Goal: Information Seeking & Learning: Check status

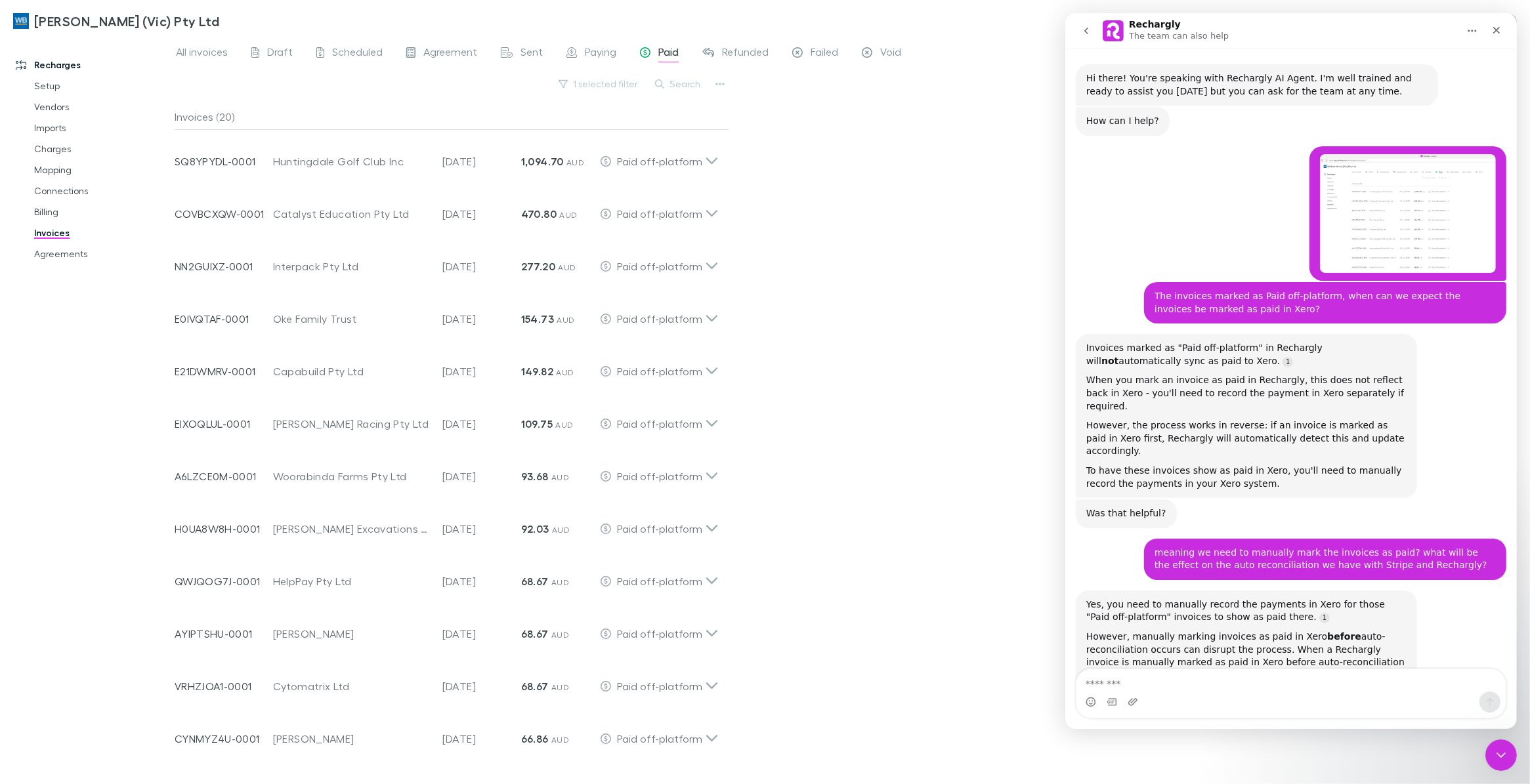
scroll to position [8300, 0]
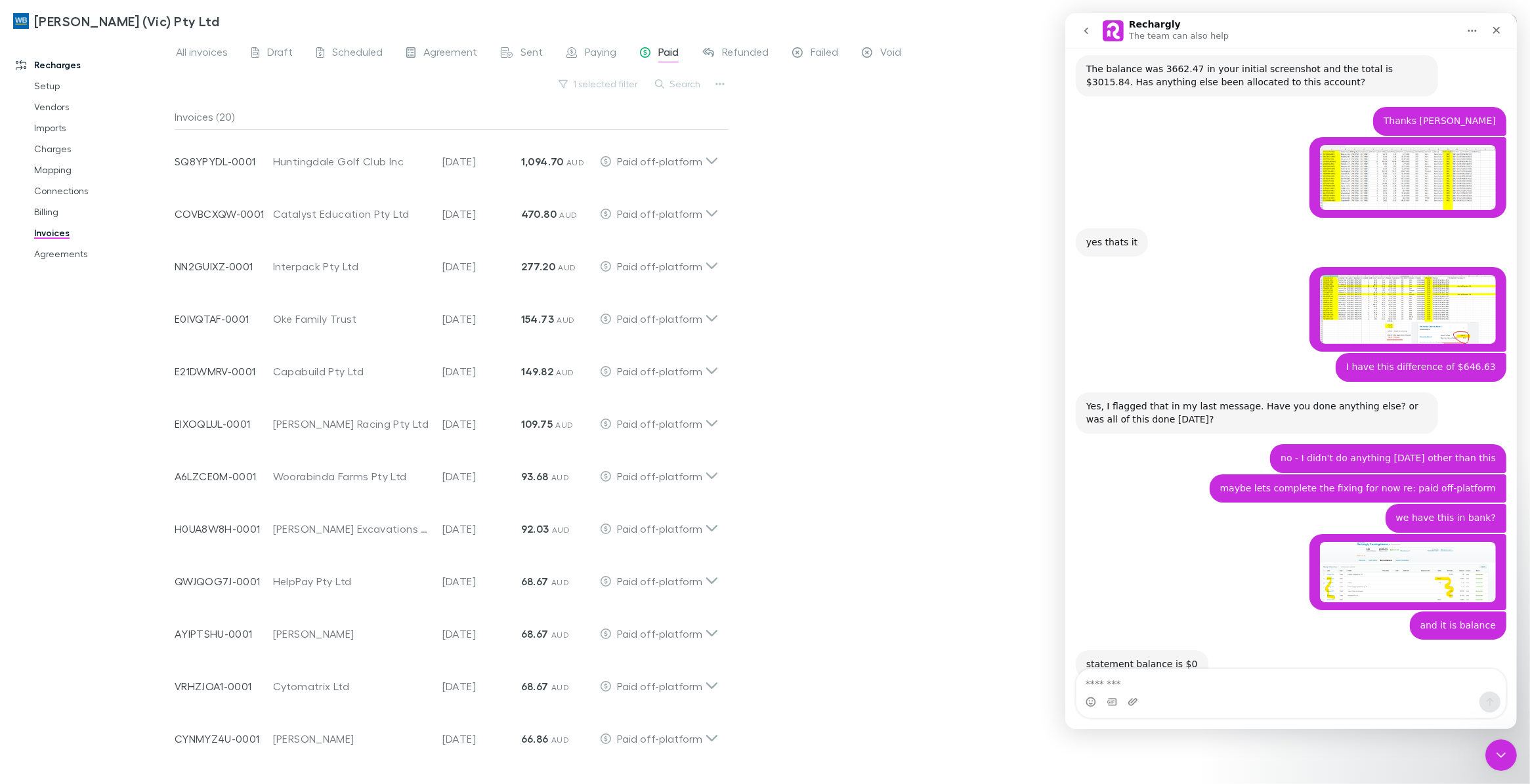
click at [1210, 681] on textarea "Message…" at bounding box center [1290, 680] width 429 height 22
click at [1367, 683] on textarea "**********" at bounding box center [1290, 680] width 429 height 22
type textarea "**********"
click at [1464, 686] on textarea "**********" at bounding box center [1290, 680] width 429 height 22
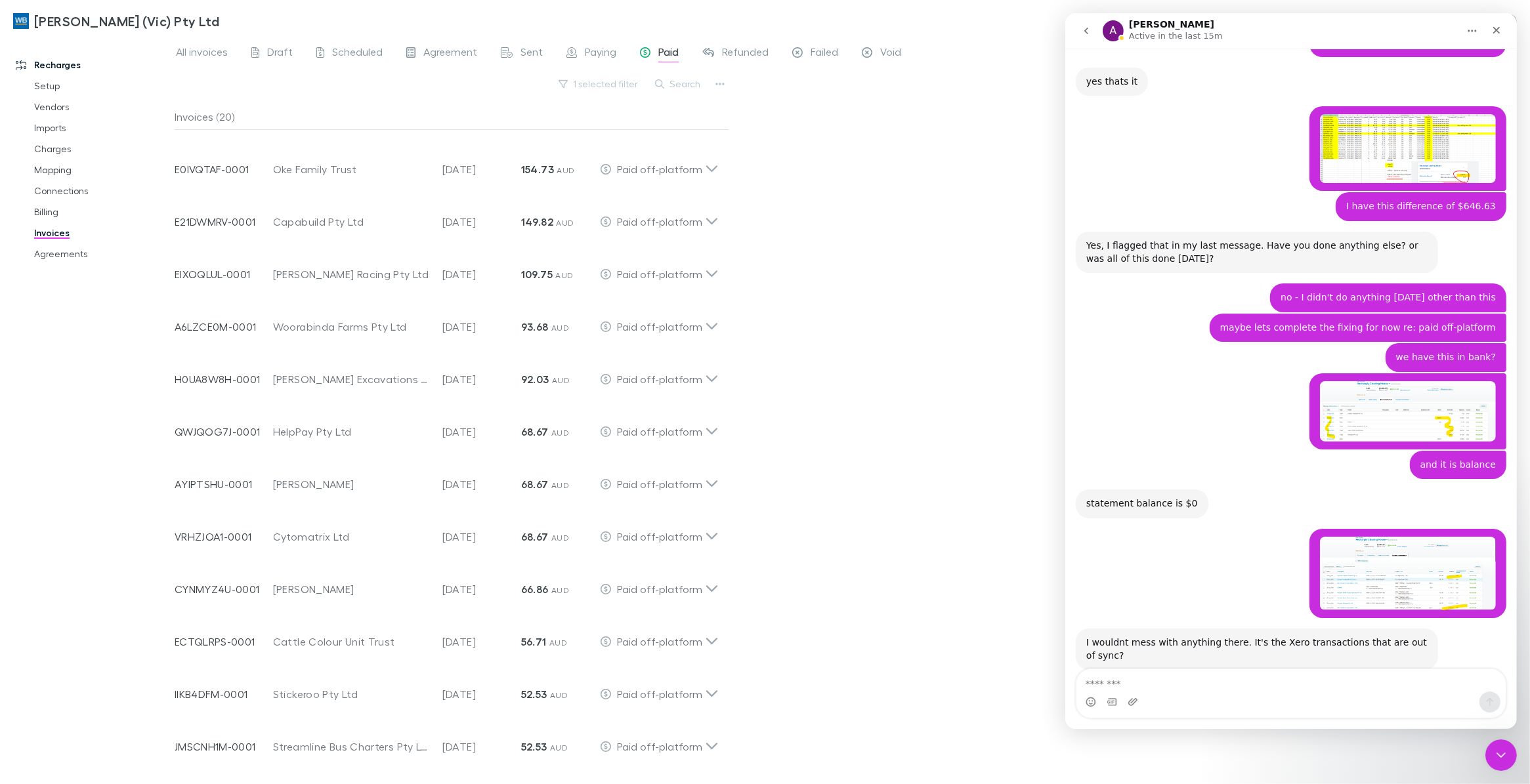
scroll to position [406, 0]
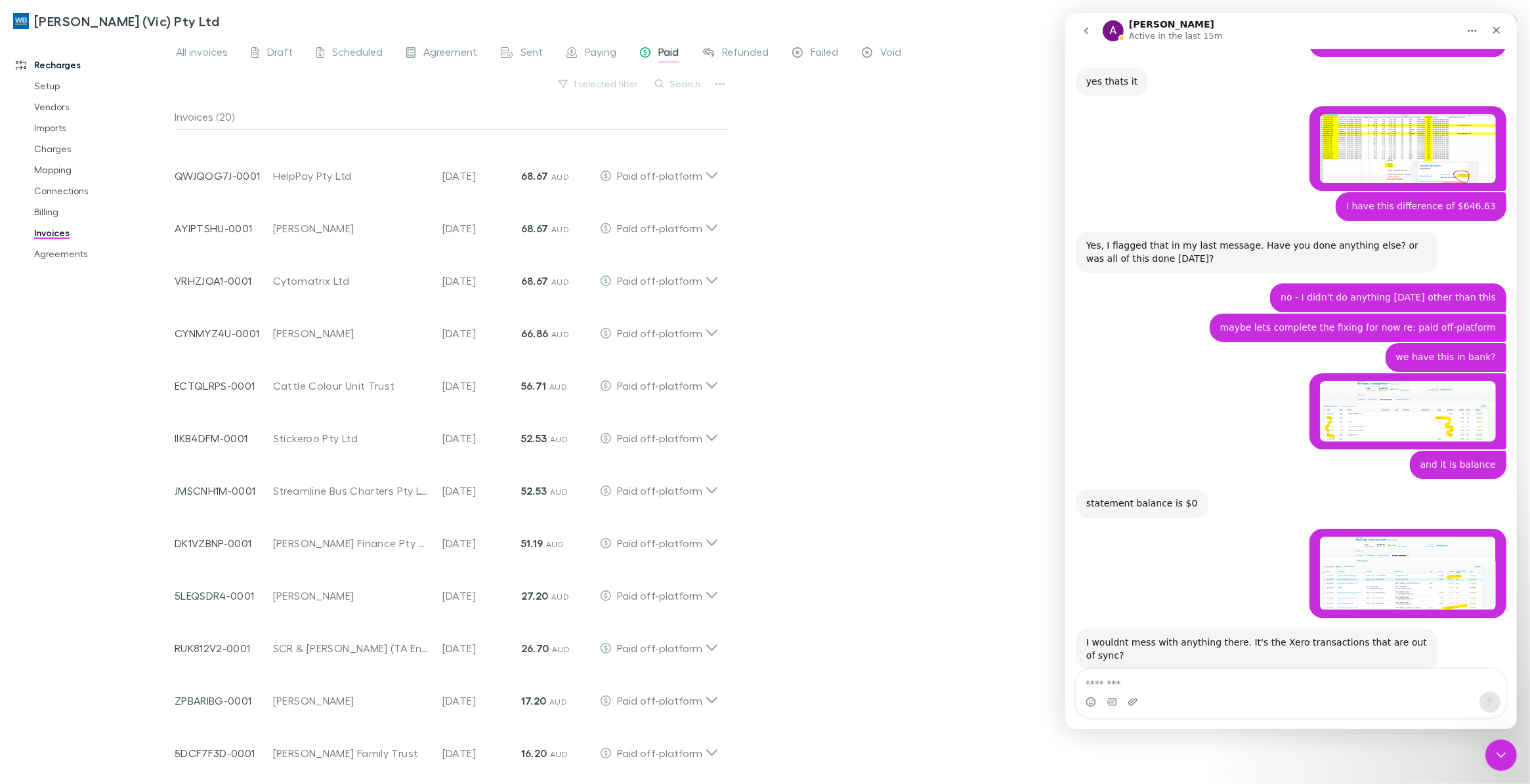
click at [864, 736] on div "All invoices Draft Scheduled Agreement Sent Paying Paid Refunded Failed Void 1 …" at bounding box center [852, 410] width 1355 height 747
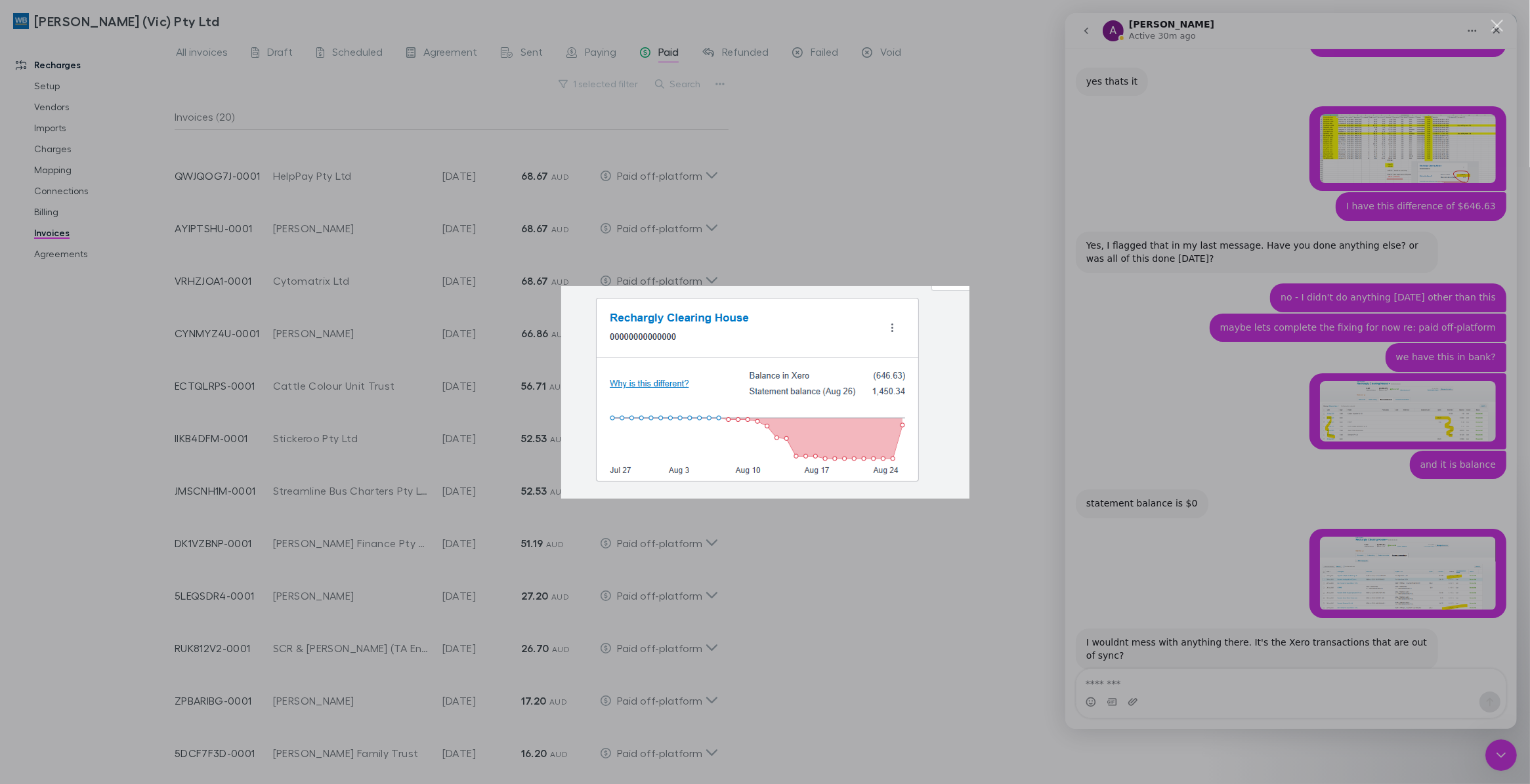
scroll to position [0, 0]
click at [1099, 272] on div "Intercom messenger" at bounding box center [765, 392] width 1530 height 784
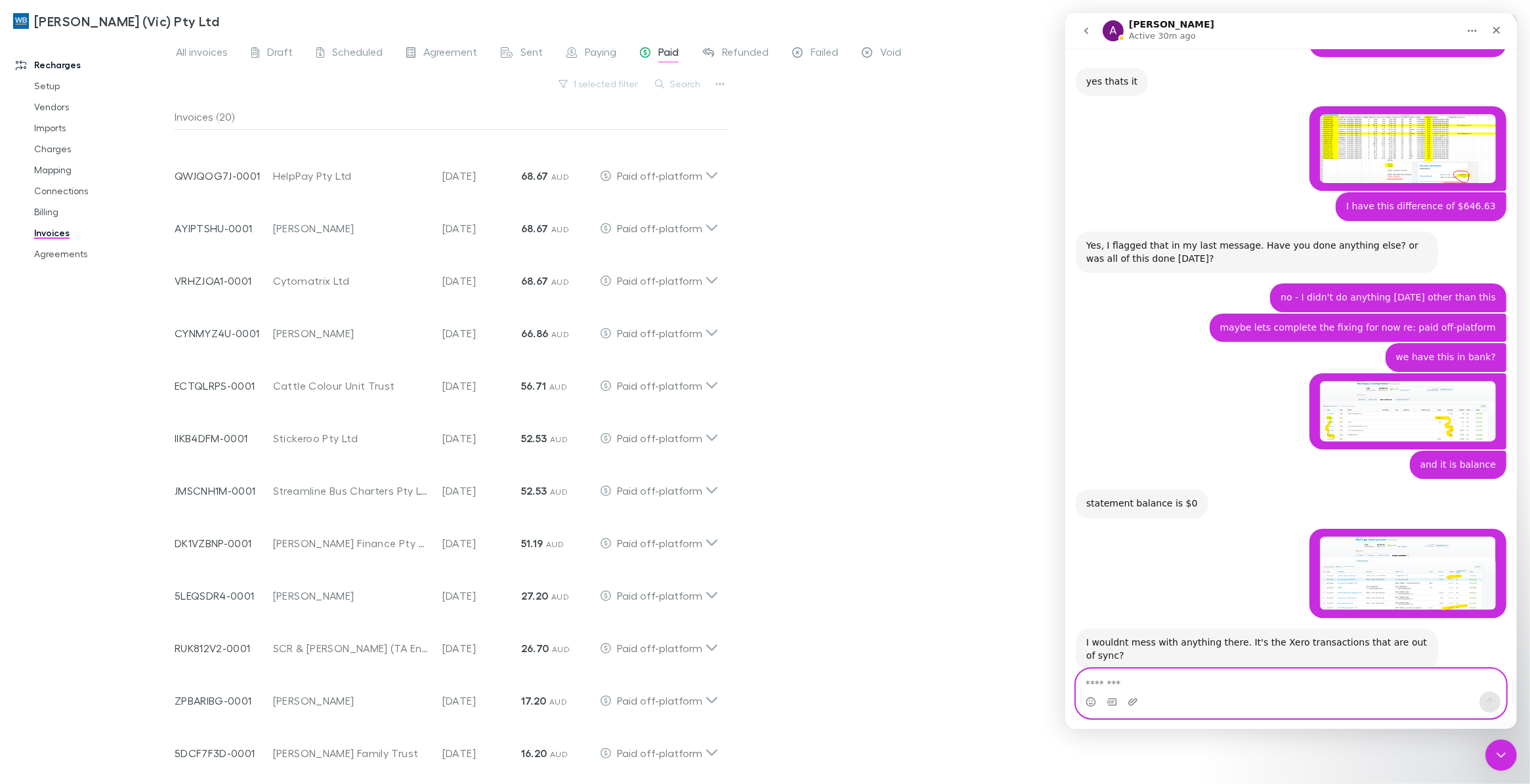
click at [1338, 688] on textarea "Message…" at bounding box center [1290, 680] width 429 height 22
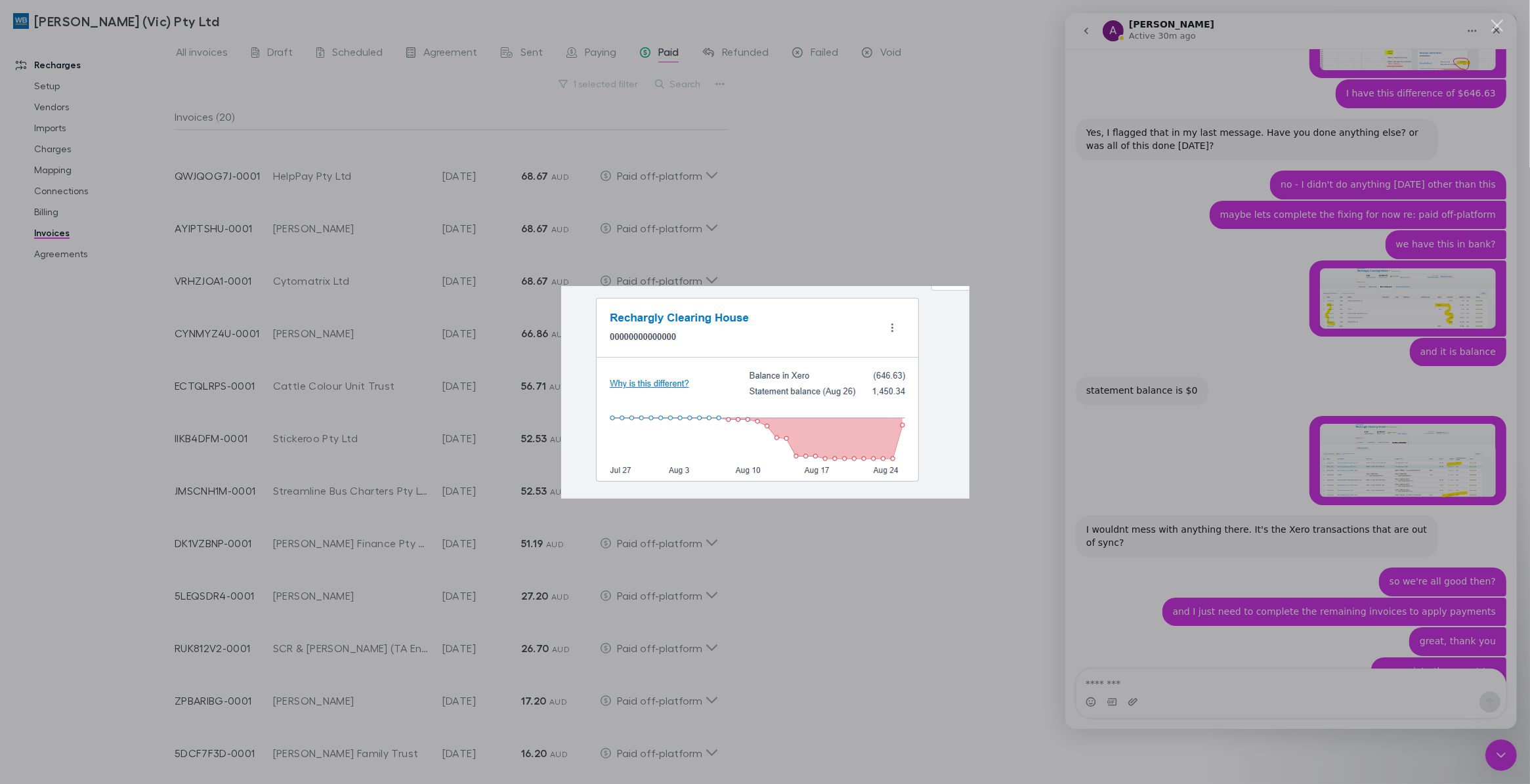
scroll to position [0, 0]
click at [1185, 480] on div "Intercom messenger" at bounding box center [765, 392] width 1530 height 784
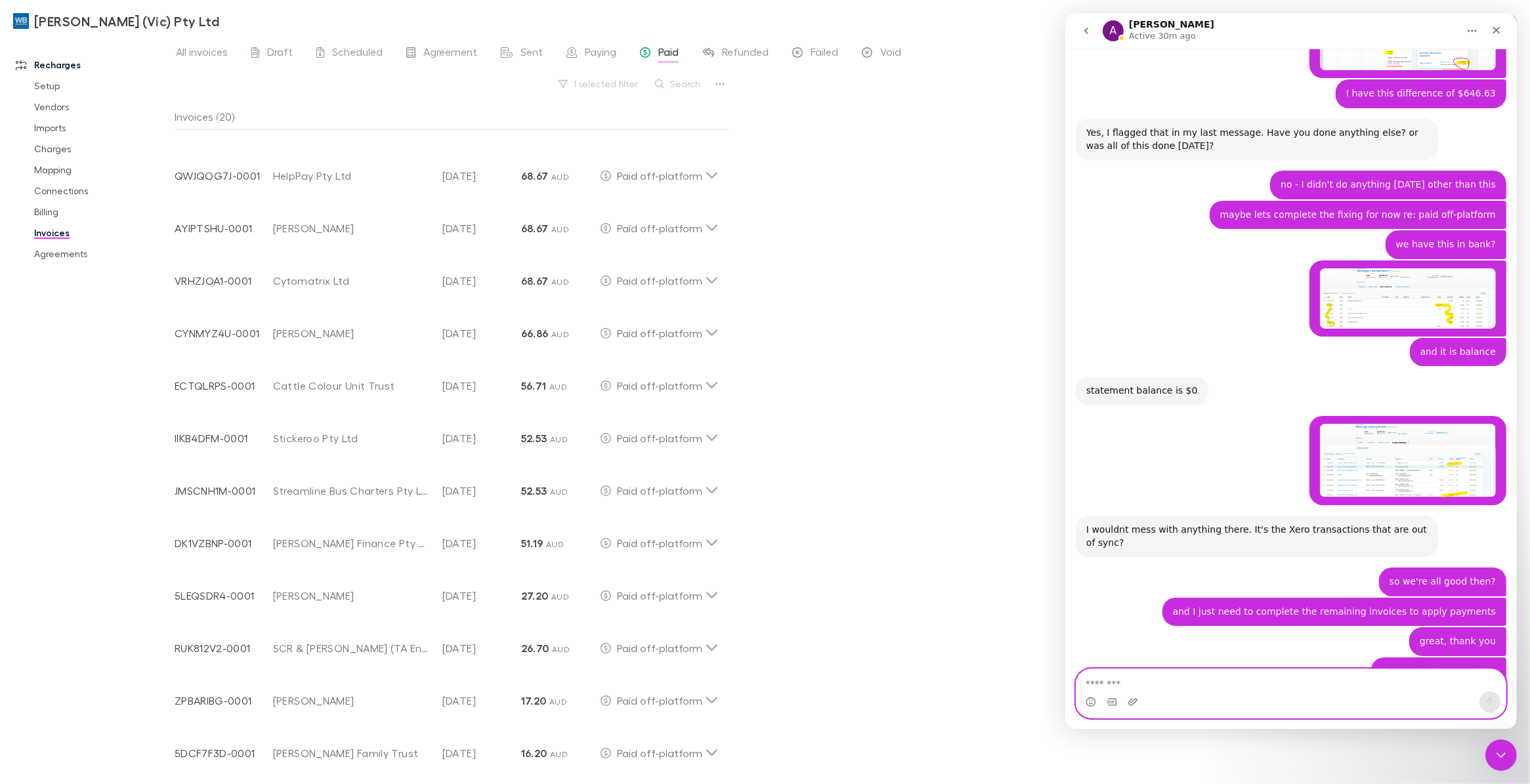
click at [1243, 678] on textarea "Message…" at bounding box center [1290, 680] width 429 height 22
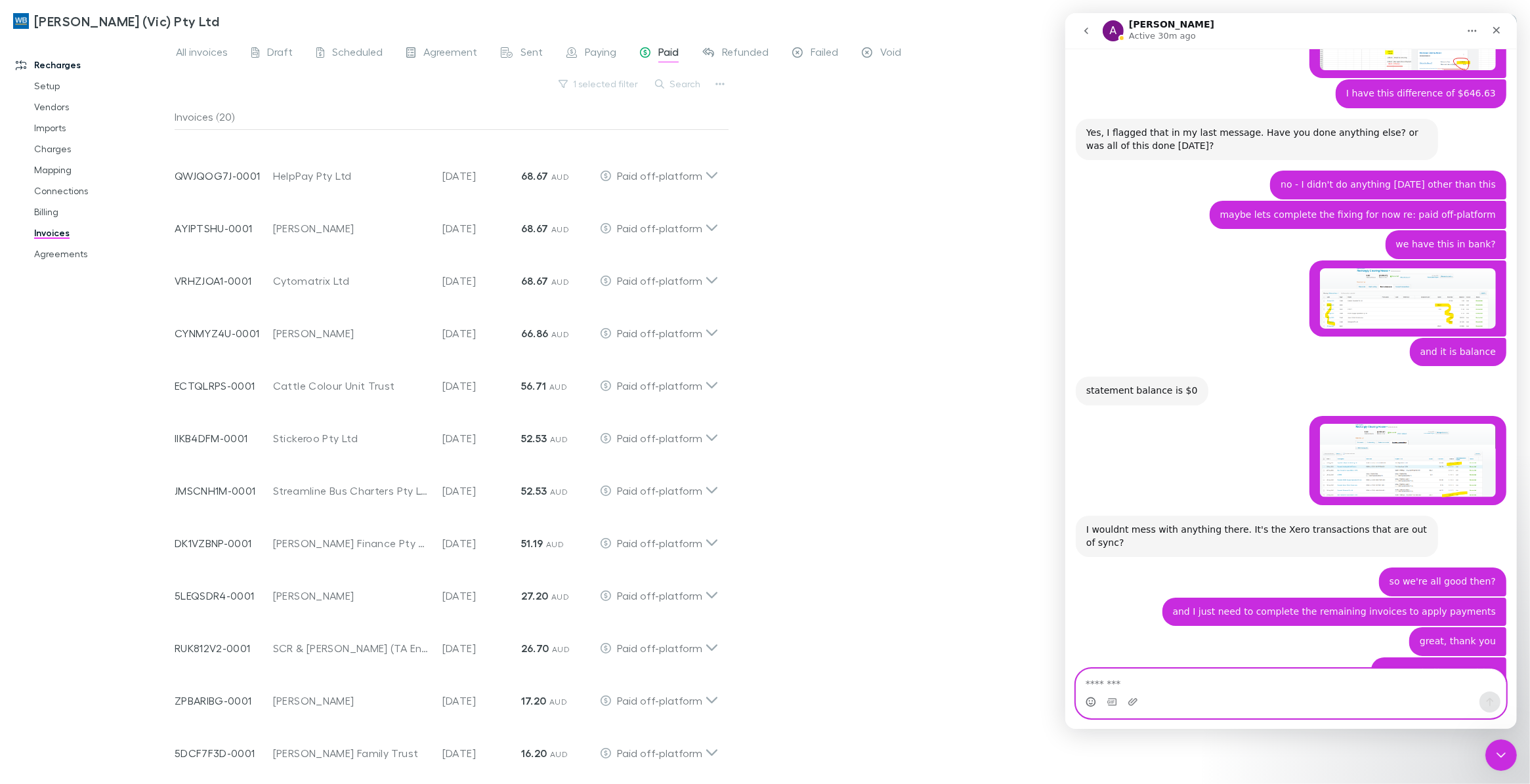
click at [1091, 700] on icon "Emoji picker" at bounding box center [1090, 701] width 5 height 1
click at [1495, 35] on icon "Close" at bounding box center [1496, 30] width 11 height 11
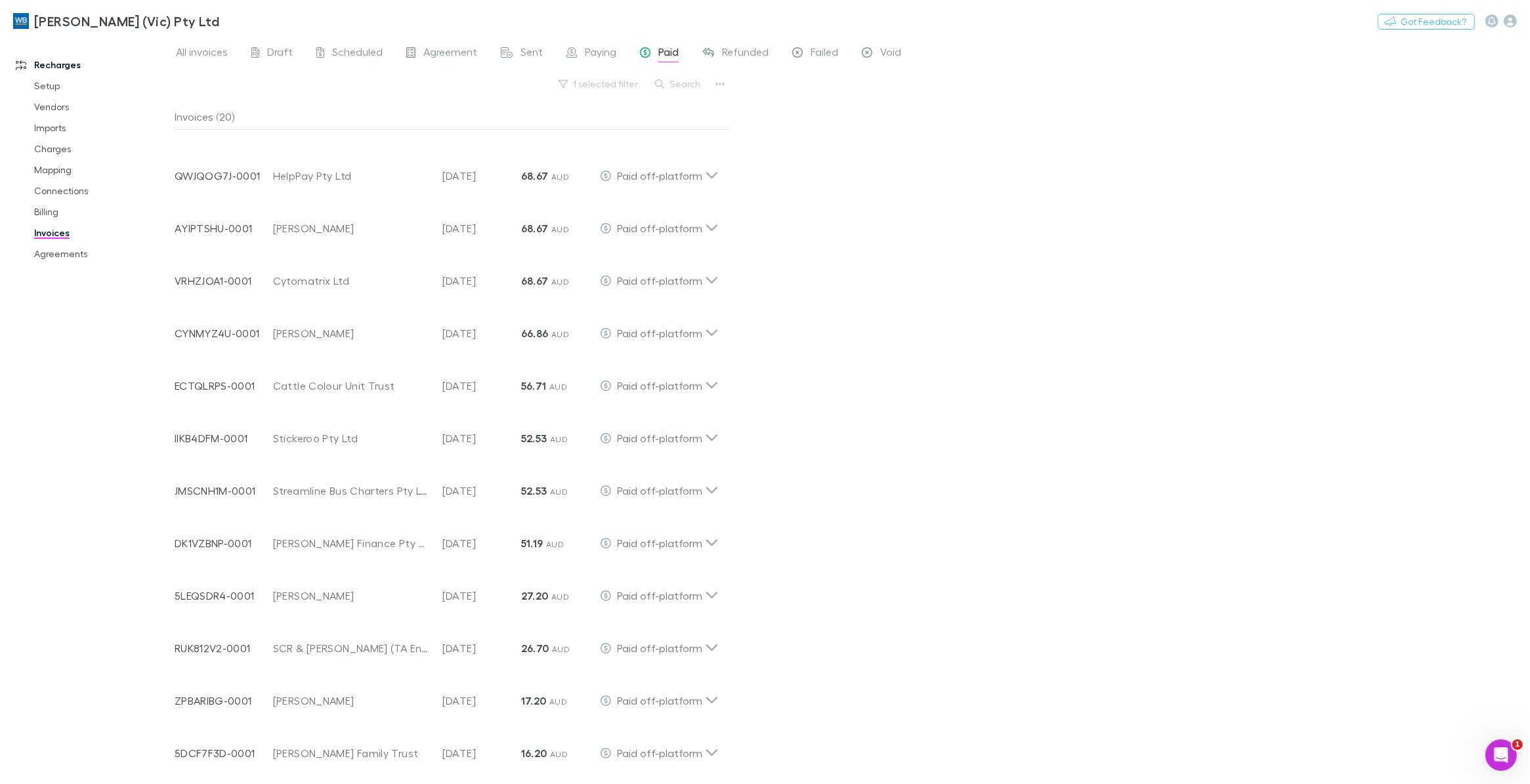
scroll to position [8574, 0]
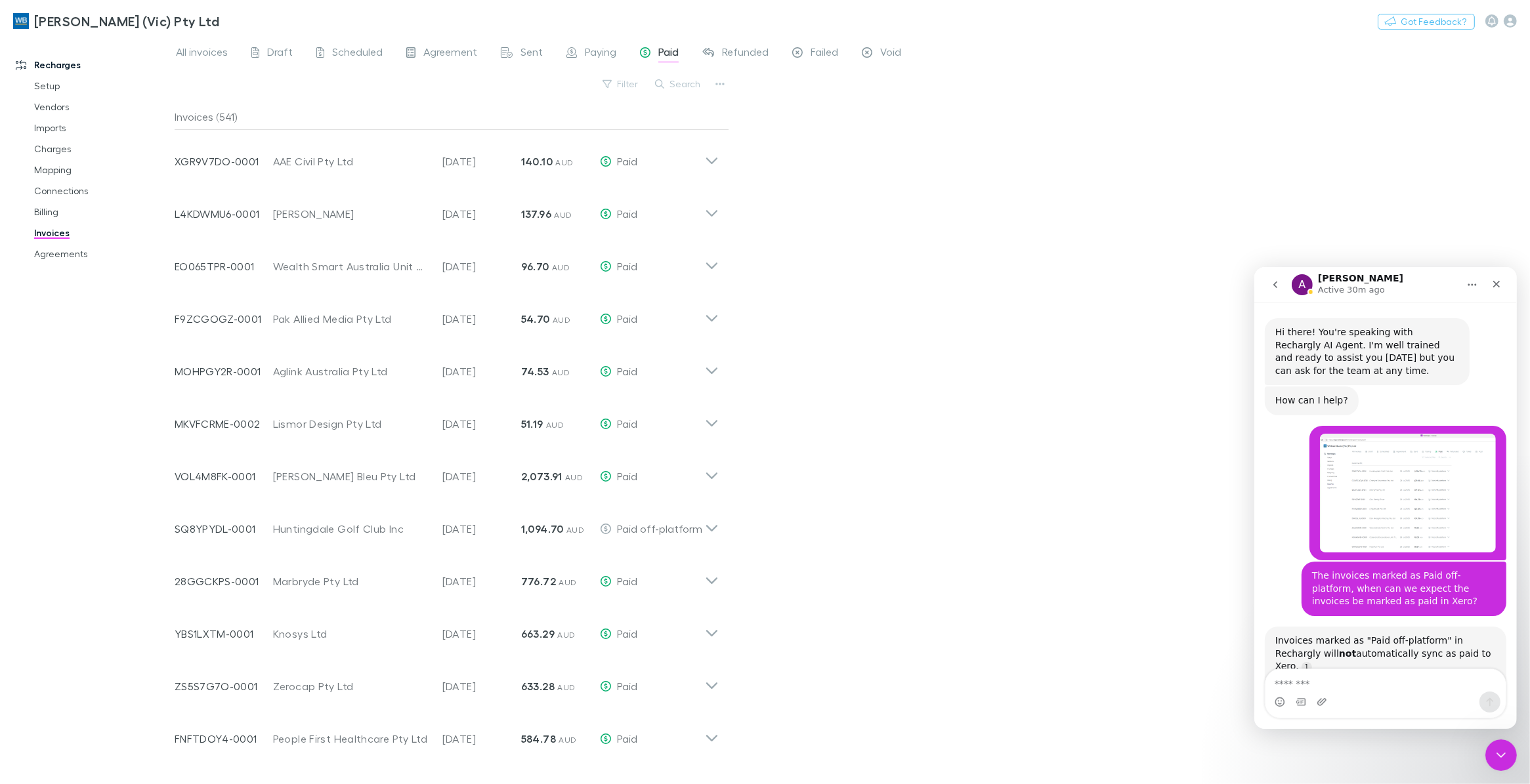
scroll to position [10867, 0]
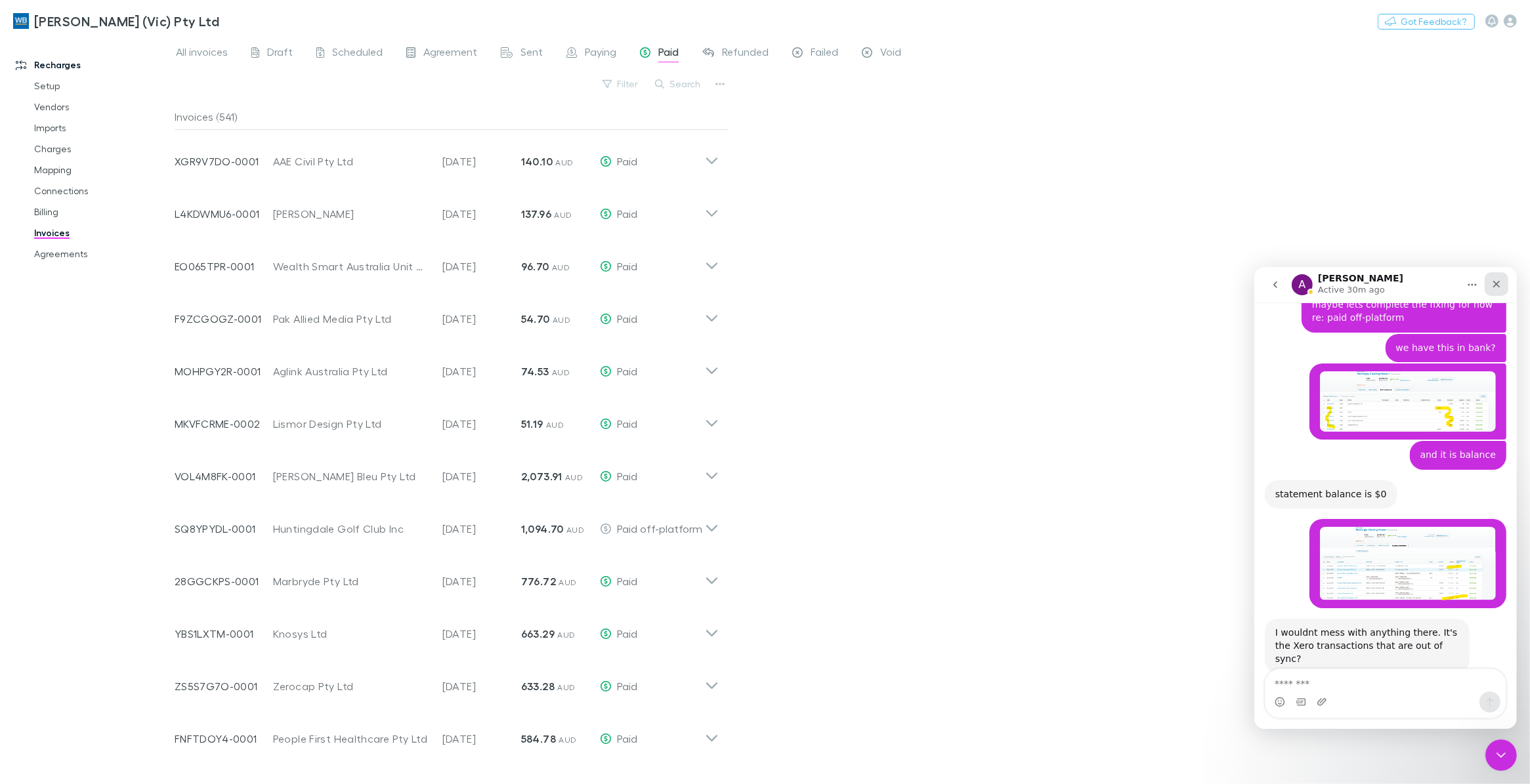
click at [1497, 284] on icon "Close" at bounding box center [1496, 283] width 7 height 7
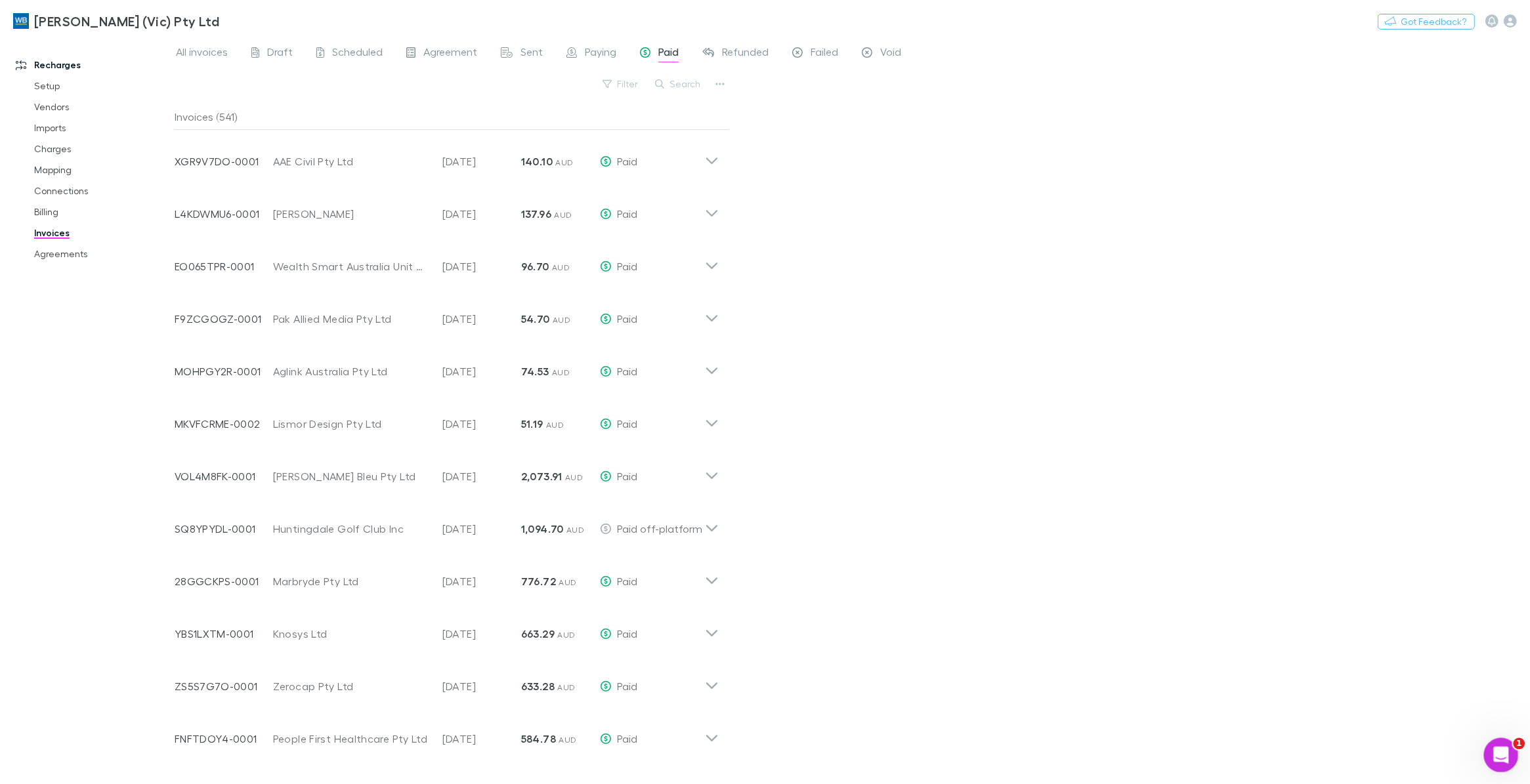
click at [1496, 749] on icon "Open Intercom Messenger" at bounding box center [1499, 754] width 22 height 22
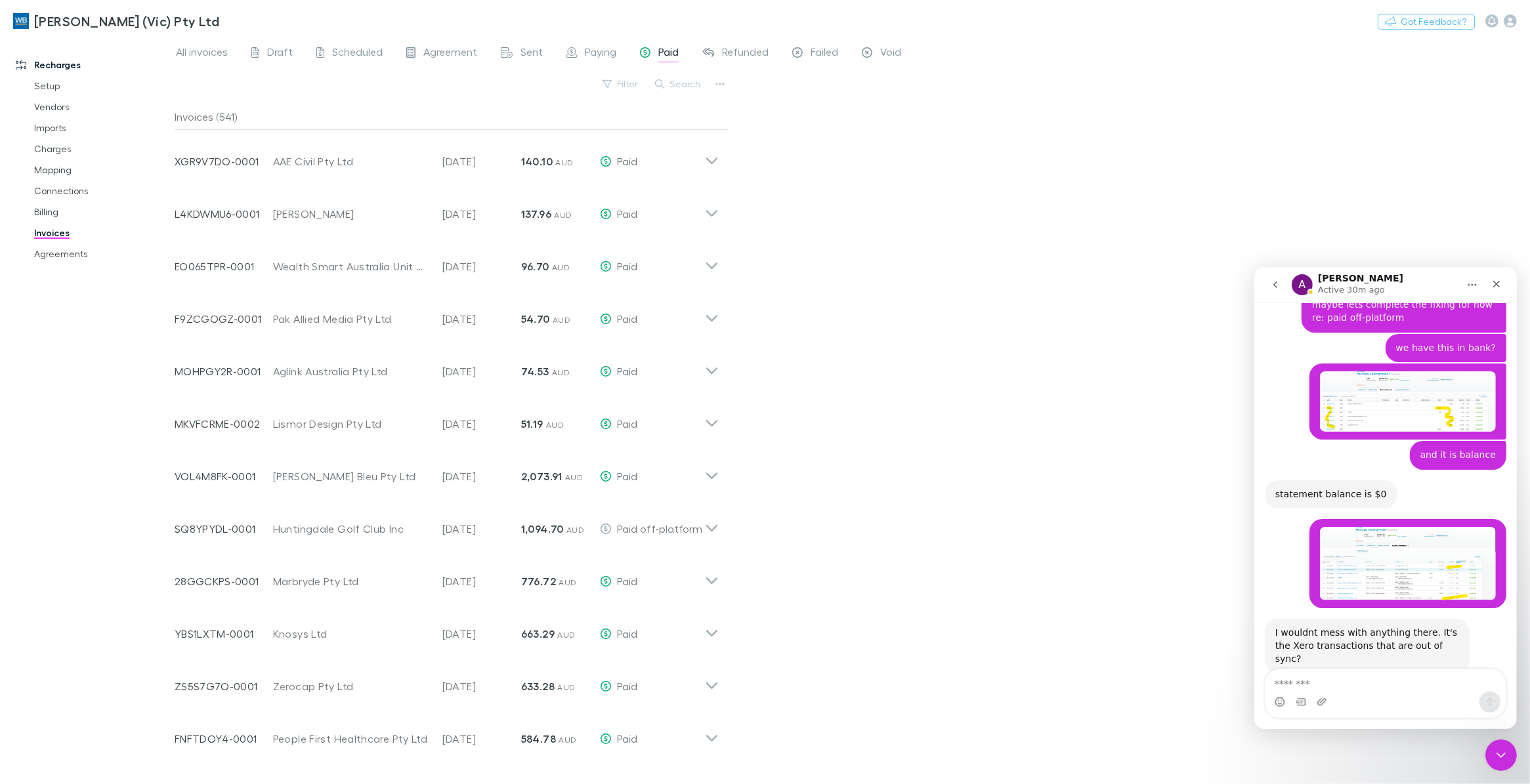
click at [1272, 283] on icon "go back" at bounding box center [1274, 284] width 11 height 11
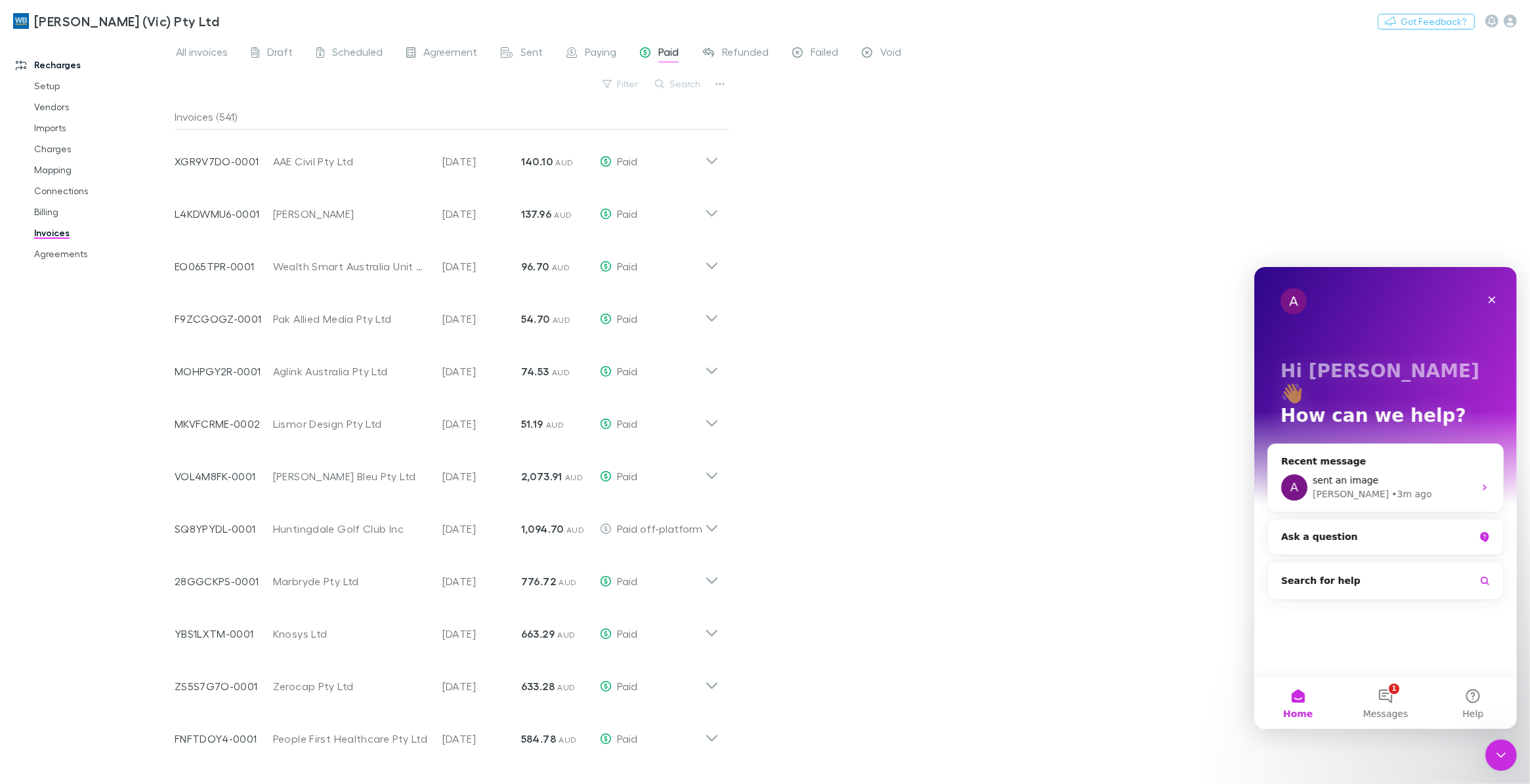
scroll to position [0, 0]
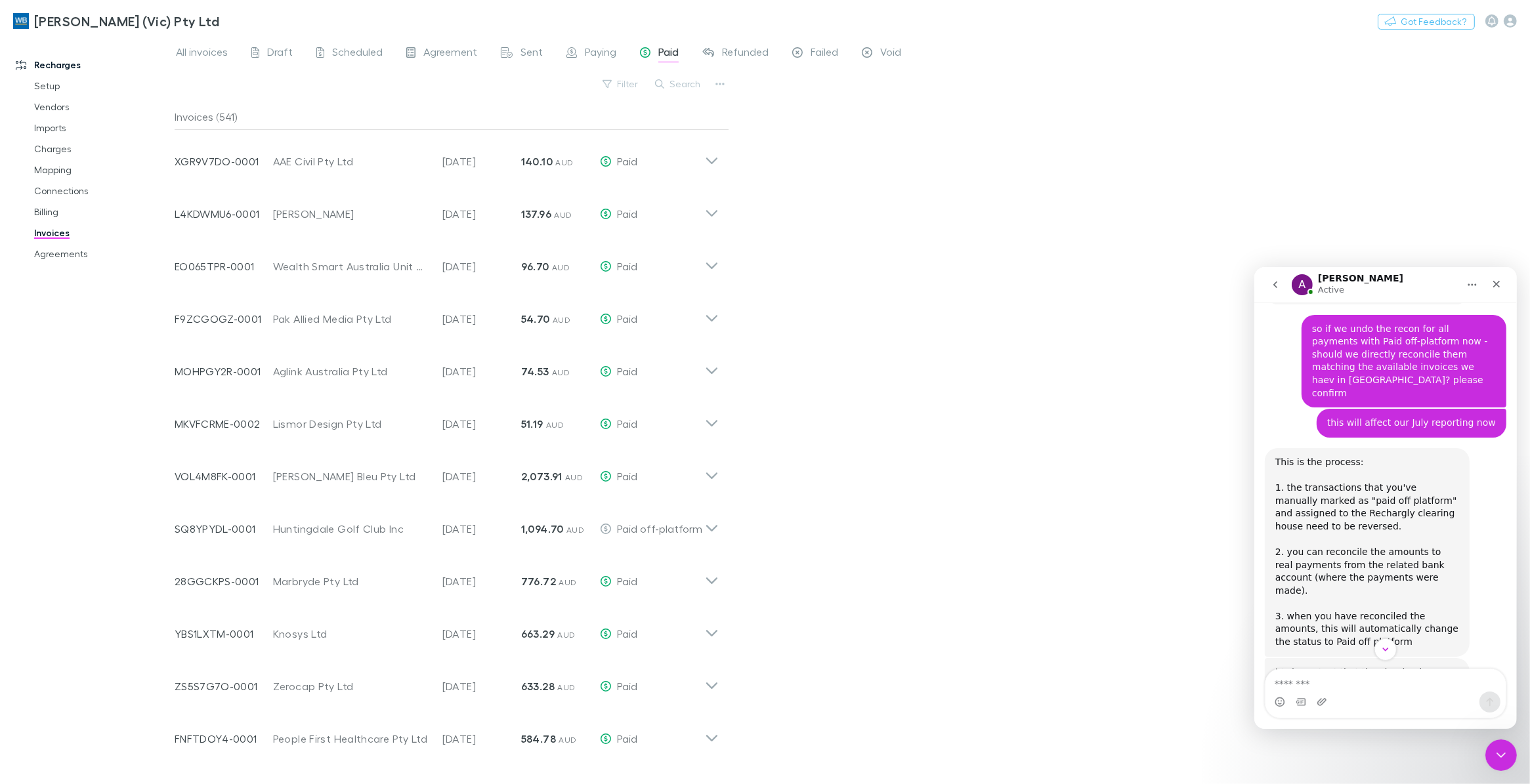
scroll to position [8576, 0]
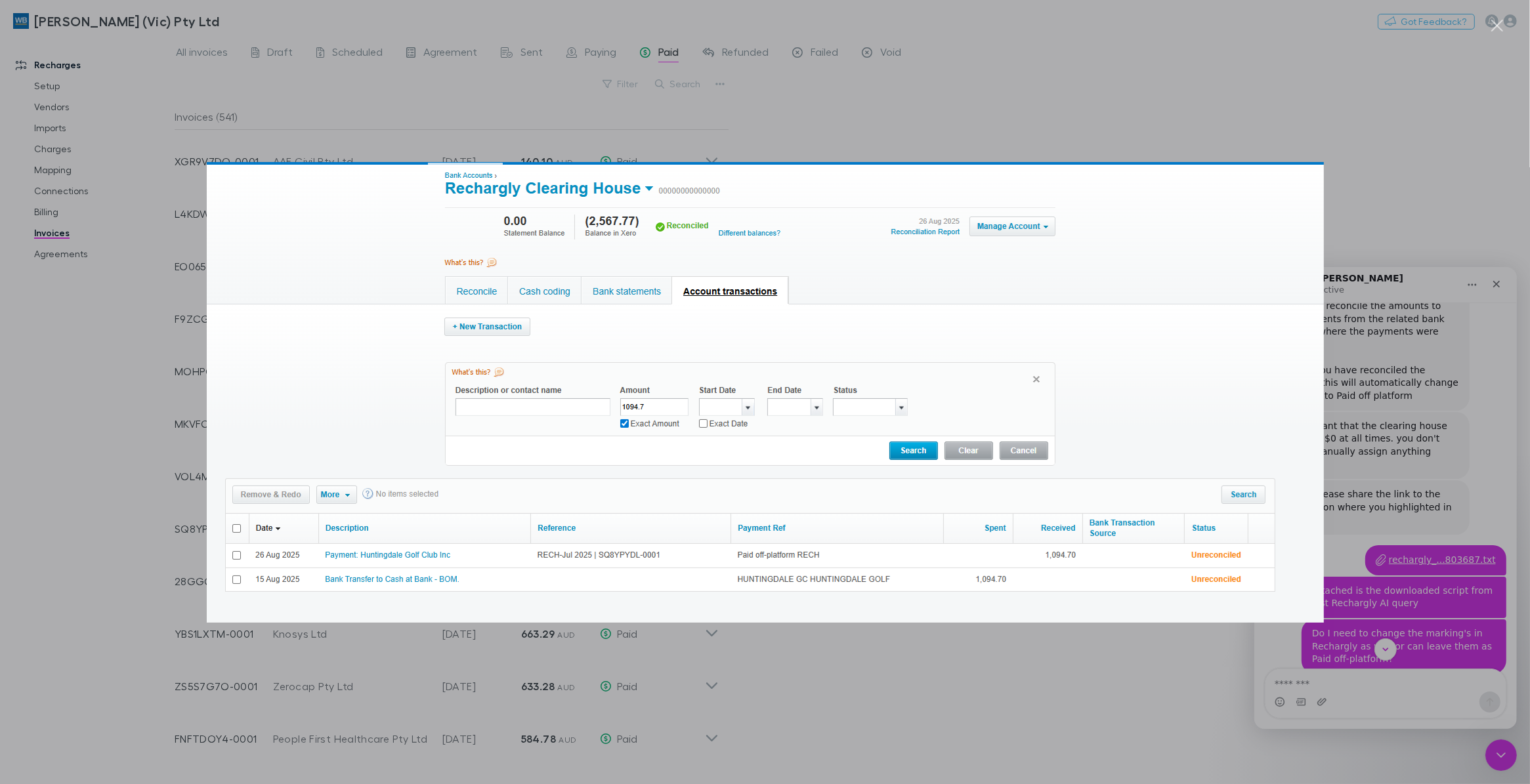
click at [1423, 187] on div "Intercom messenger" at bounding box center [765, 392] width 1530 height 784
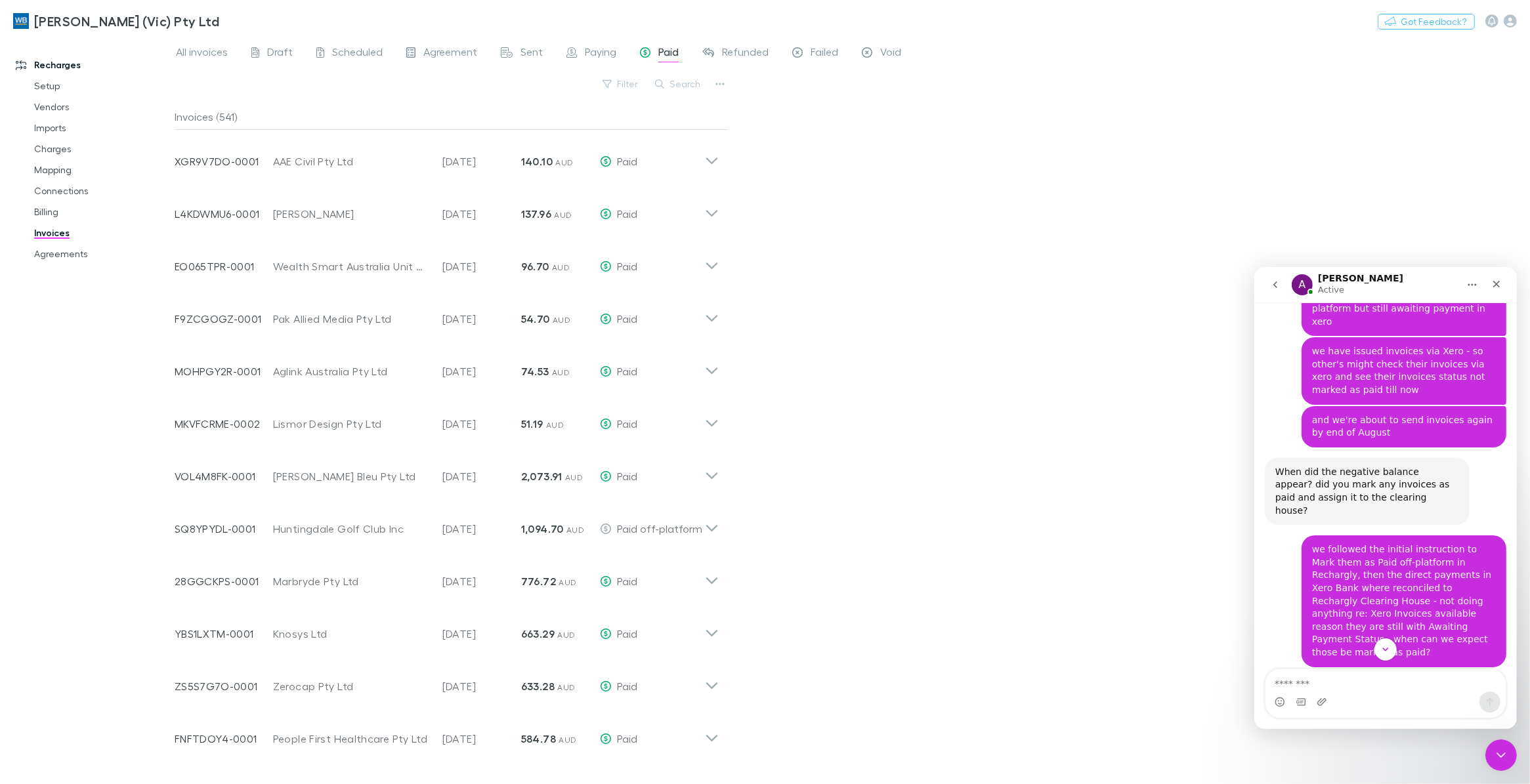
scroll to position [6362, 0]
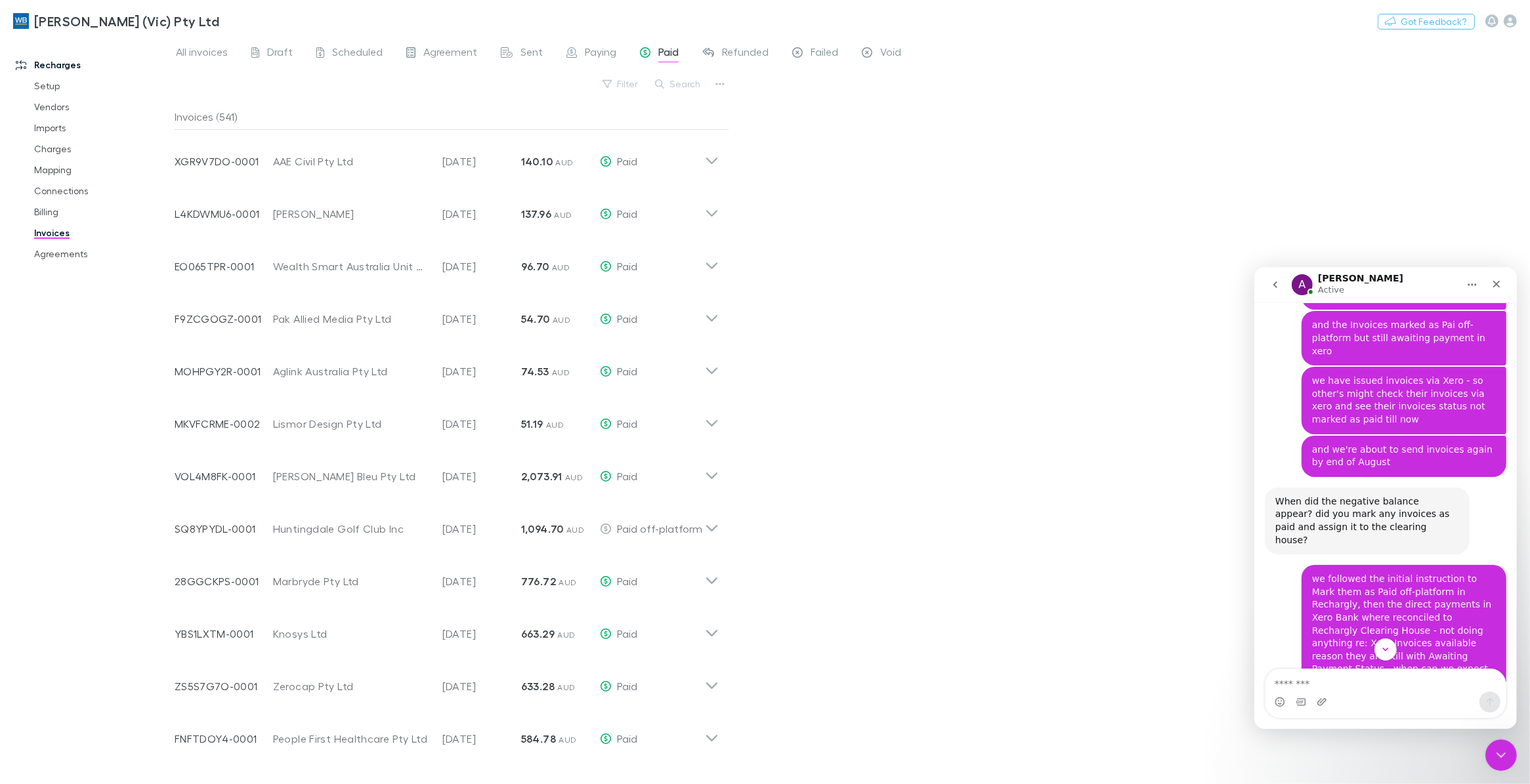
click at [1468, 281] on icon "Home" at bounding box center [1471, 284] width 11 height 11
click at [1442, 315] on div "Expand window" at bounding box center [1437, 317] width 93 height 14
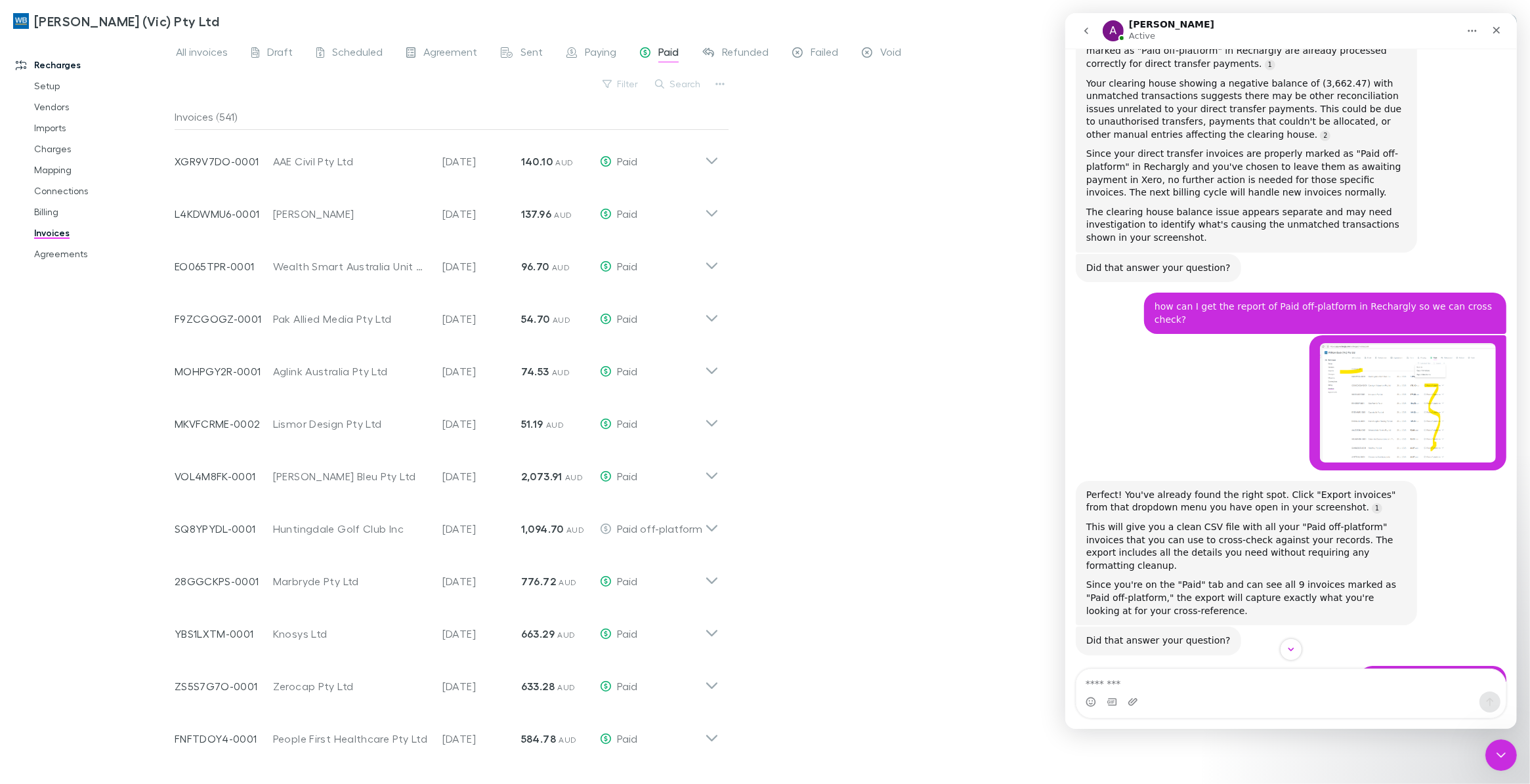
scroll to position [1277, 0]
click at [1389, 345] on img "Ivie says…" at bounding box center [1407, 404] width 176 height 119
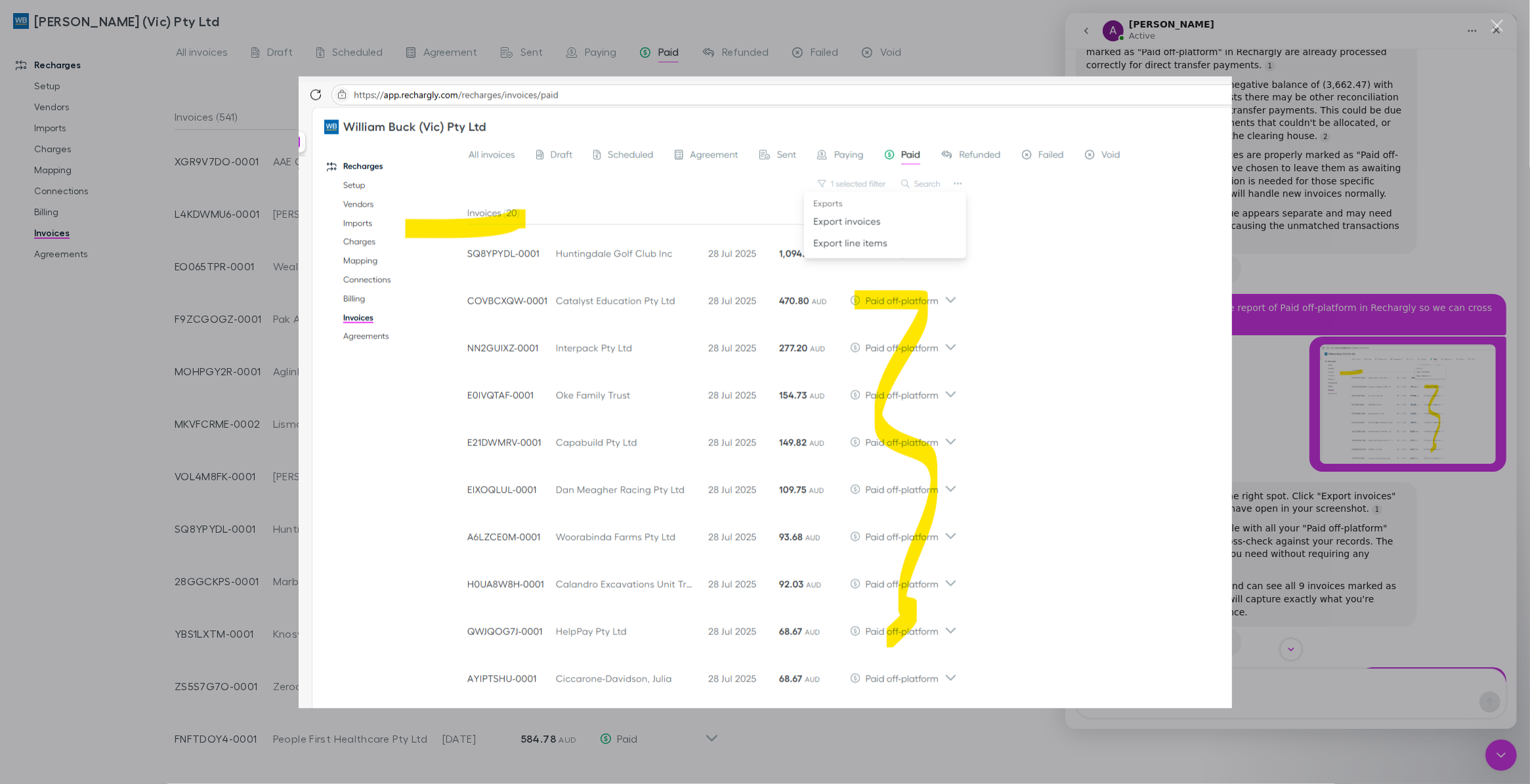
click at [1444, 167] on div "Intercom messenger" at bounding box center [765, 392] width 1530 height 784
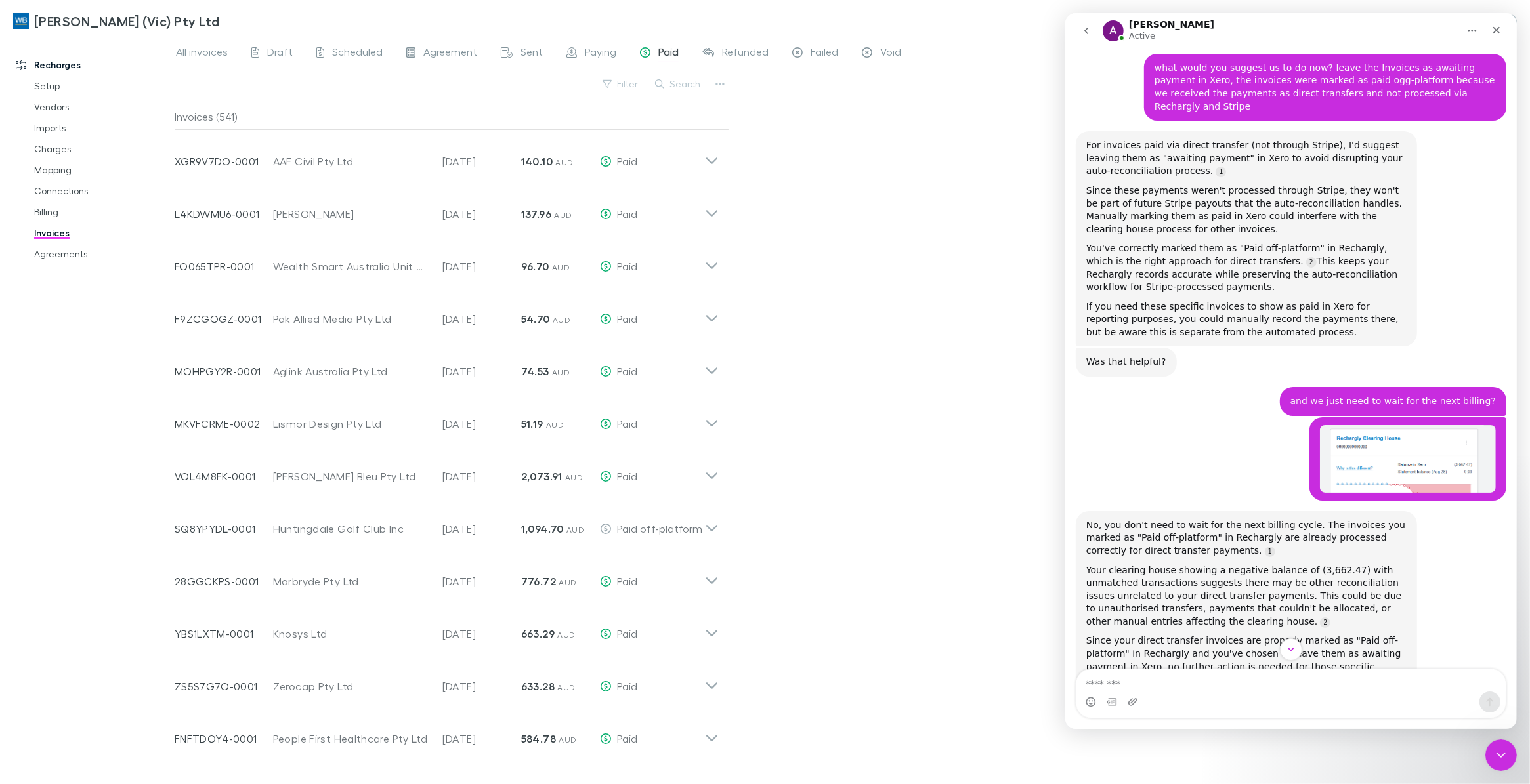
scroll to position [785, 0]
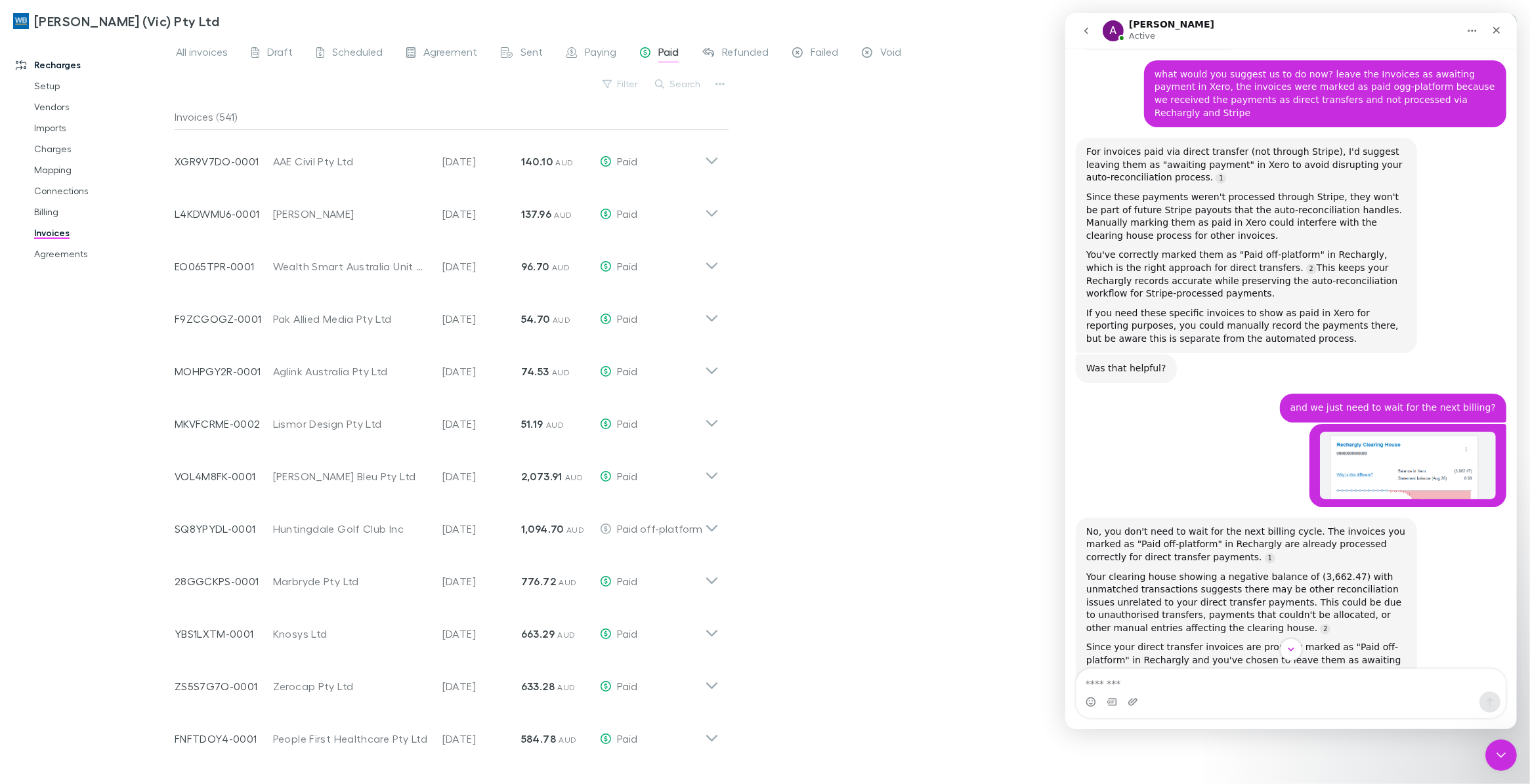
click at [1380, 432] on img "Ivie says…" at bounding box center [1407, 466] width 176 height 67
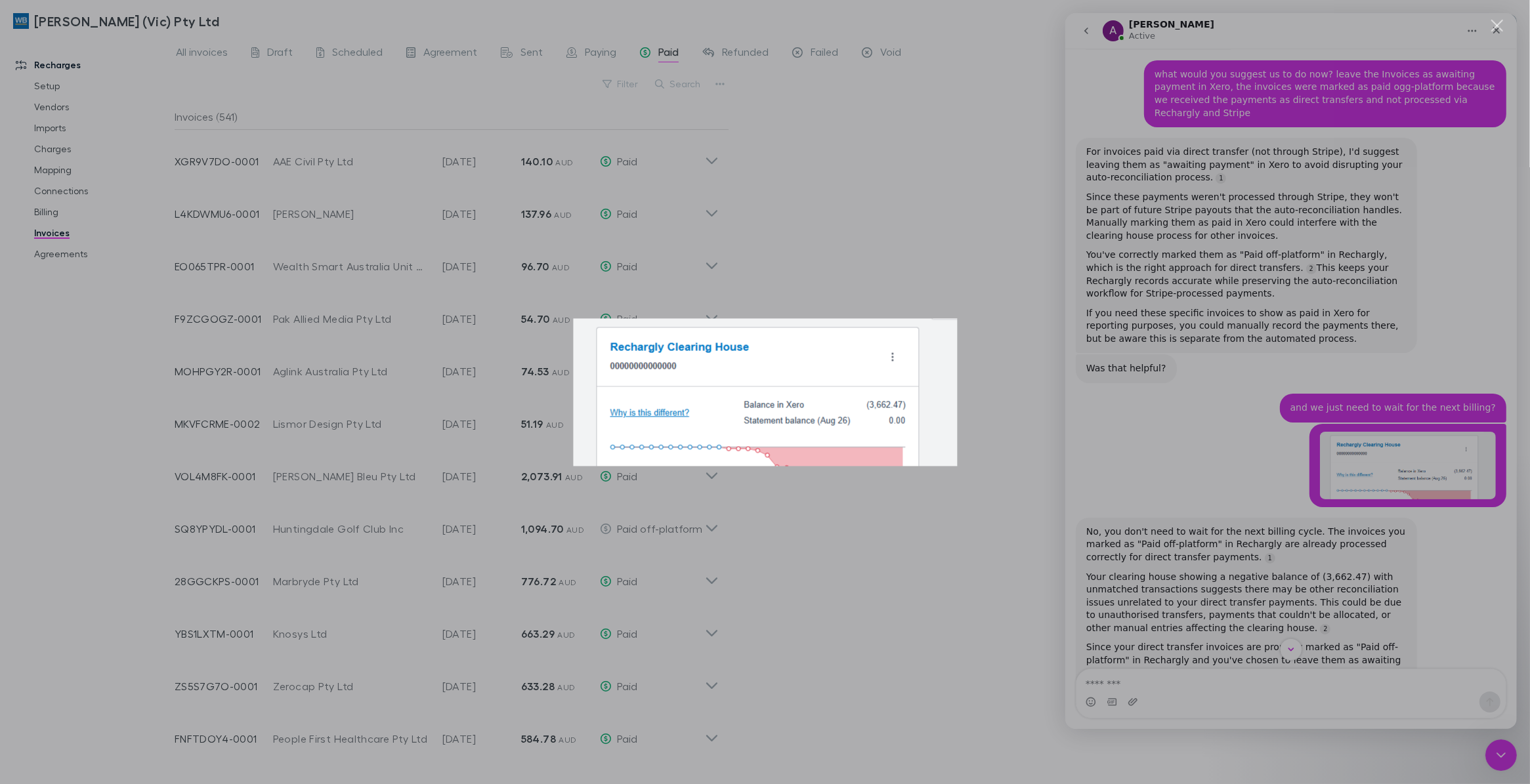
scroll to position [0, 0]
click at [1183, 382] on div "Intercom messenger" at bounding box center [765, 392] width 1530 height 784
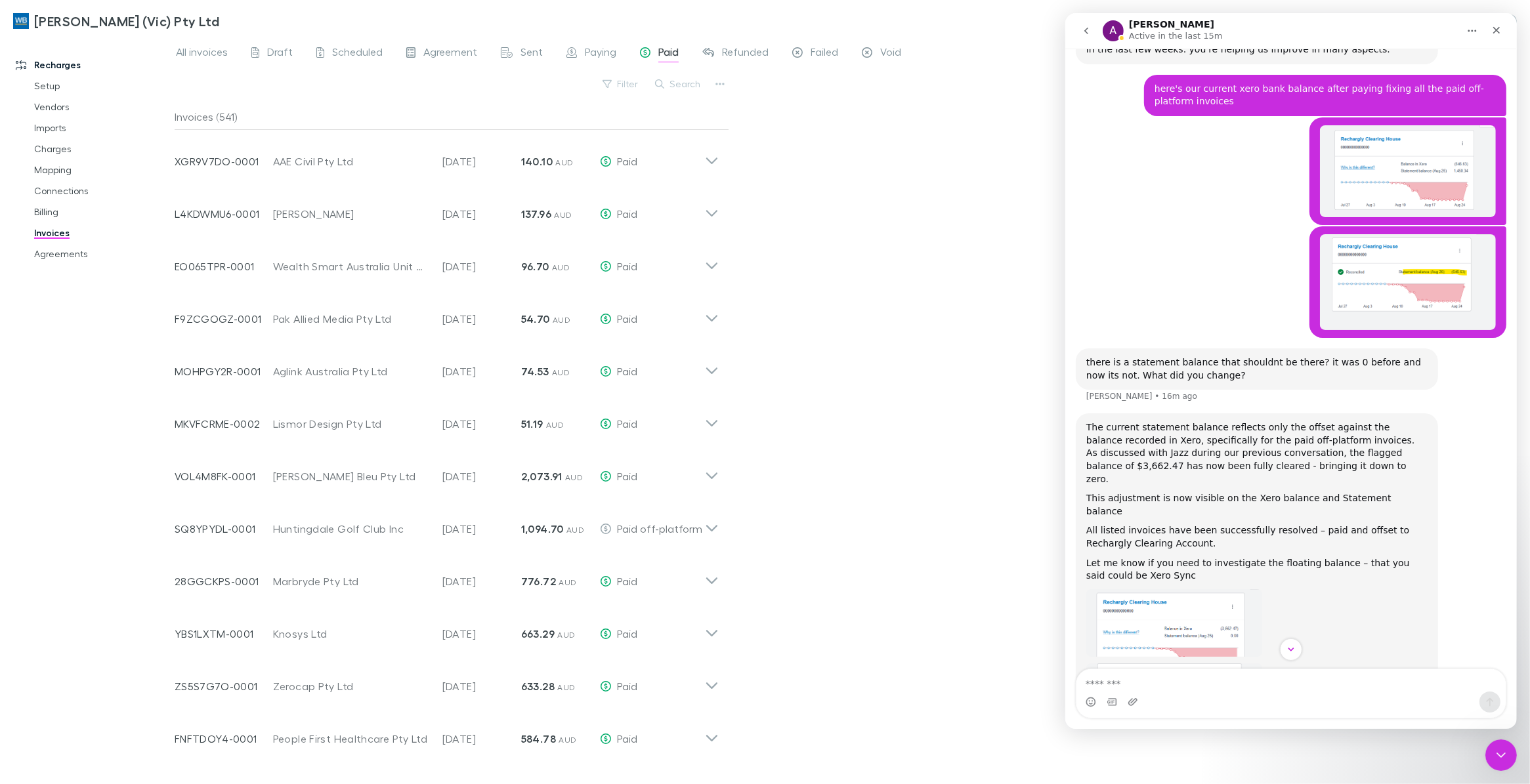
scroll to position [9384, 0]
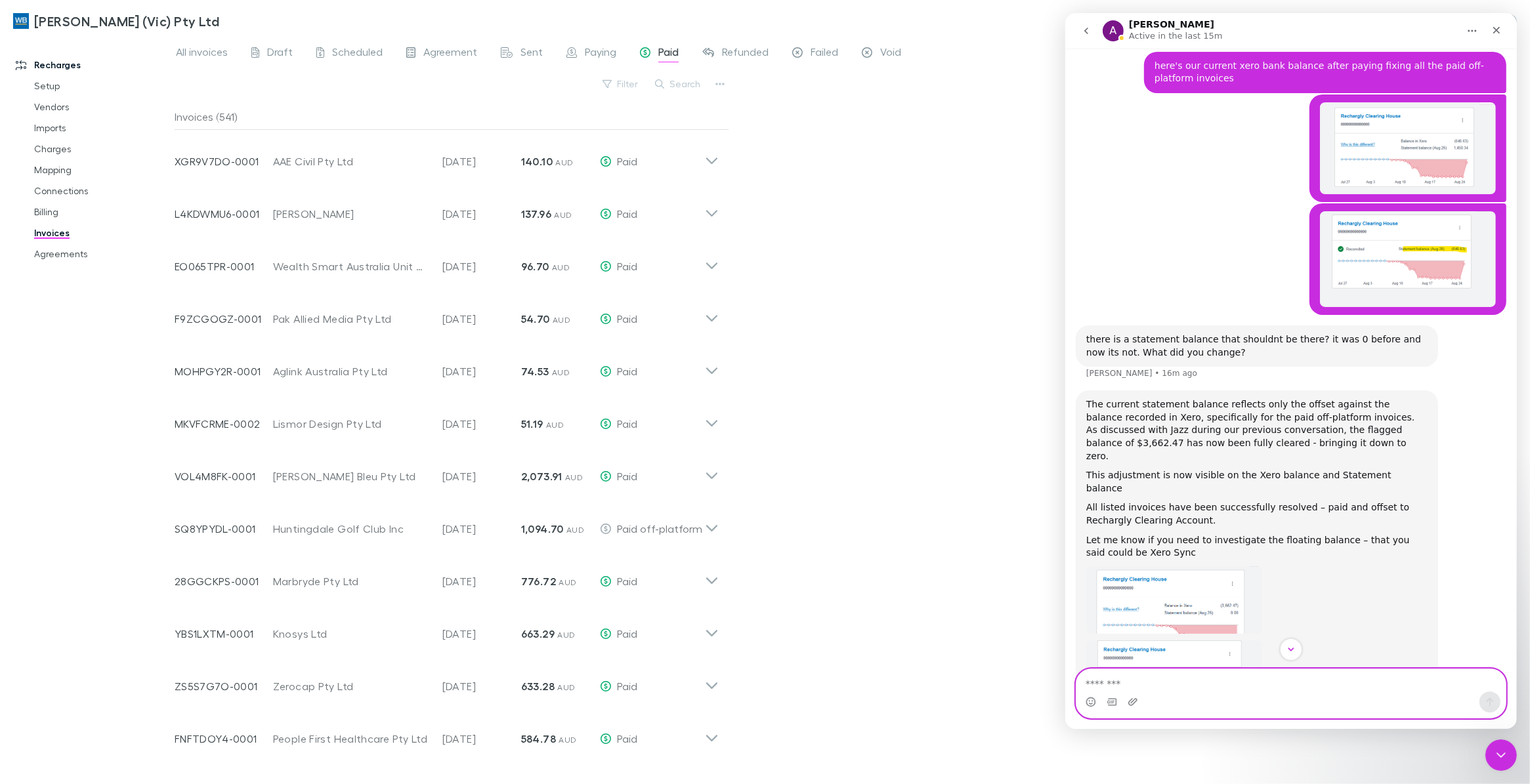
click at [1206, 684] on textarea "Message…" at bounding box center [1290, 680] width 429 height 22
drag, startPoint x: 1111, startPoint y: 683, endPoint x: 1003, endPoint y: 688, distance: 108.1
click html "A Alex Active in the last 15m Hi there! You're speaking with Rechargly AI Agent…"
click at [1327, 687] on textarea "**********" at bounding box center [1290, 680] width 429 height 22
type textarea "**********"
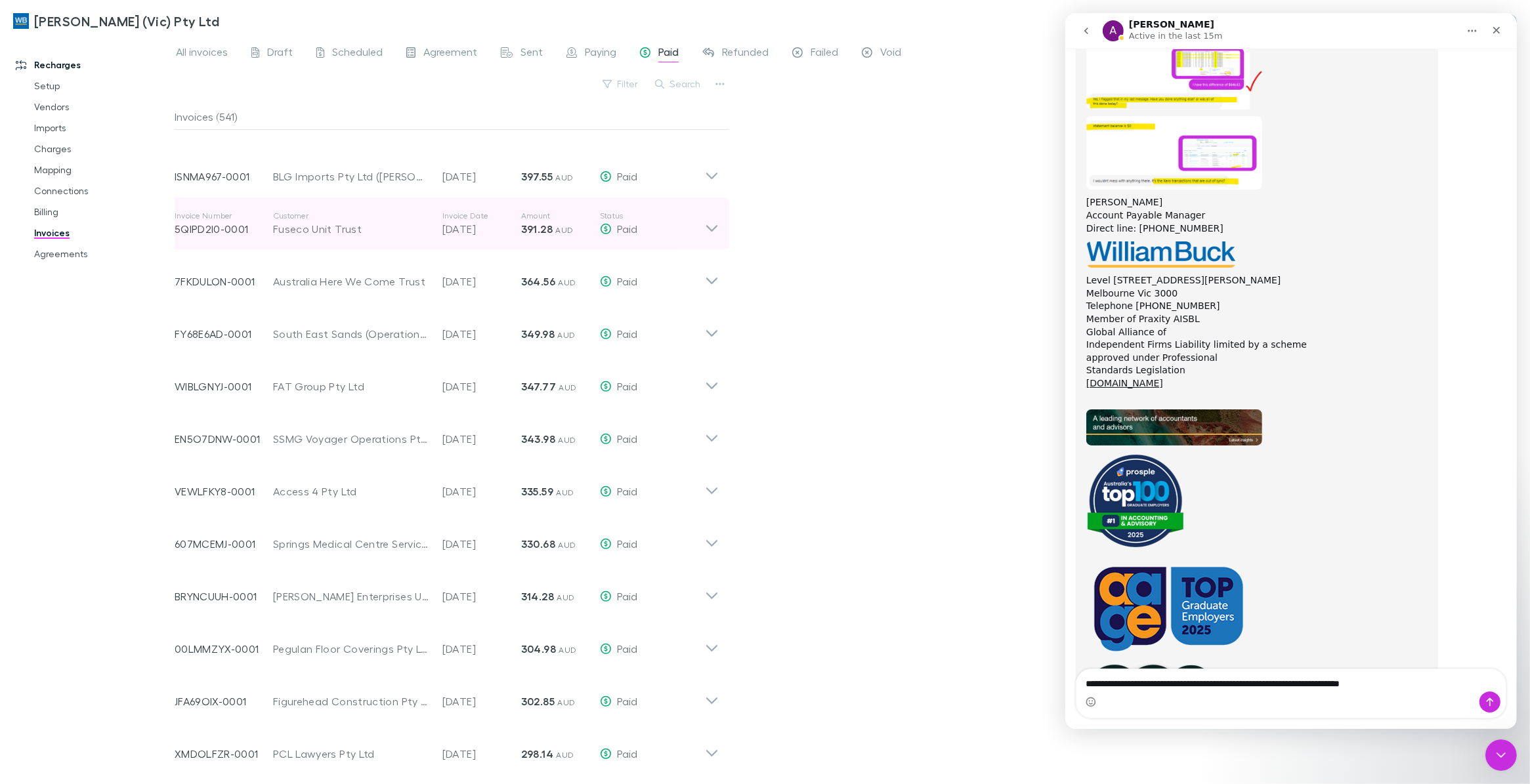
scroll to position [949, 0]
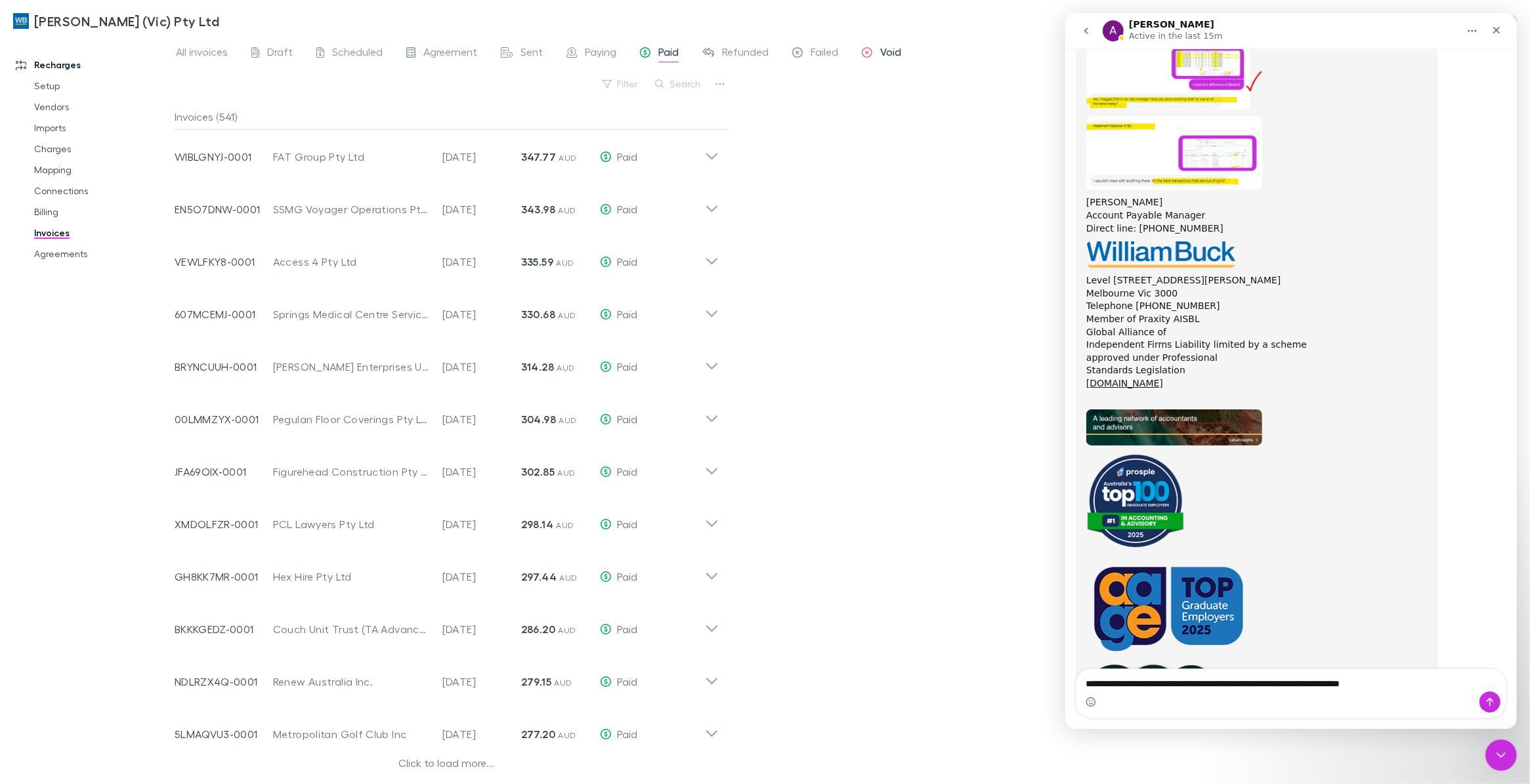
click at [891, 48] on span "Void" at bounding box center [891, 54] width 21 height 17
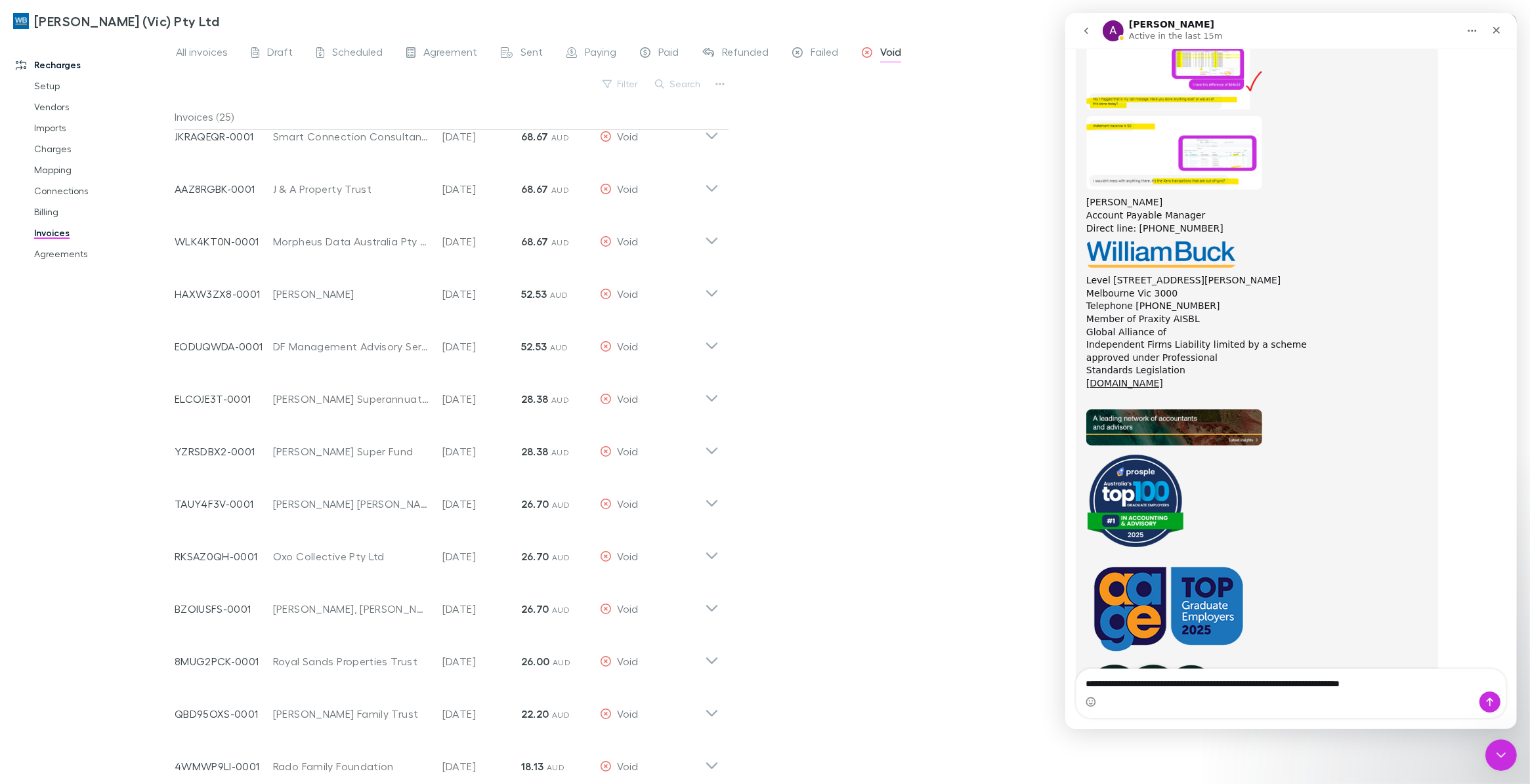
scroll to position [94, 0]
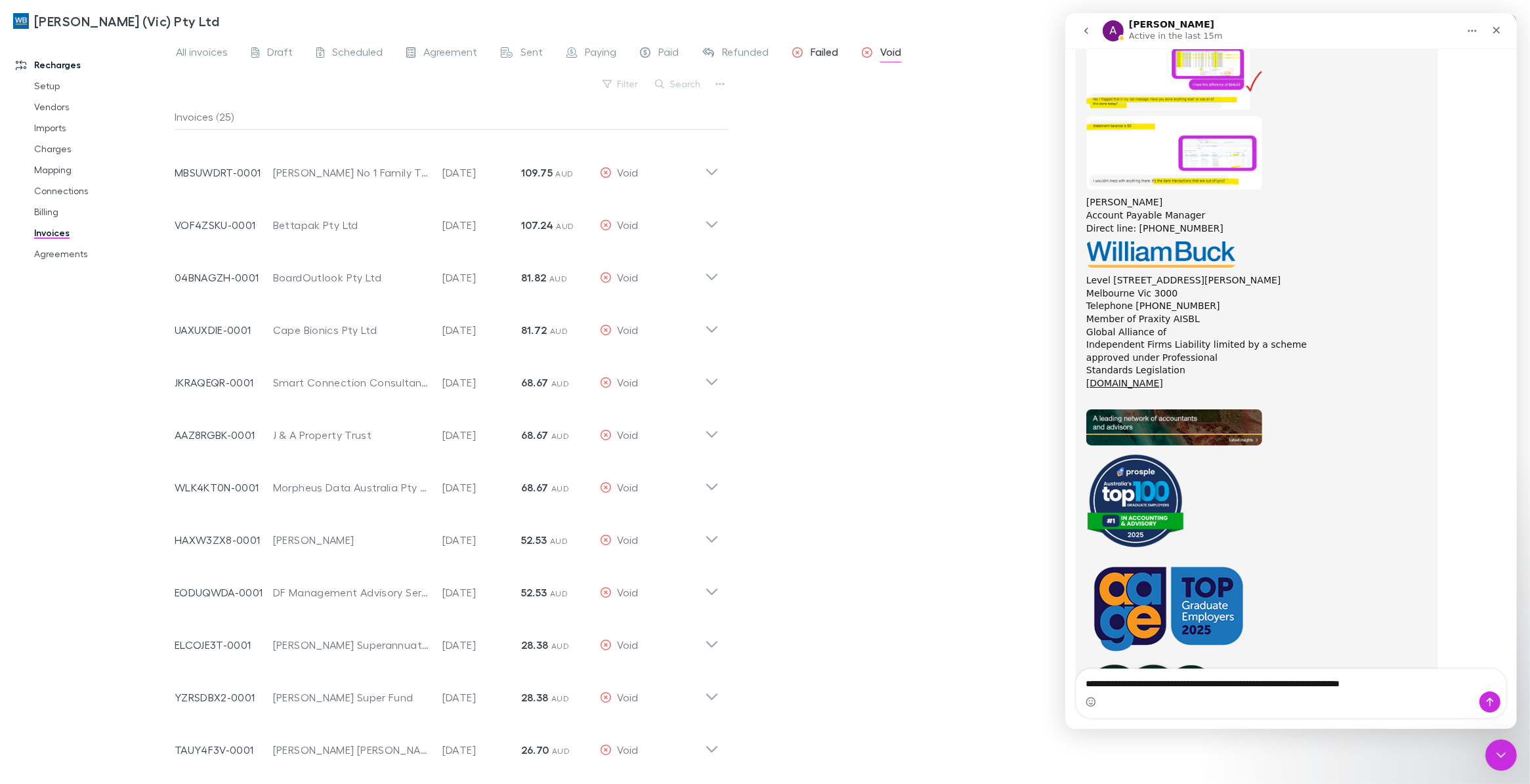
click at [812, 50] on span "Failed" at bounding box center [824, 54] width 28 height 17
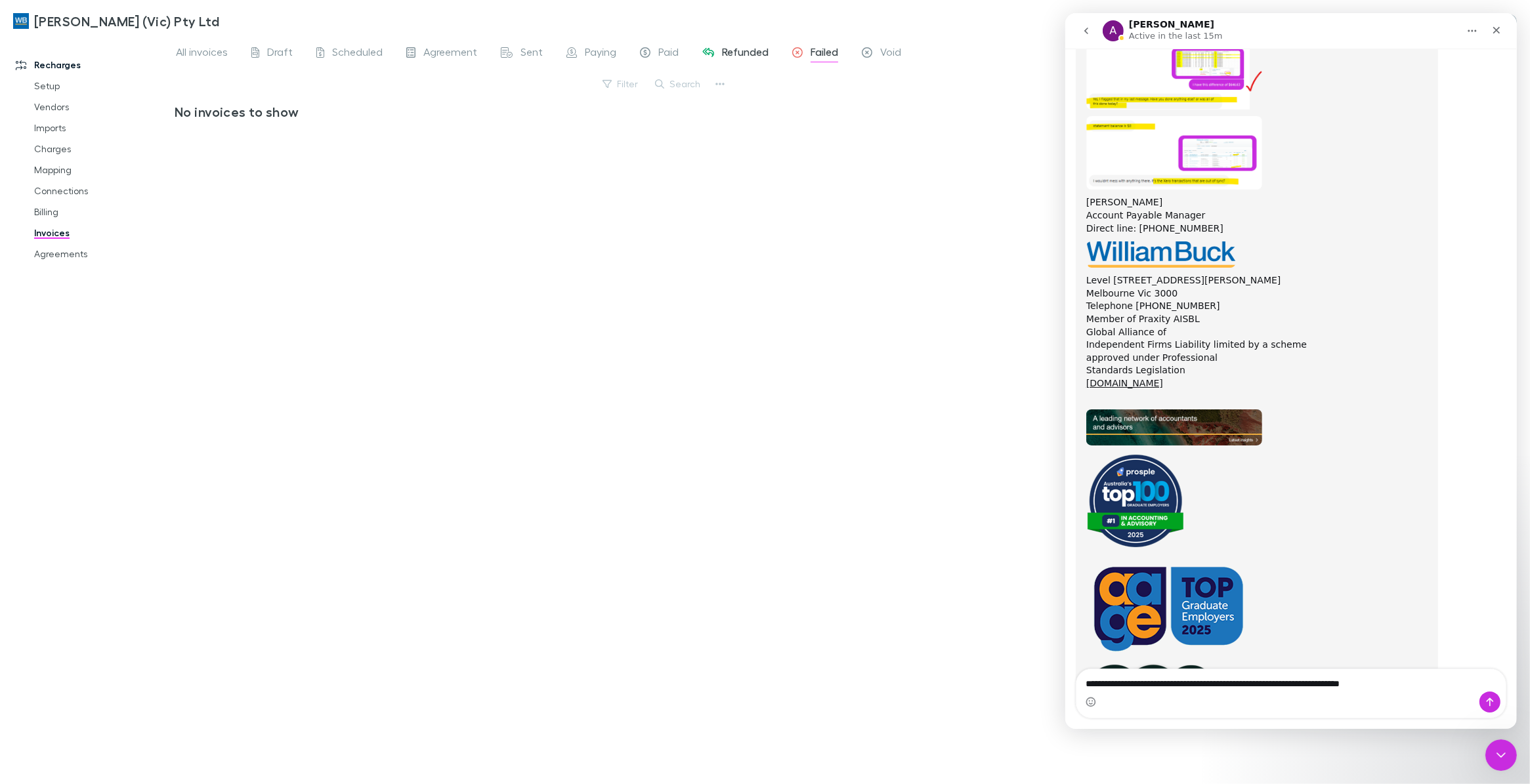
click at [751, 44] on link "Refunded" at bounding box center [735, 54] width 69 height 21
click at [664, 50] on span "Paid" at bounding box center [668, 54] width 20 height 17
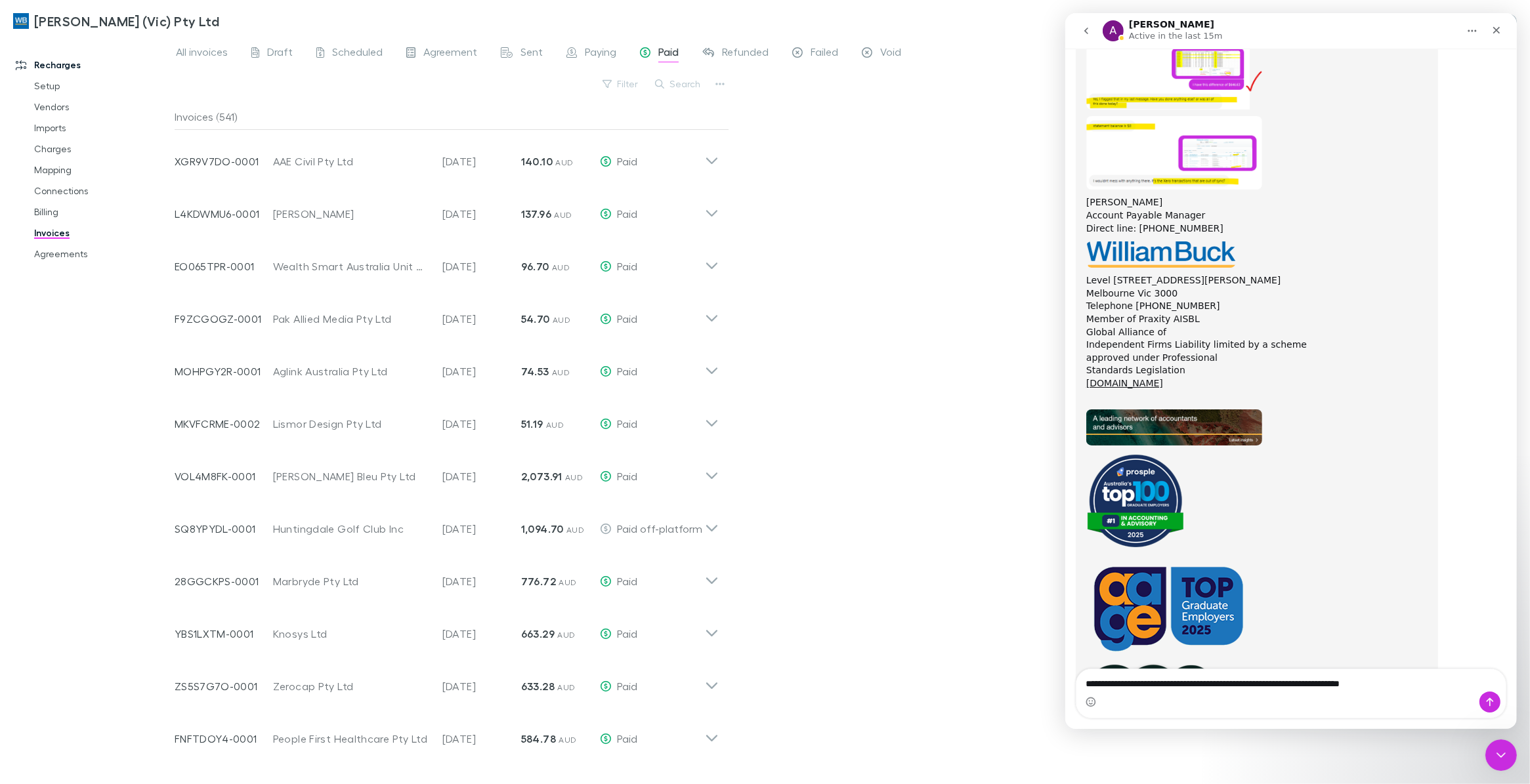
click at [592, 51] on span "Paying" at bounding box center [601, 54] width 32 height 17
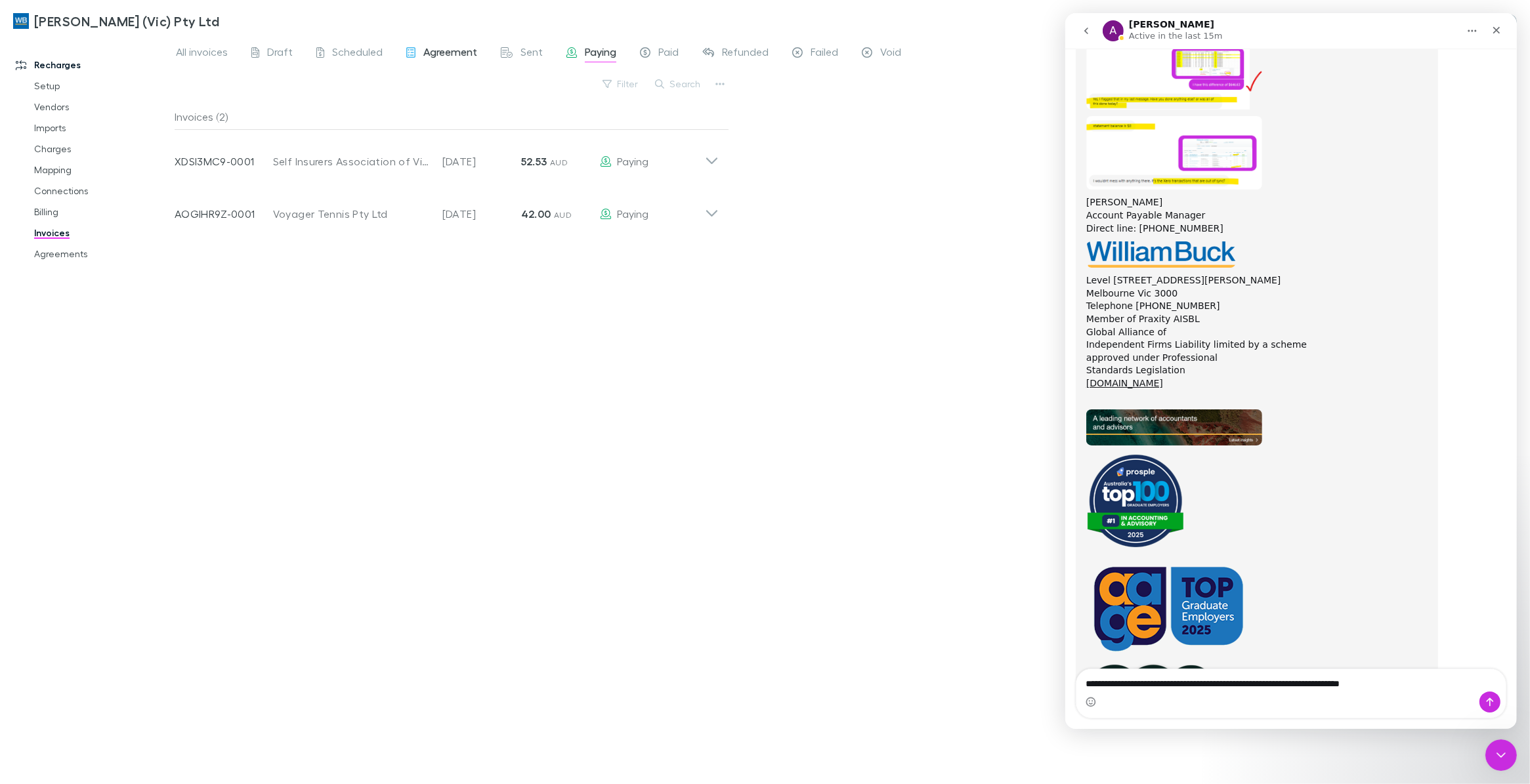
click at [437, 50] on span "Agreement" at bounding box center [450, 54] width 54 height 17
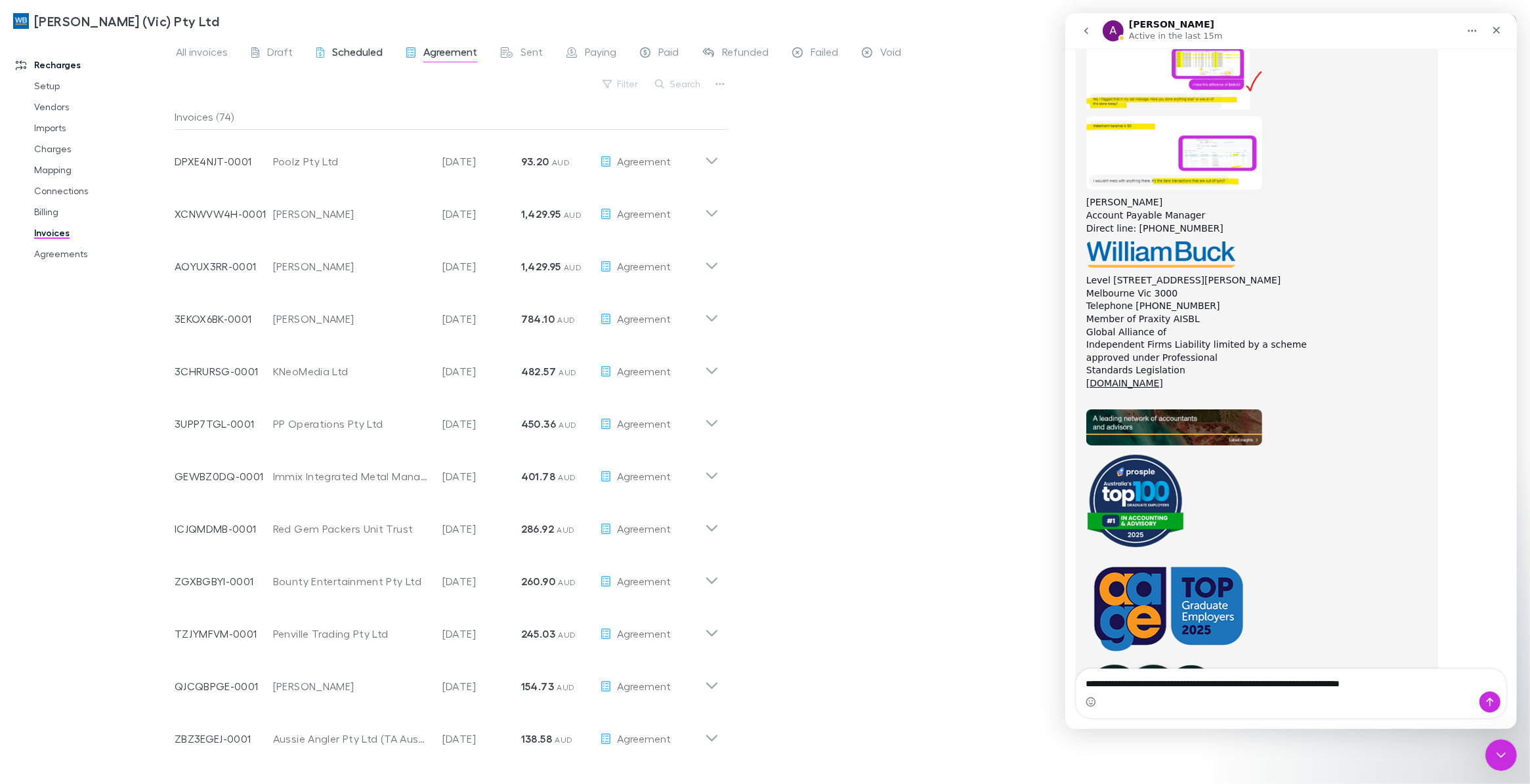
click at [358, 50] on span "Scheduled" at bounding box center [357, 54] width 50 height 17
click at [269, 55] on span "Draft" at bounding box center [279, 54] width 26 height 17
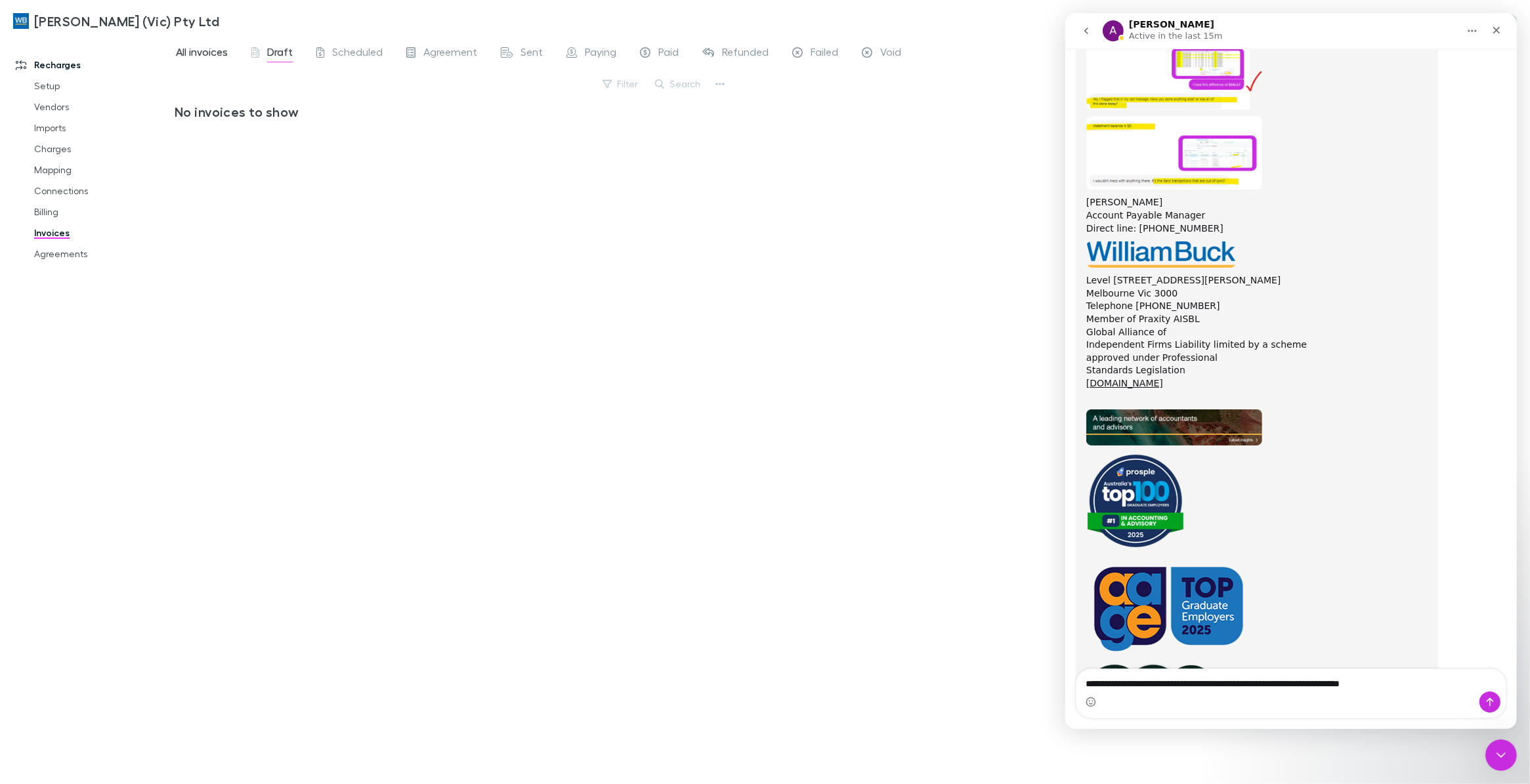
drag, startPoint x: 203, startPoint y: 52, endPoint x: 434, endPoint y: 17, distance: 233.6
click at [203, 52] on span "All invoices" at bounding box center [201, 54] width 52 height 17
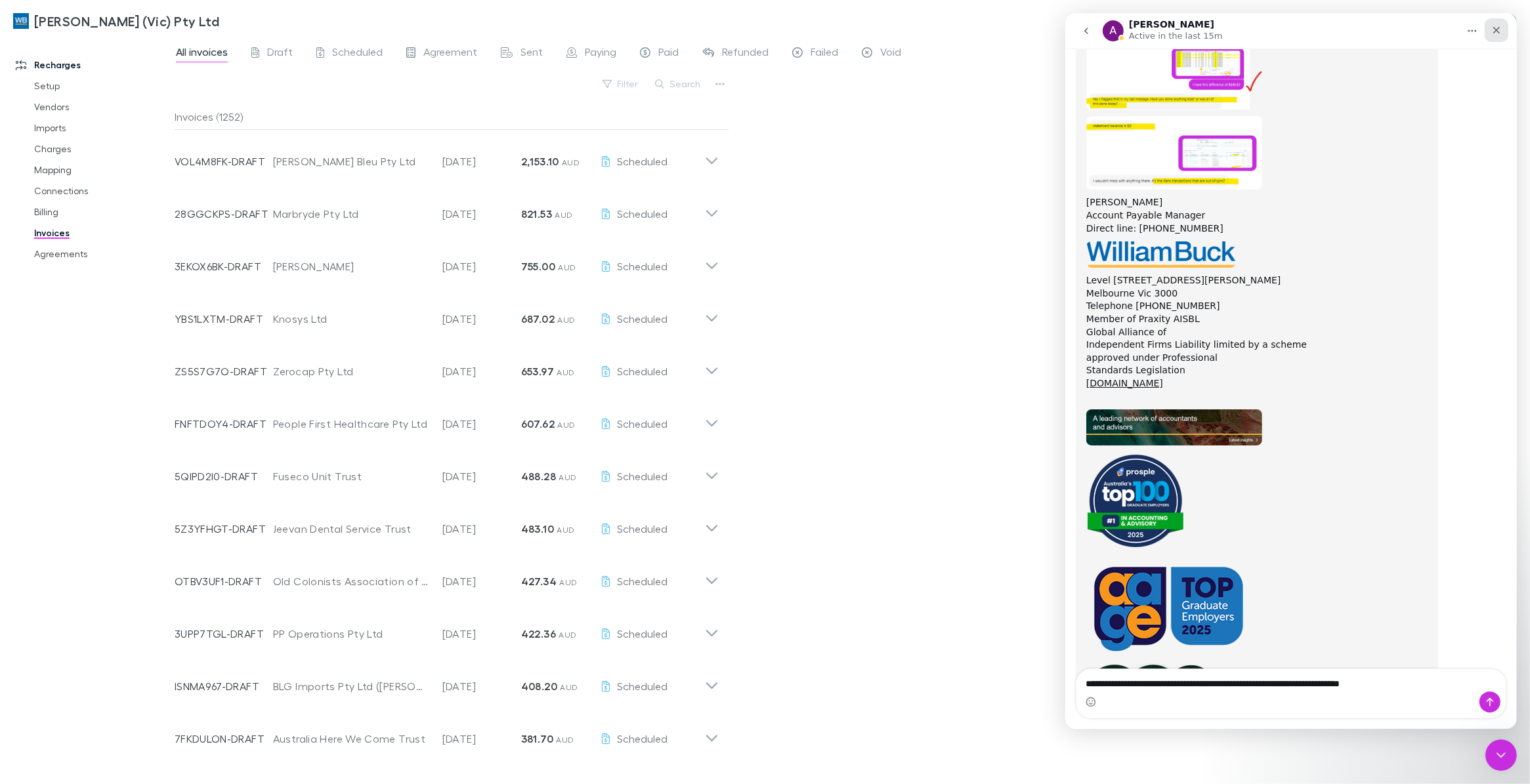
click at [1498, 30] on icon "Close" at bounding box center [1496, 30] width 11 height 11
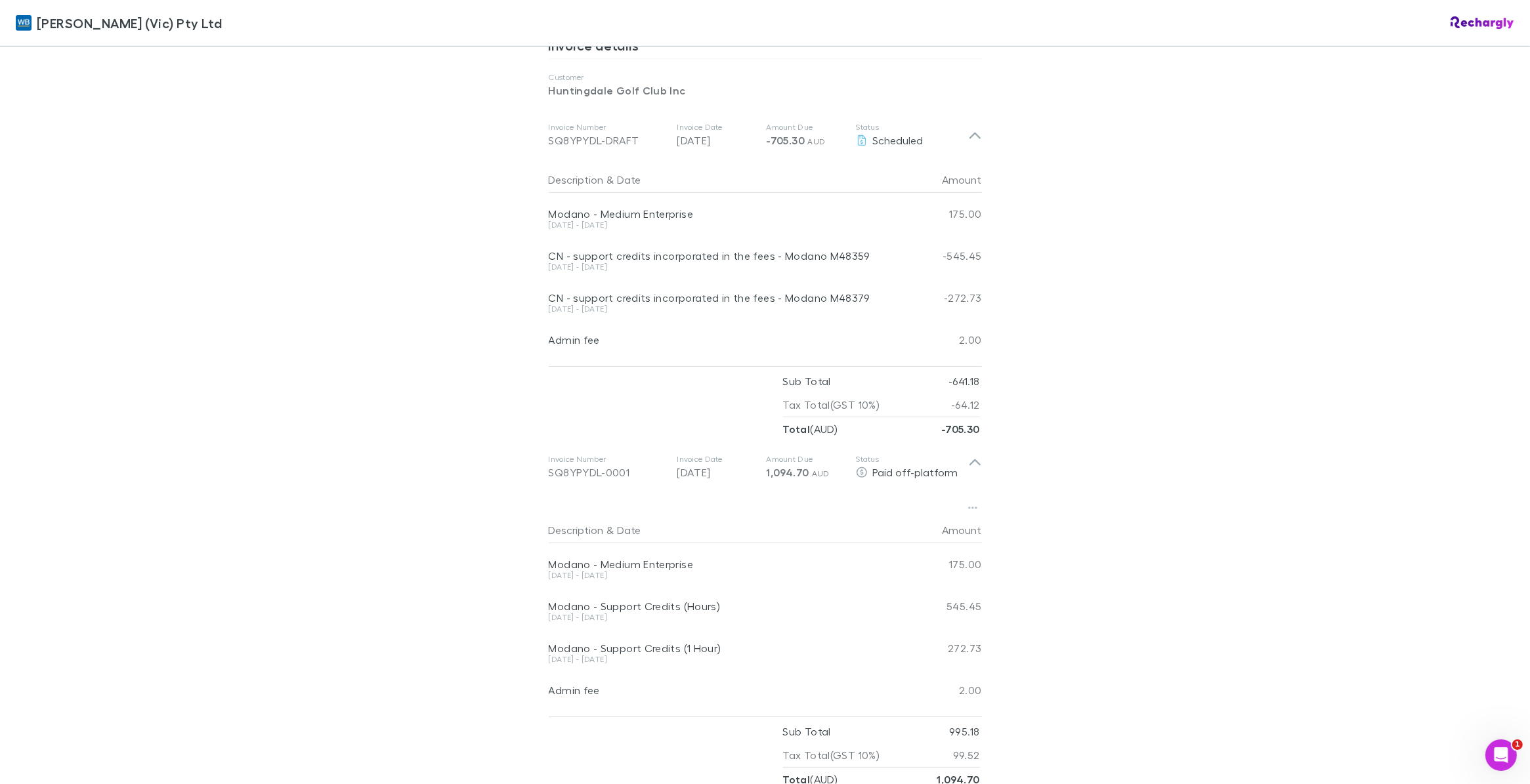
scroll to position [525, 0]
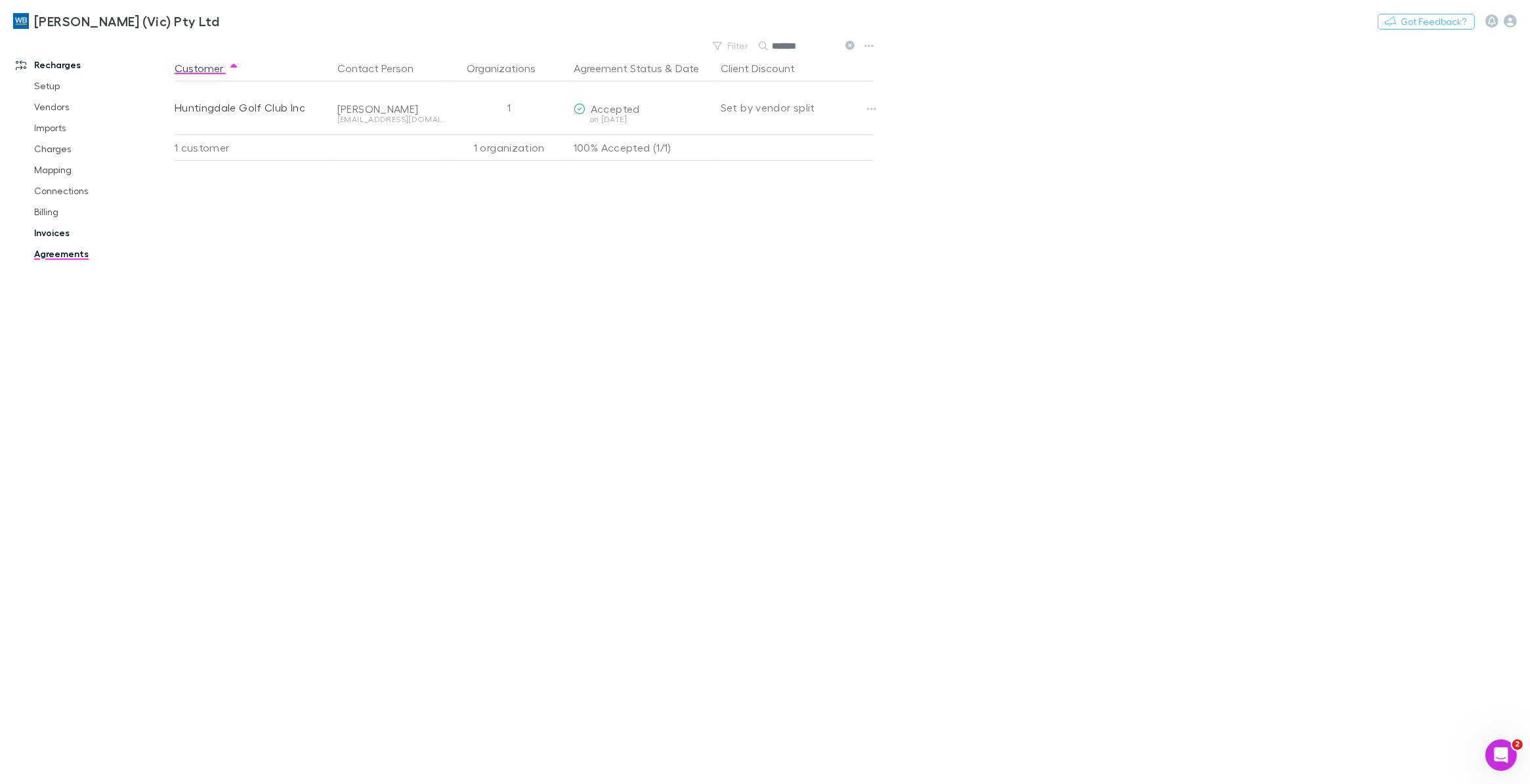
click at [51, 234] on link "Invoices" at bounding box center [102, 233] width 163 height 21
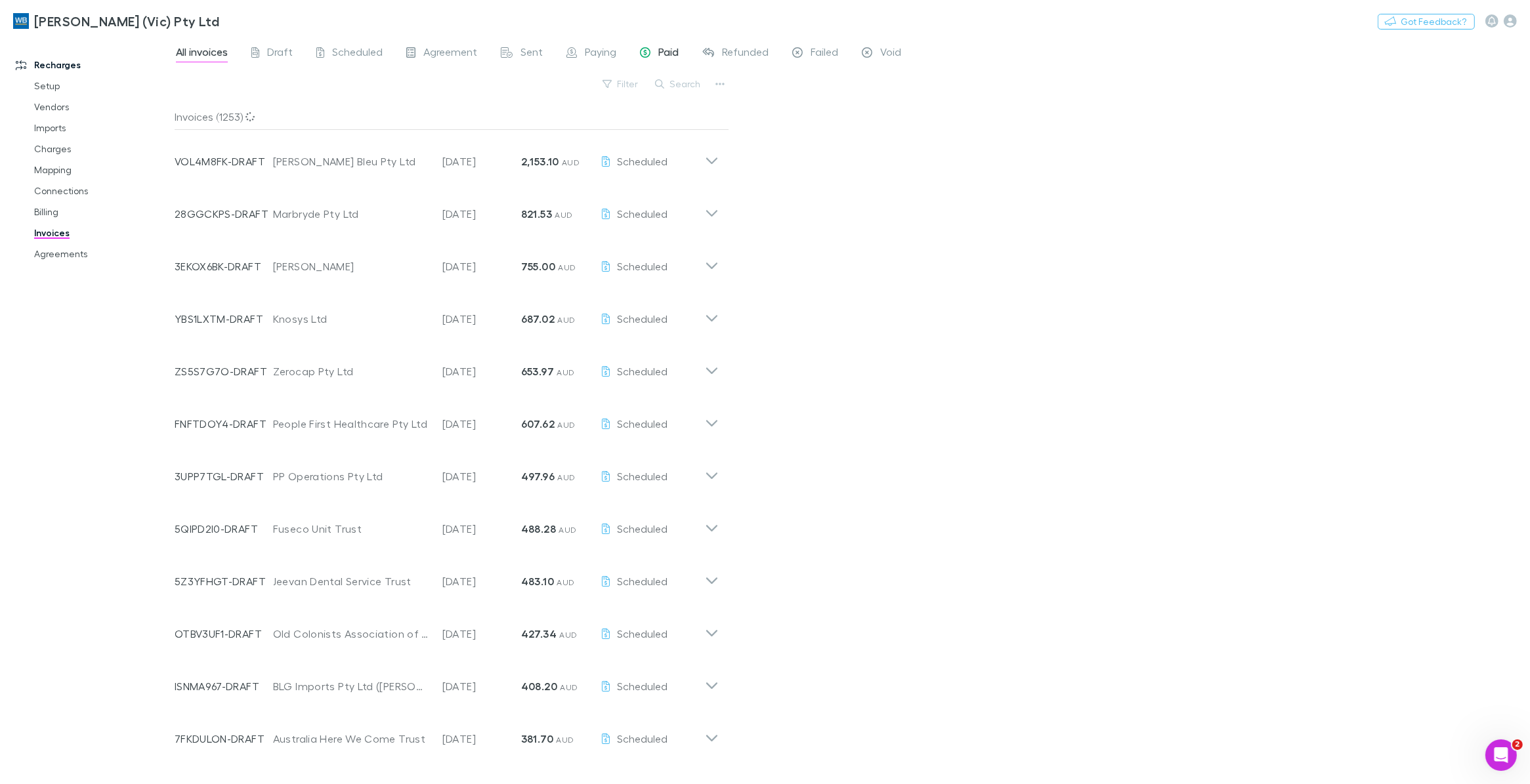
click at [670, 50] on span "Paid" at bounding box center [668, 54] width 20 height 17
click at [739, 52] on span "Refunded" at bounding box center [745, 54] width 47 height 17
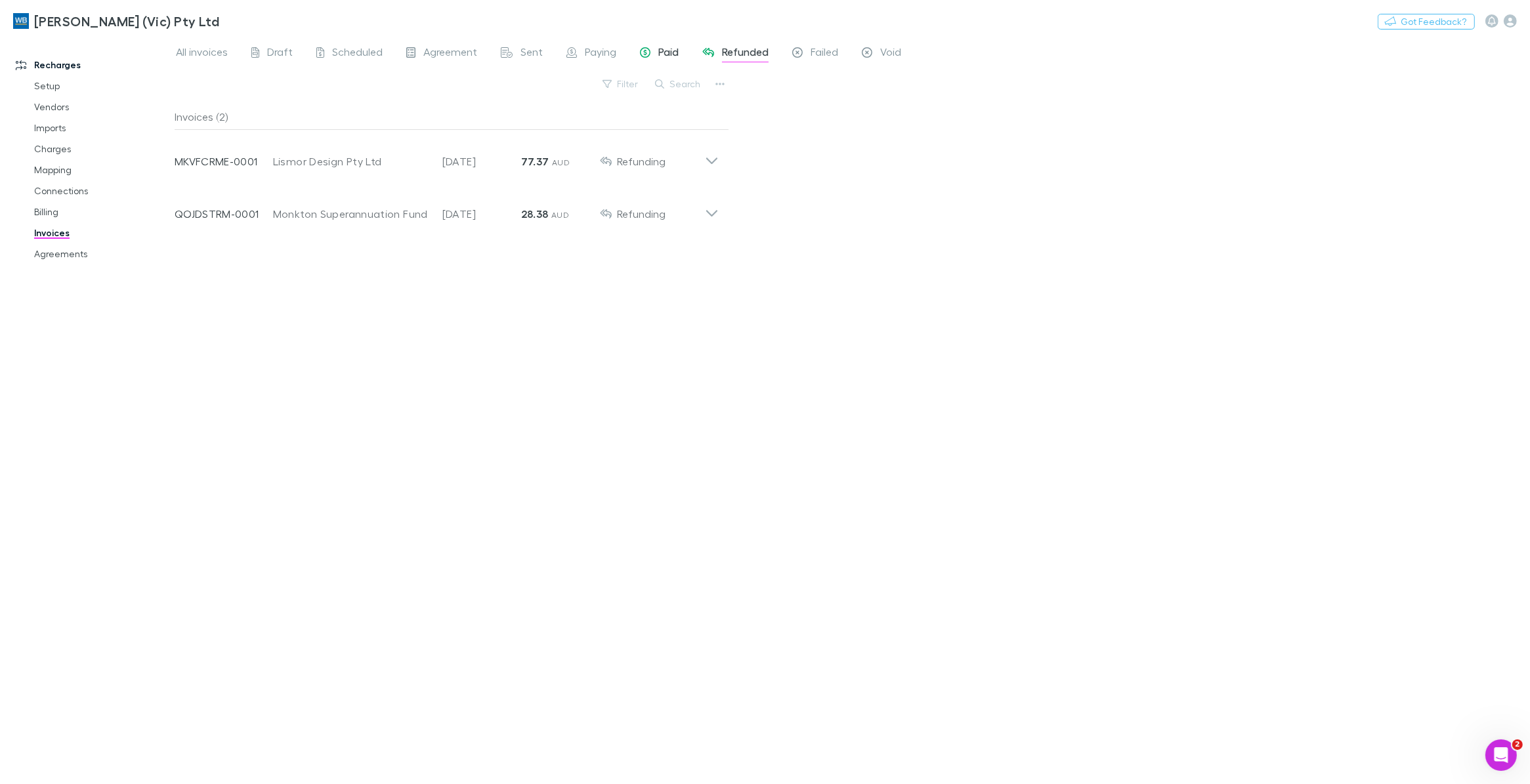
click at [664, 55] on span "Paid" at bounding box center [668, 54] width 20 height 17
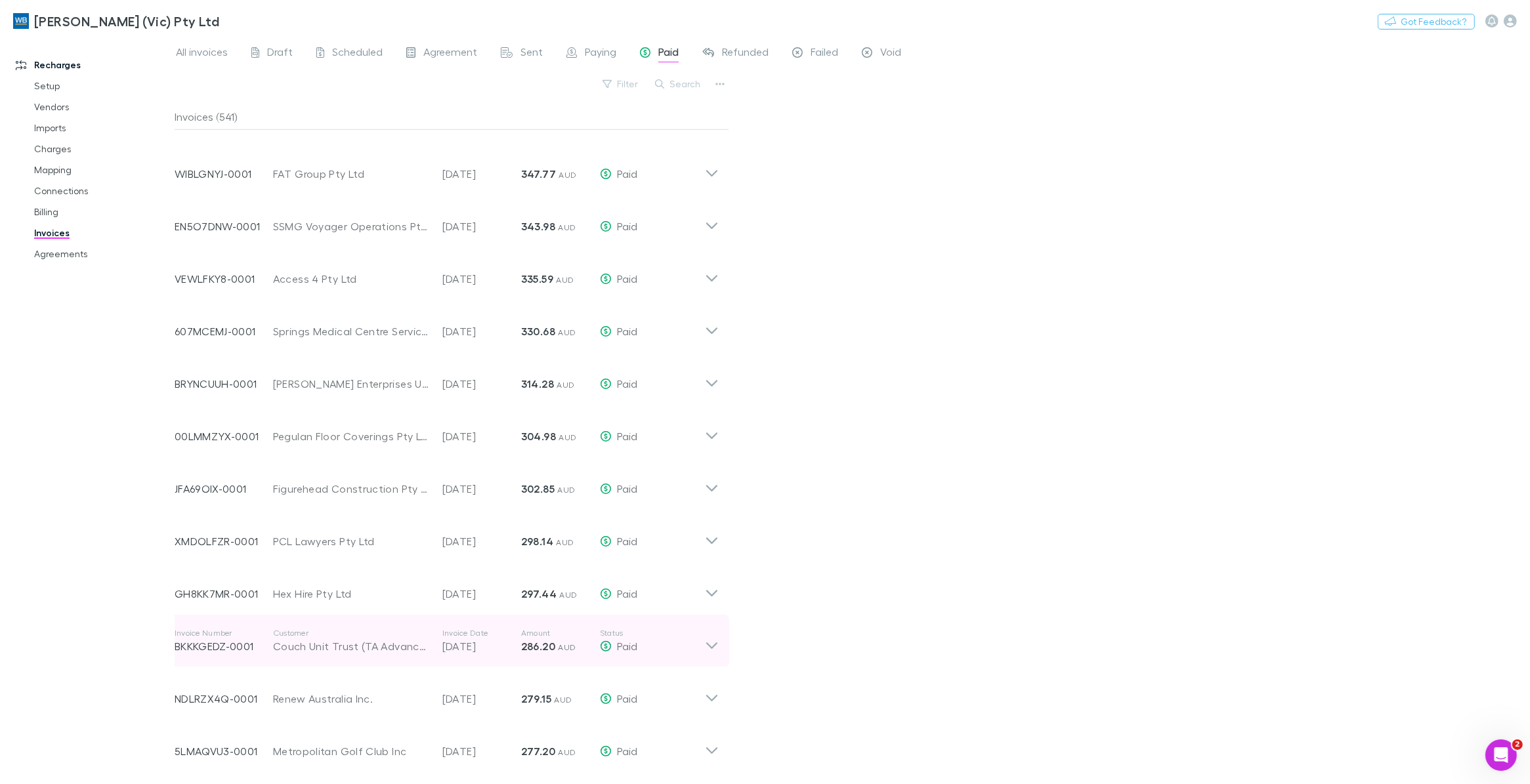
scroll to position [949, 0]
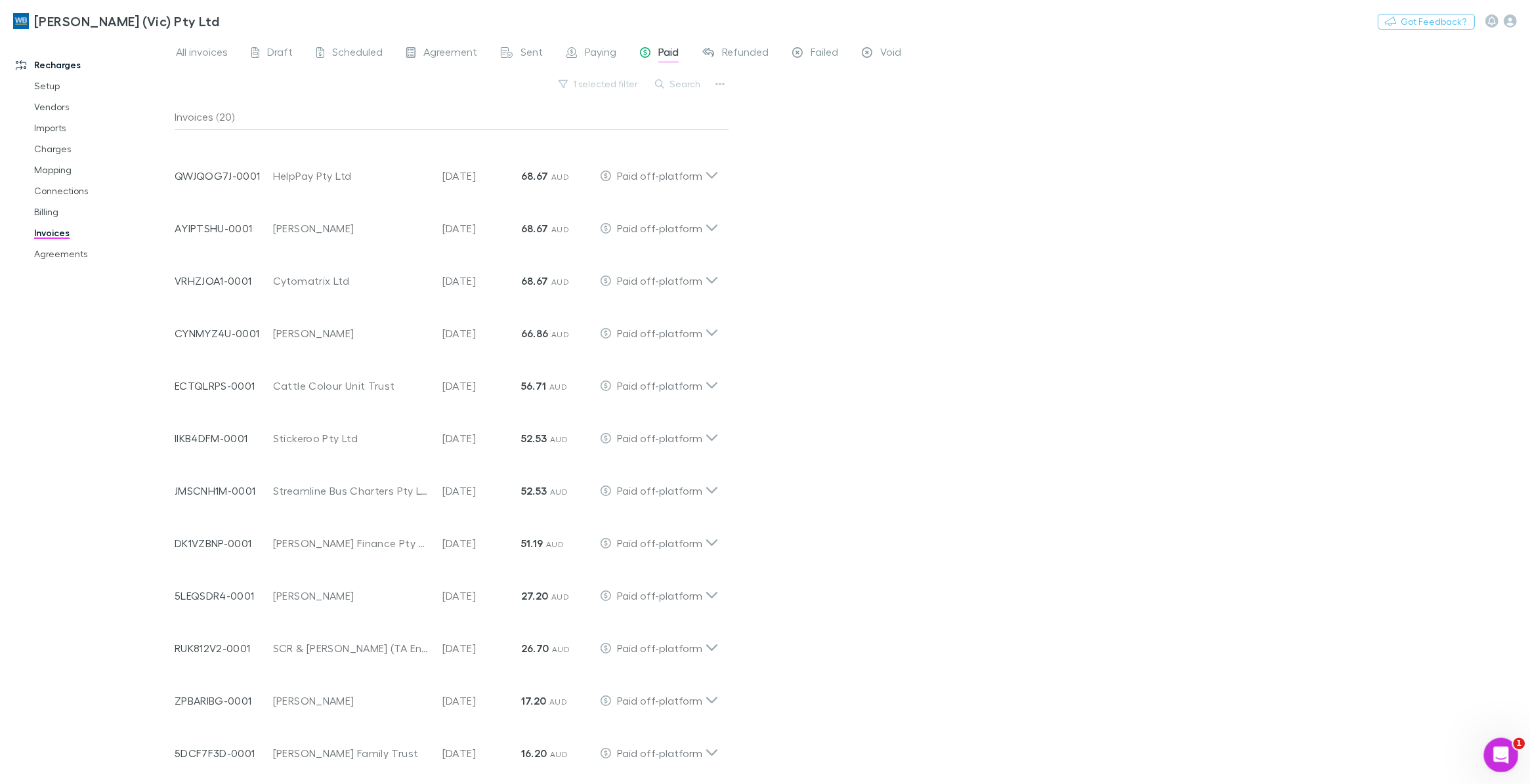
scroll to position [10059, 0]
click at [1503, 760] on icon "Open Intercom Messenger" at bounding box center [1499, 754] width 22 height 22
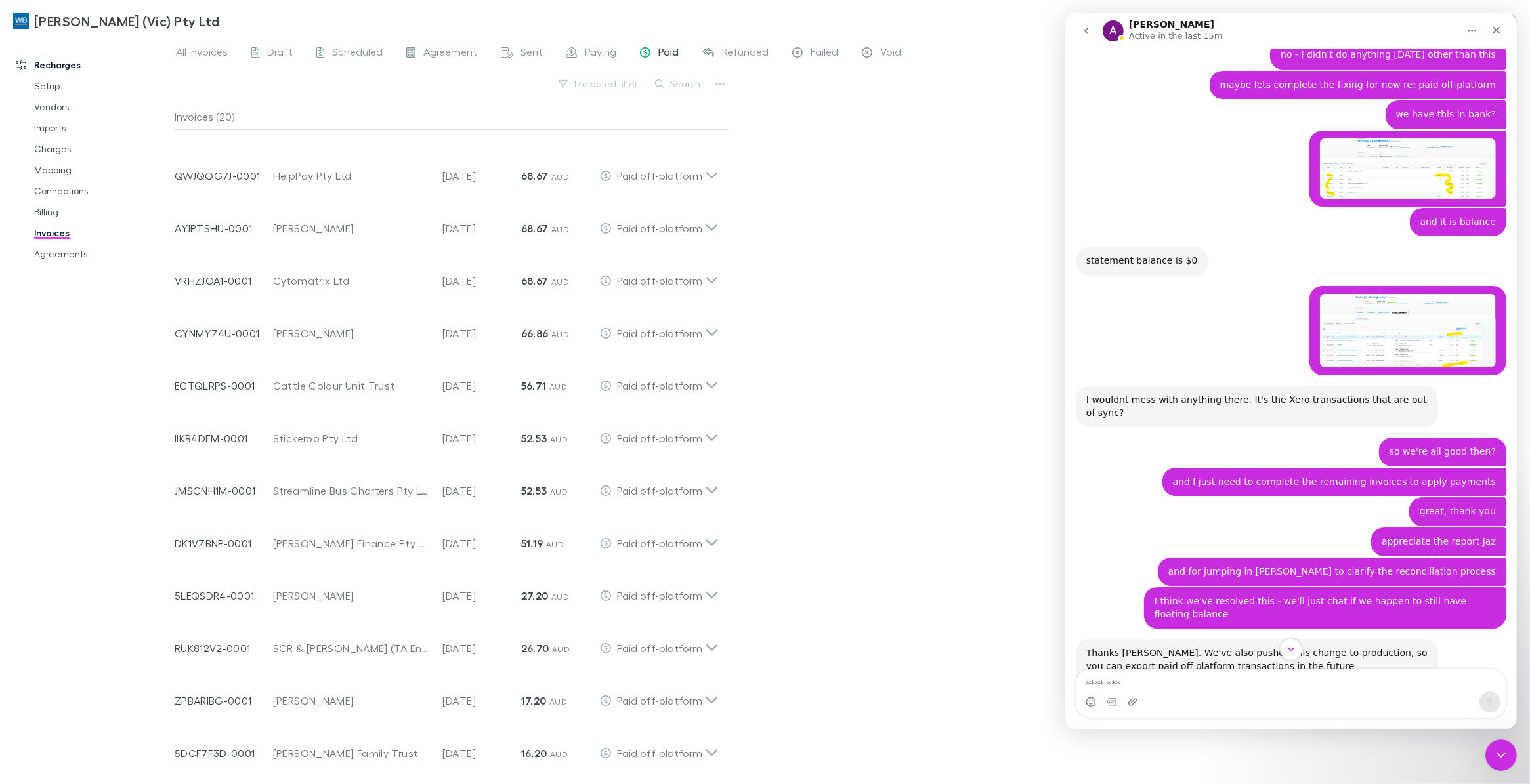
scroll to position [10150, 0]
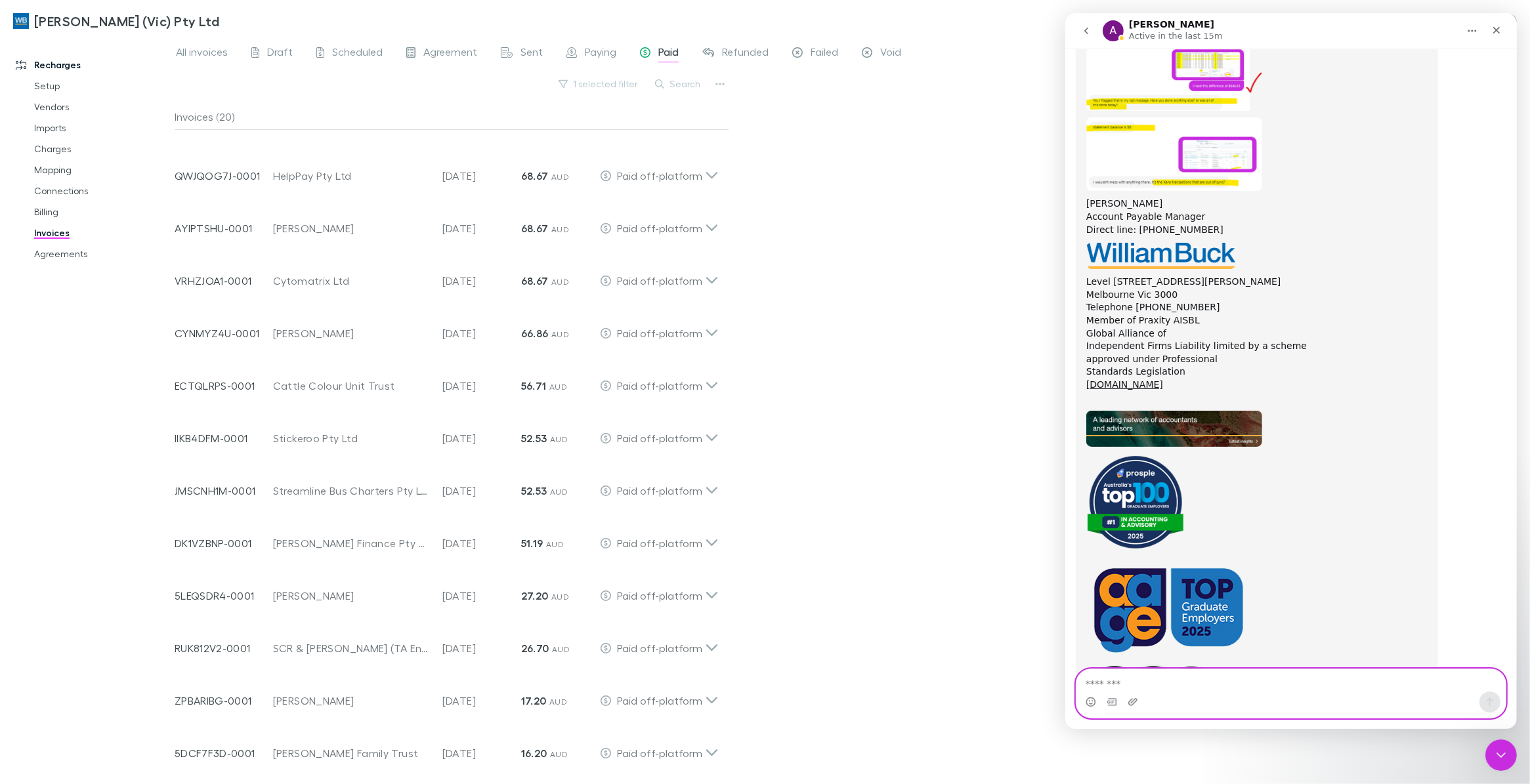
click at [1244, 688] on textarea "Message…" at bounding box center [1290, 680] width 429 height 22
paste textarea "Message…"
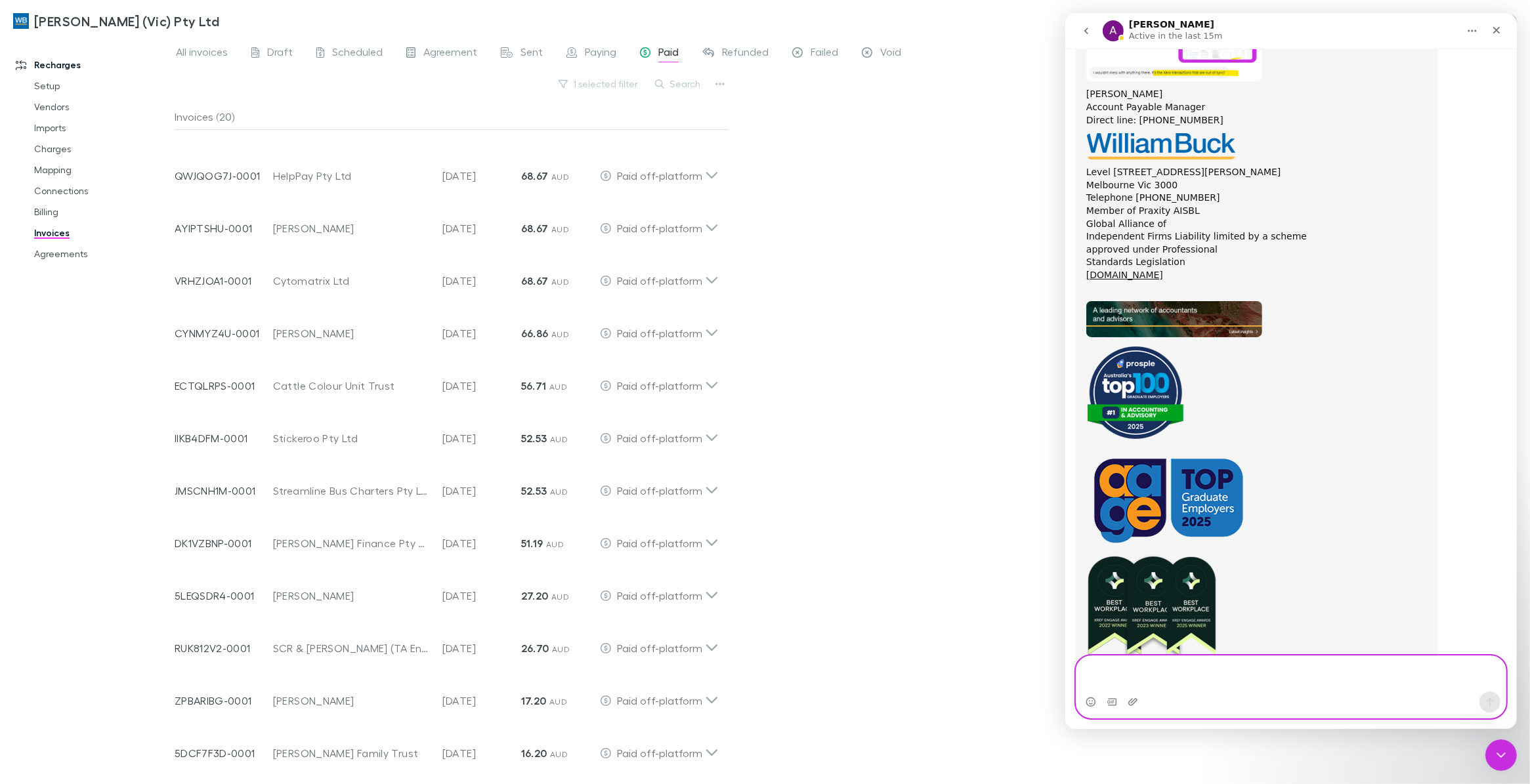
scroll to position [10273, 0]
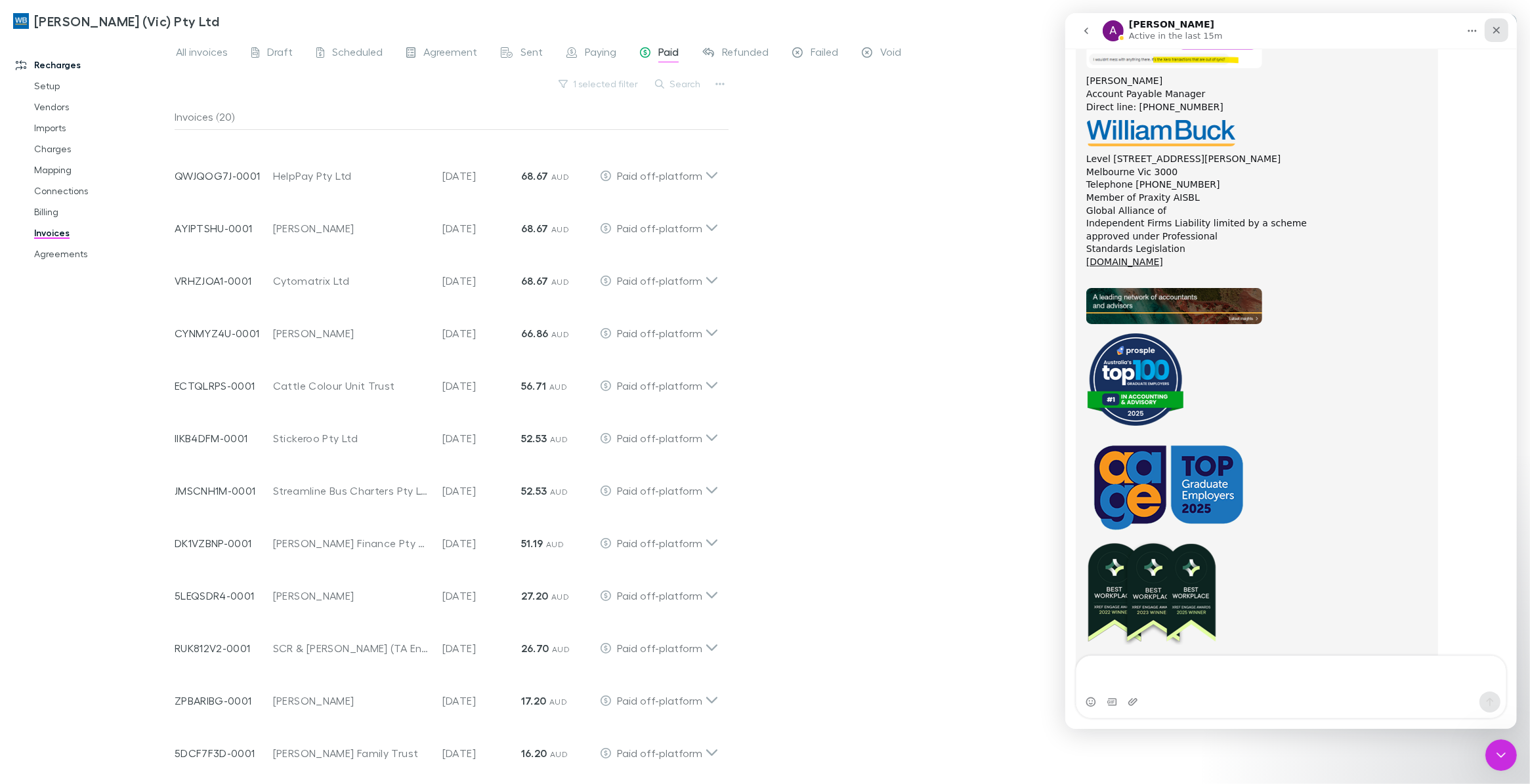
click at [1502, 35] on div "Close" at bounding box center [1496, 30] width 24 height 24
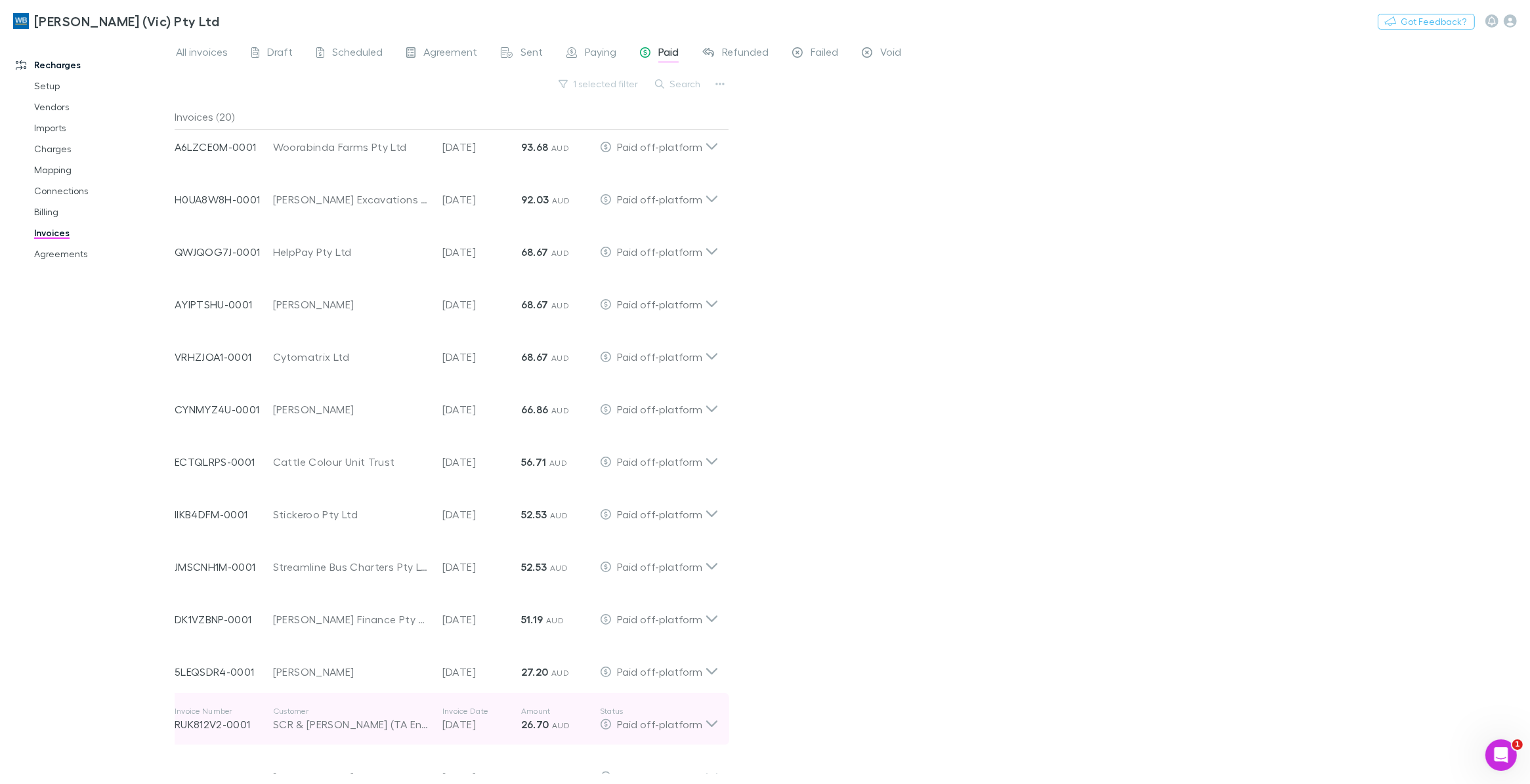
scroll to position [406, 0]
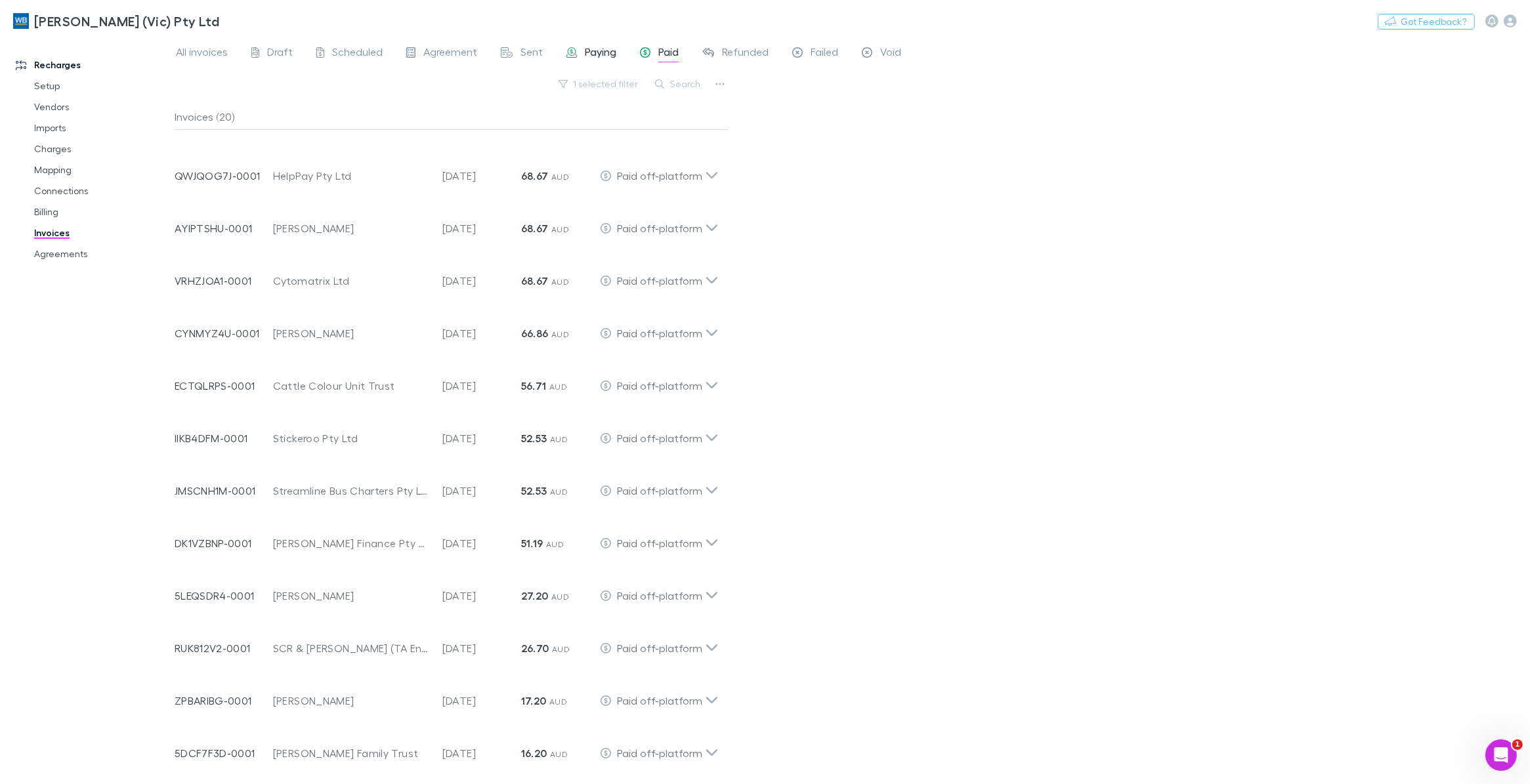
click at [597, 48] on span "Paying" at bounding box center [601, 54] width 32 height 17
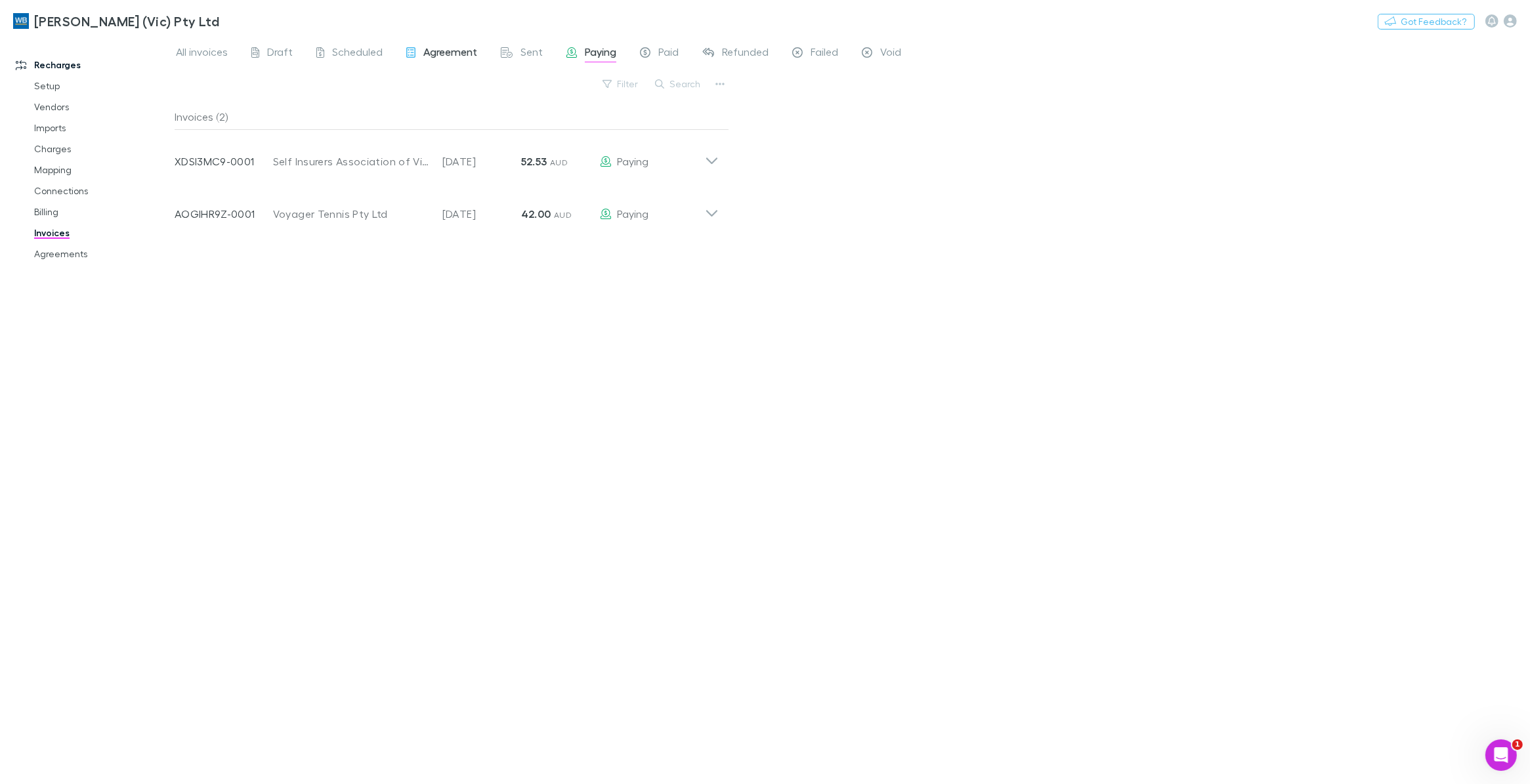
click at [456, 50] on span "Agreement" at bounding box center [450, 54] width 54 height 17
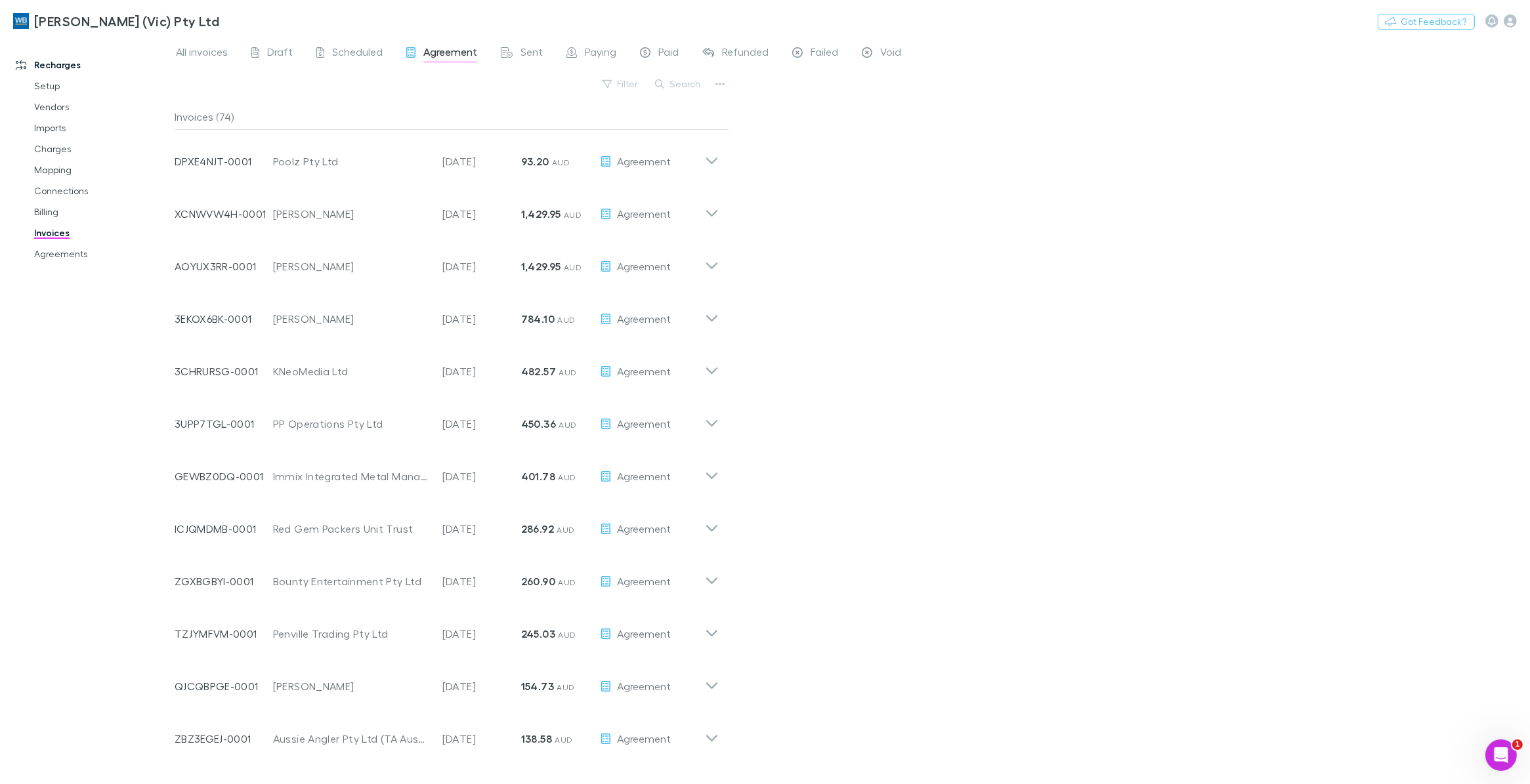
click at [349, 52] on span "Scheduled" at bounding box center [357, 54] width 50 height 17
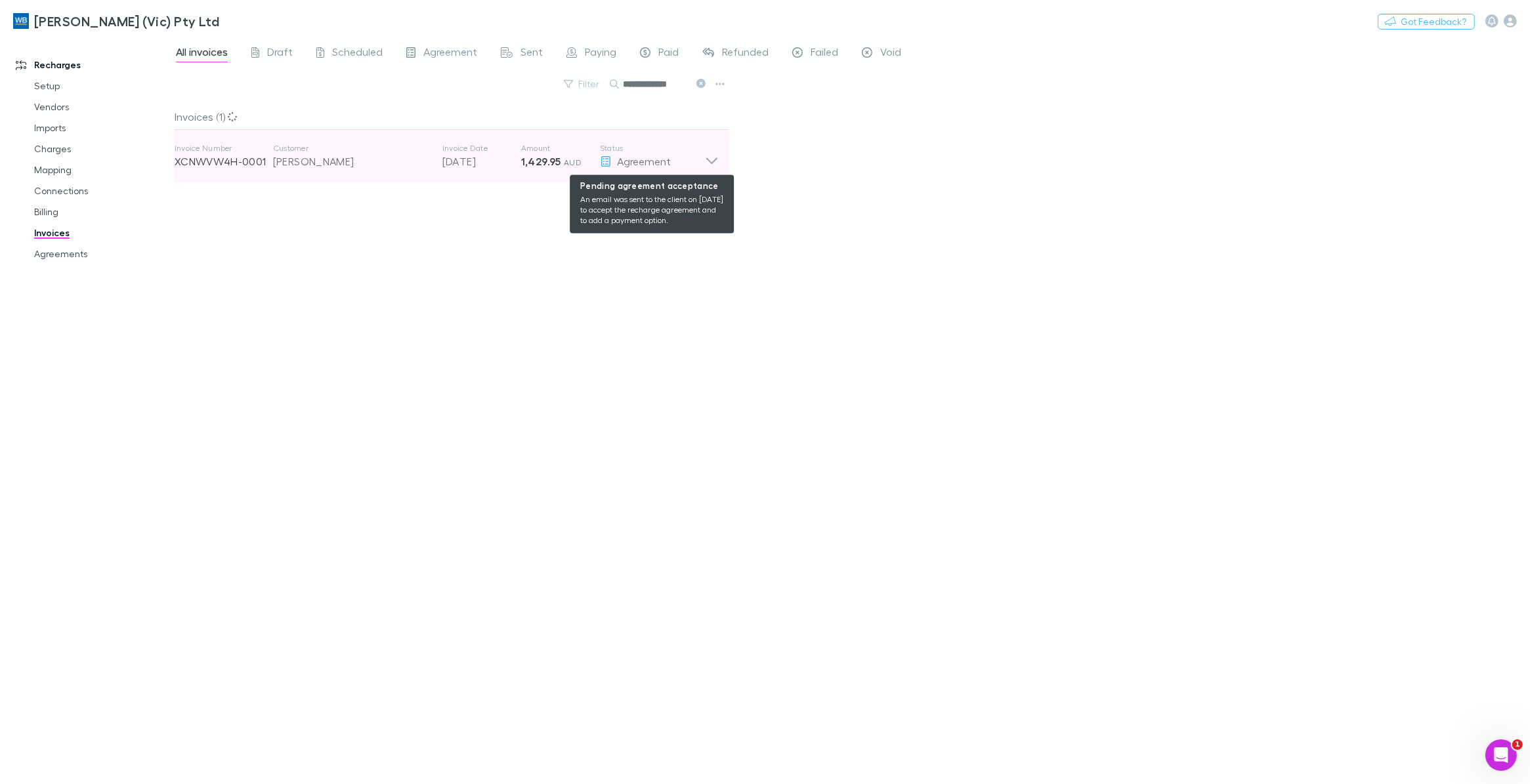
click at [694, 159] on div "Agreement" at bounding box center [652, 161] width 105 height 16
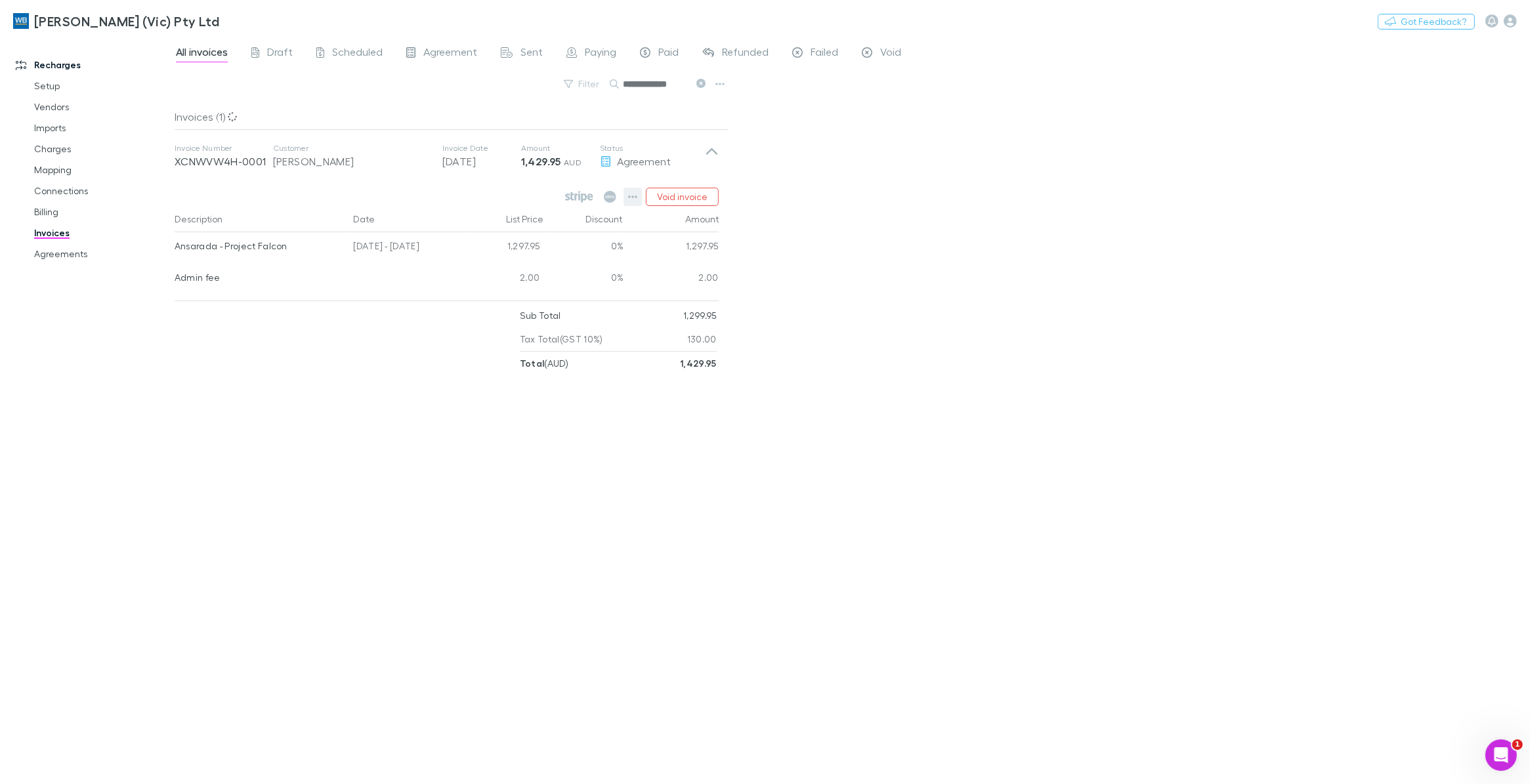
click at [632, 197] on icon "button" at bounding box center [633, 197] width 9 height 11
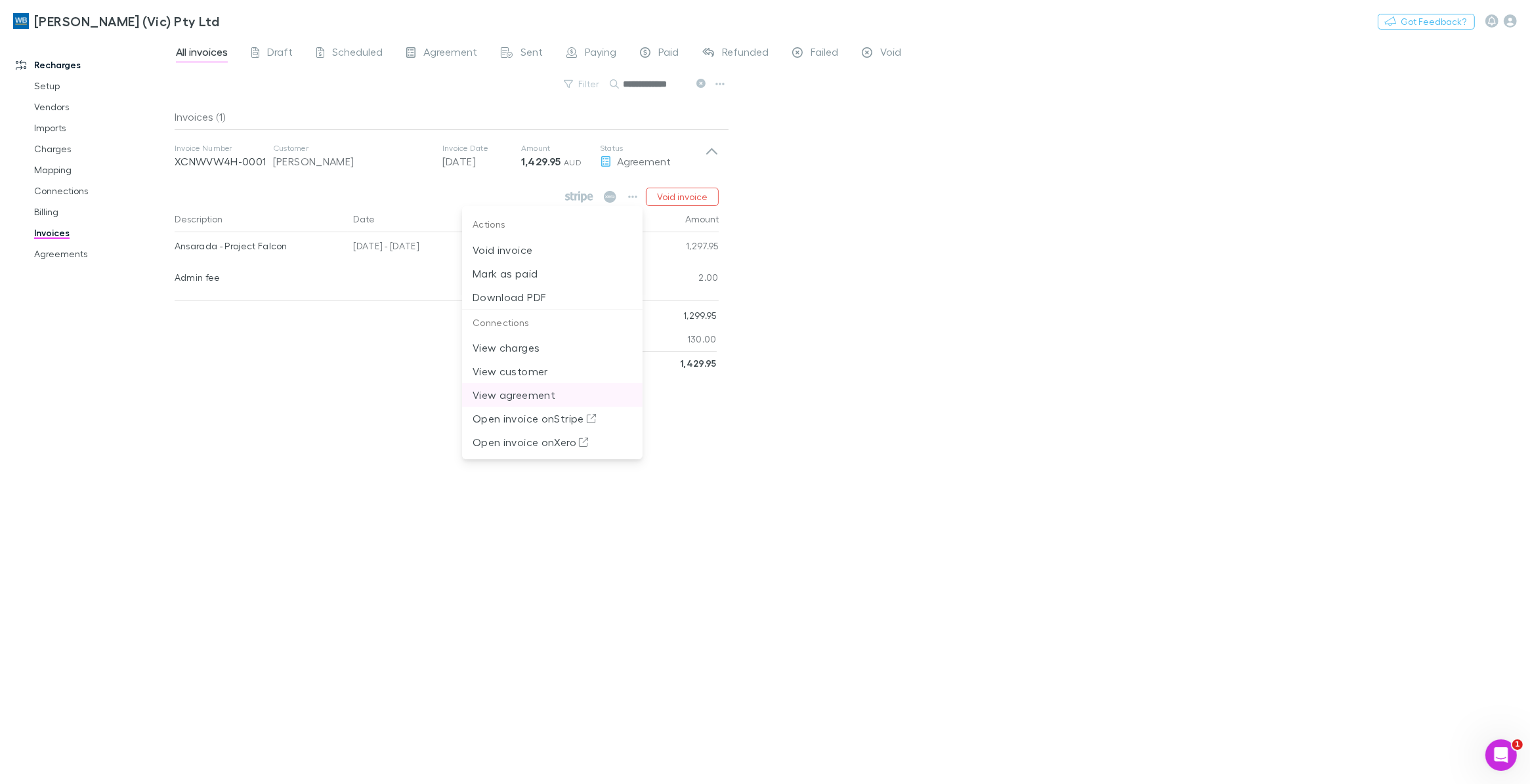
click at [529, 398] on p "View agreement" at bounding box center [552, 395] width 159 height 16
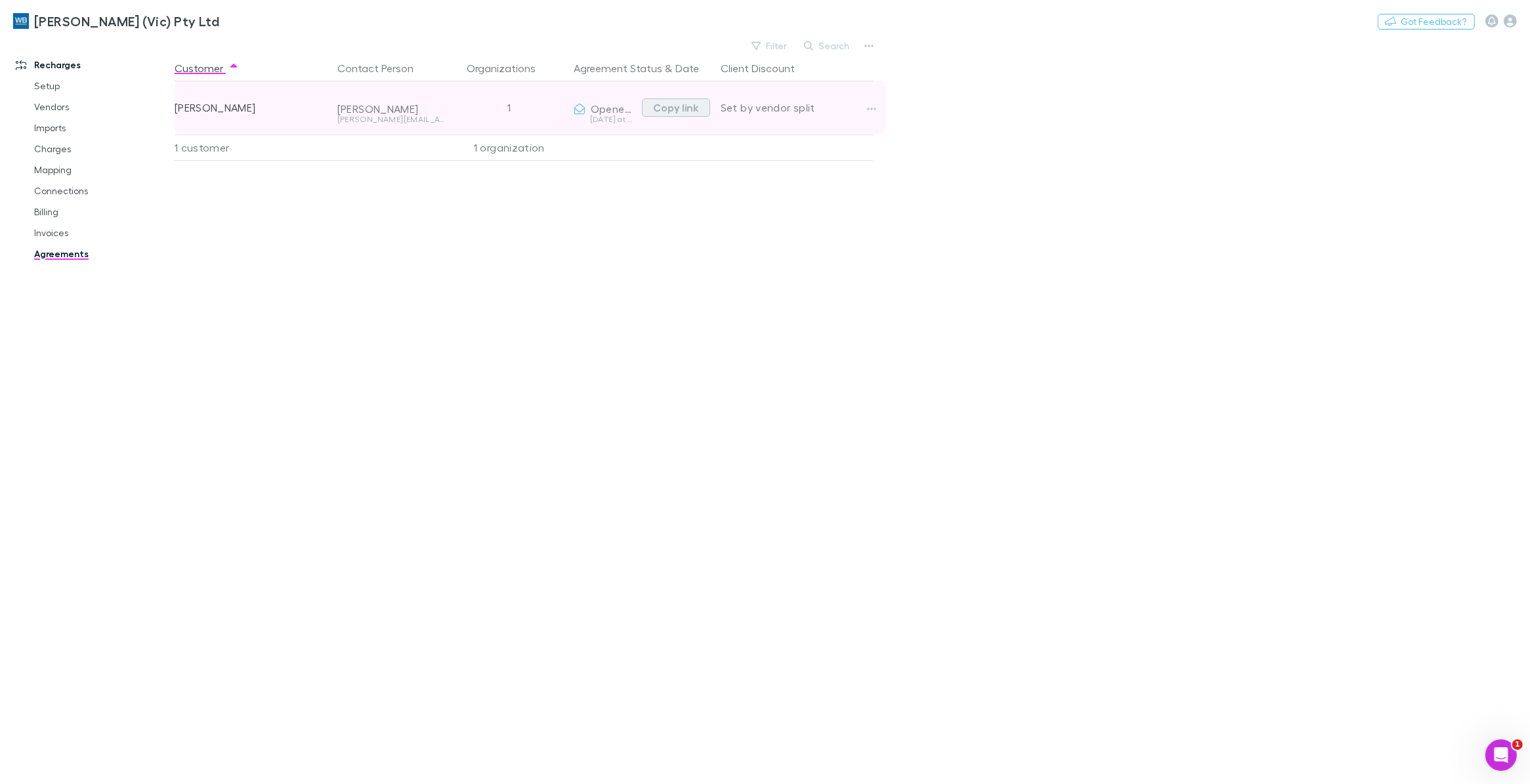
click at [670, 108] on button "Copy link" at bounding box center [676, 108] width 68 height 18
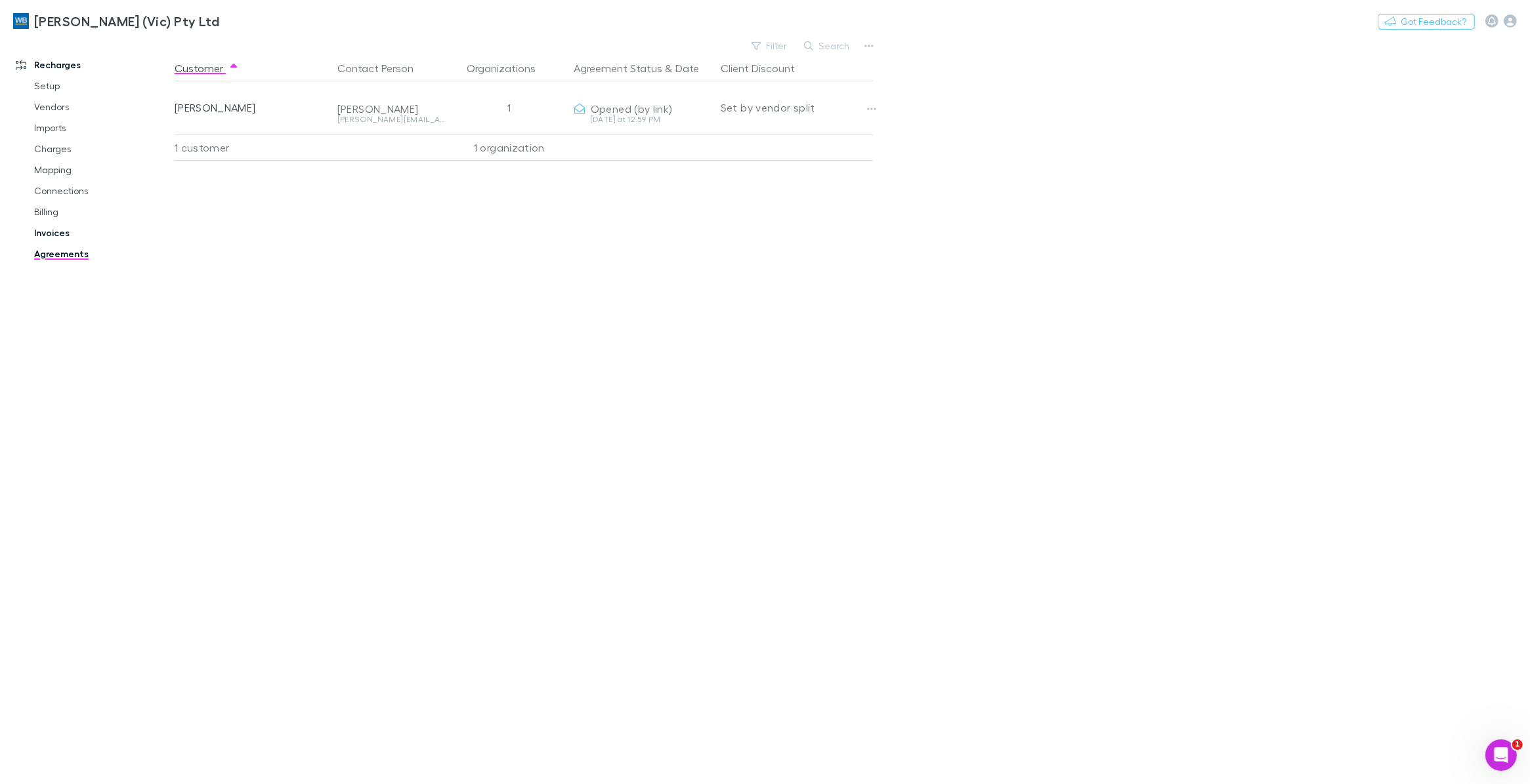
click at [50, 236] on link "Invoices" at bounding box center [102, 233] width 163 height 21
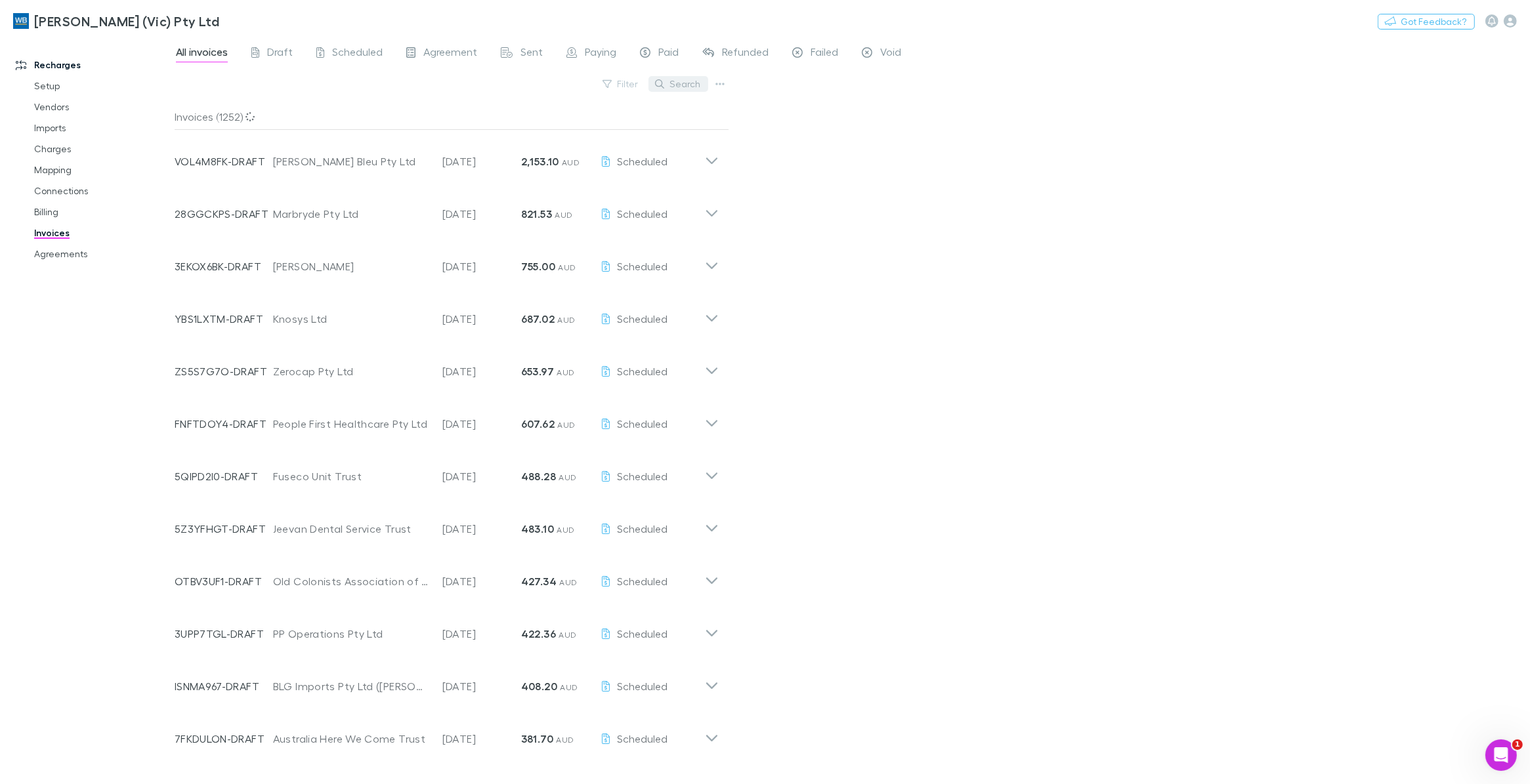
click at [682, 82] on button "Search" at bounding box center [678, 84] width 59 height 16
paste input "**********"
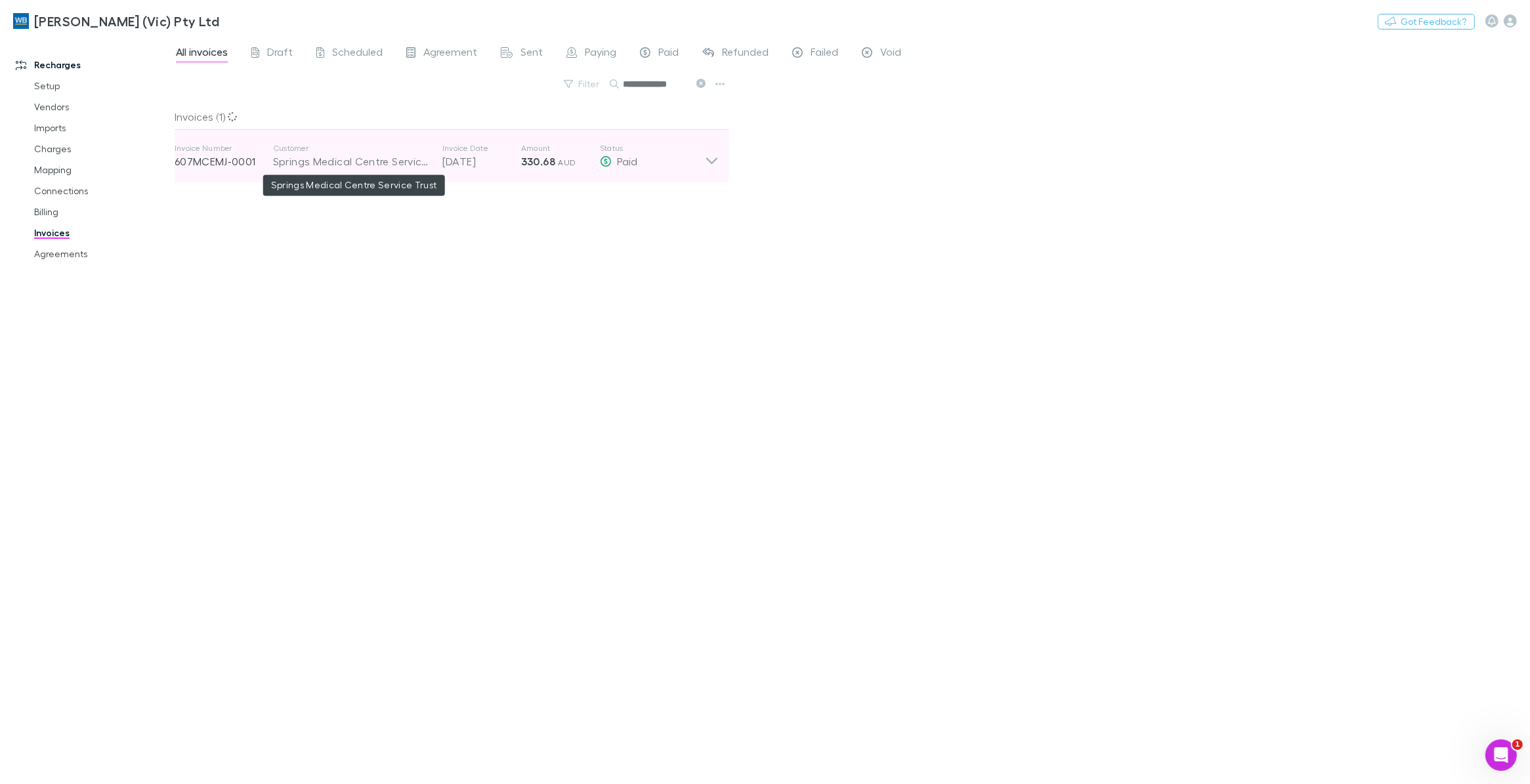
type input "**********"
click at [404, 164] on div "Springs Medical Centre Service Trust" at bounding box center [351, 161] width 156 height 16
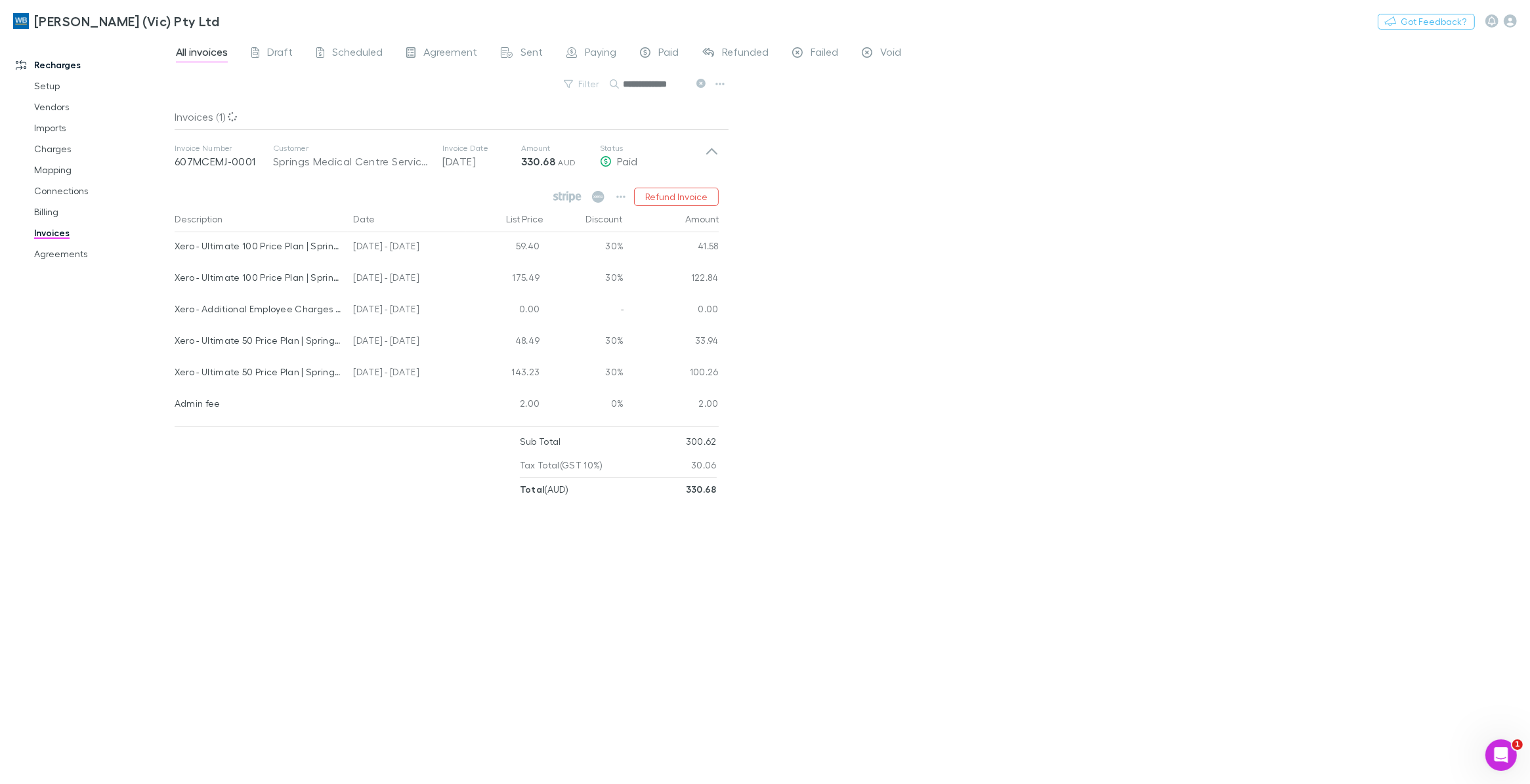
click at [680, 641] on div "Invoices (1) Invoice Number 607MCEMJ-0001 Customer Springs Medical Centre Servi…" at bounding box center [451, 439] width 554 height 670
click at [614, 196] on button "button" at bounding box center [621, 197] width 18 height 18
click at [521, 371] on p "View agreement" at bounding box center [540, 371] width 159 height 16
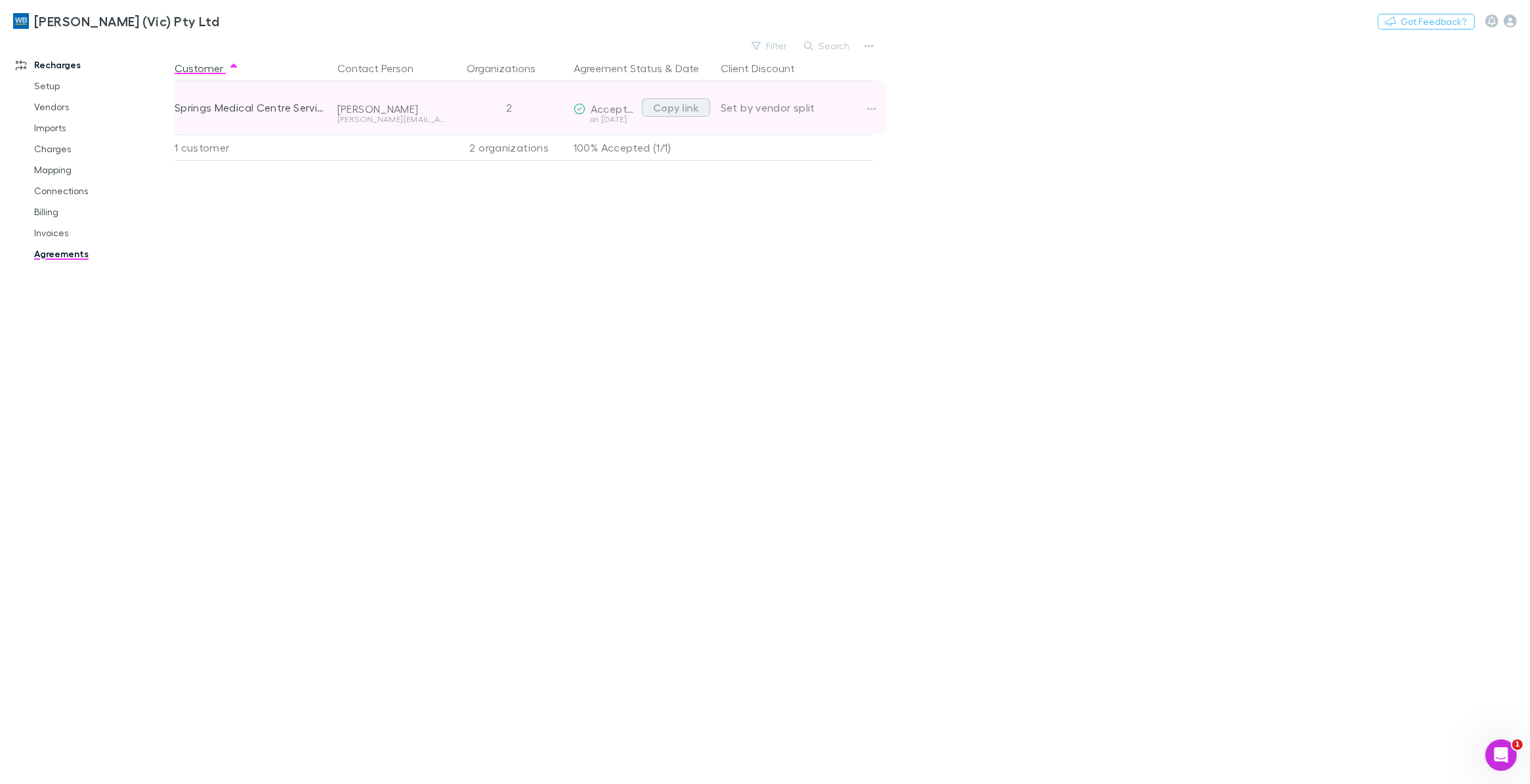
click at [665, 103] on button "Copy link" at bounding box center [676, 108] width 68 height 18
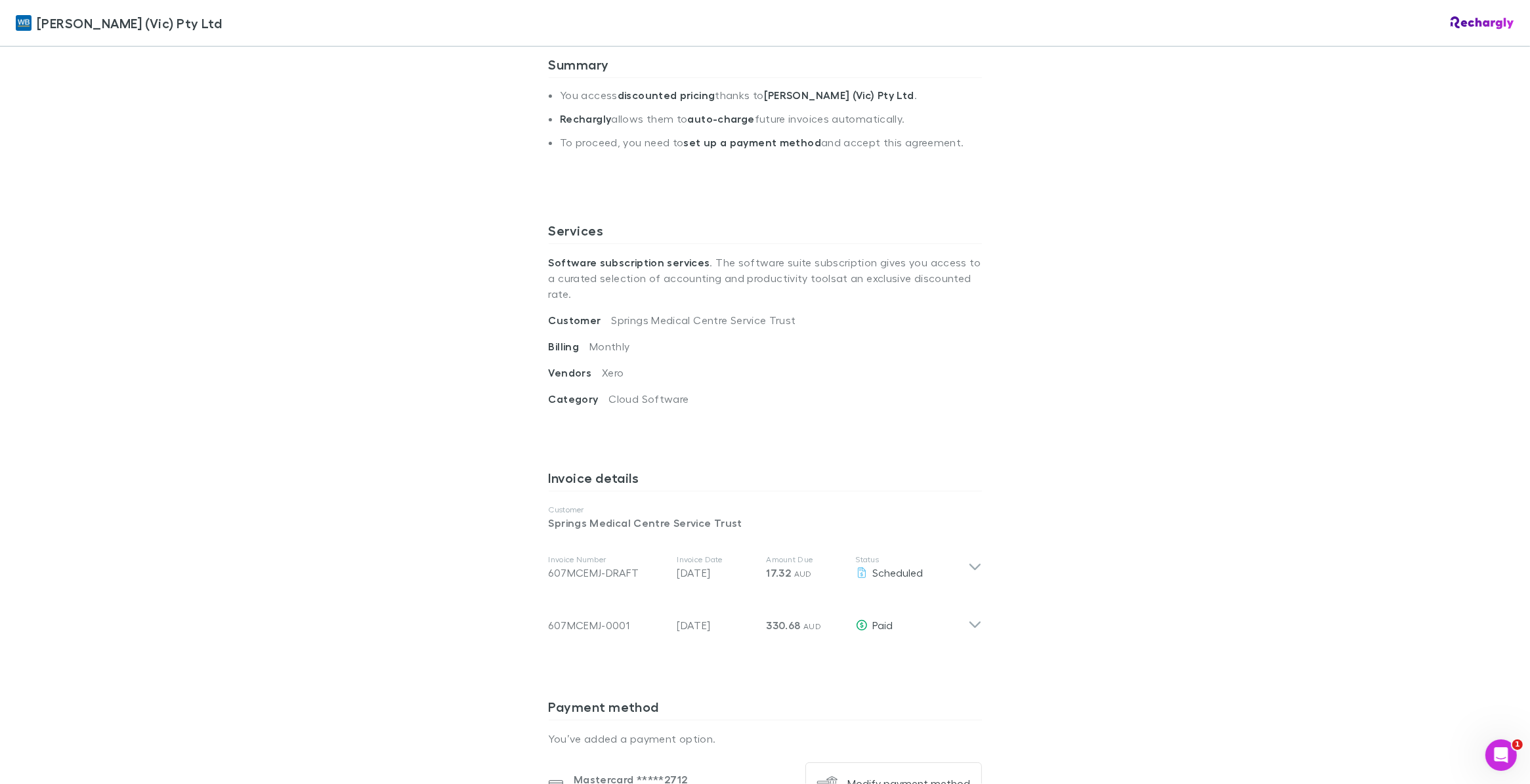
scroll to position [328, 0]
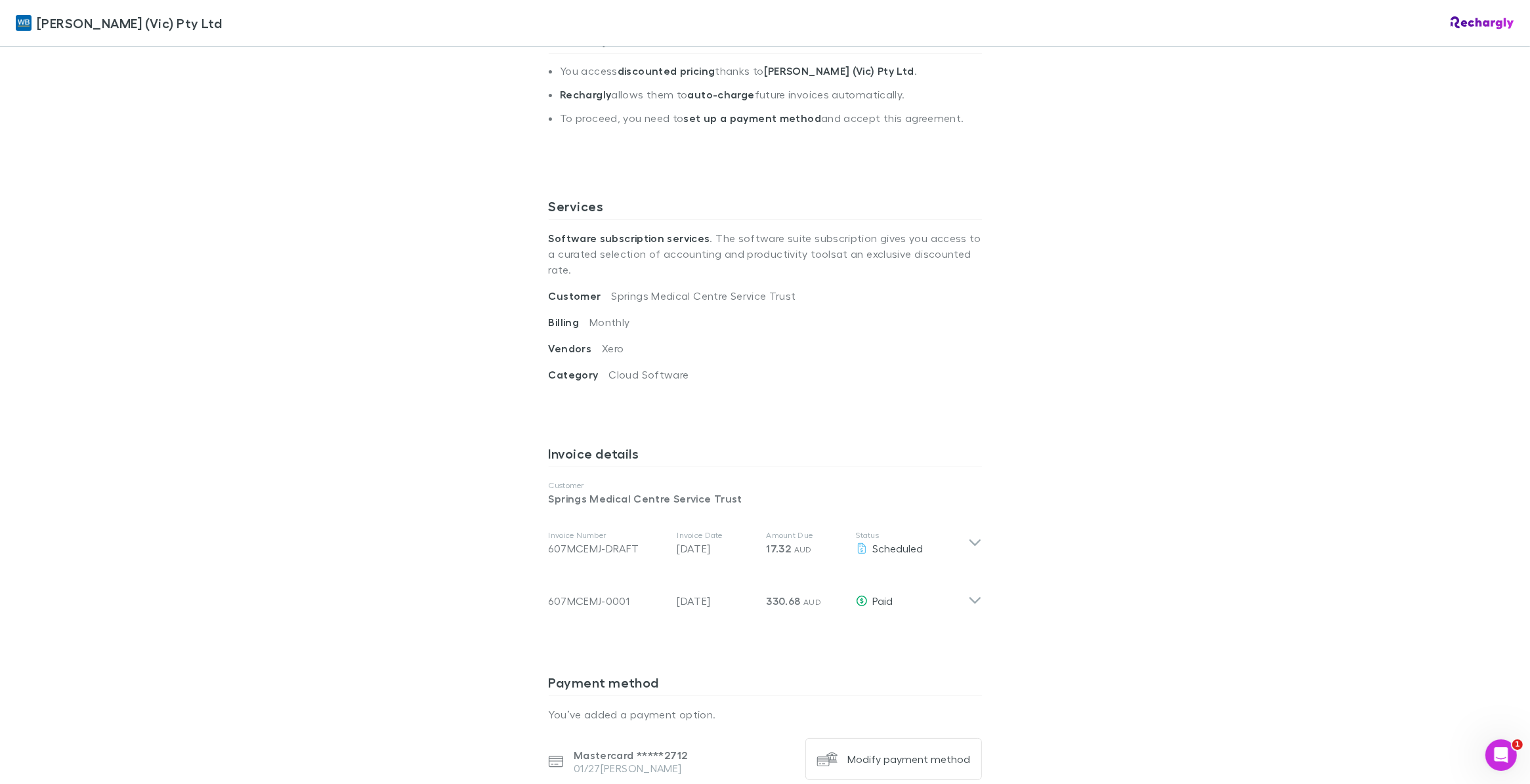
drag, startPoint x: 187, startPoint y: 703, endPoint x: 24, endPoint y: 703, distance: 163.0
click at [185, 703] on div "[PERSON_NAME] (Vic) Pty Ltd [PERSON_NAME] (Vic) Pty Ltd Software subscriptions …" at bounding box center [765, 392] width 1530 height 784
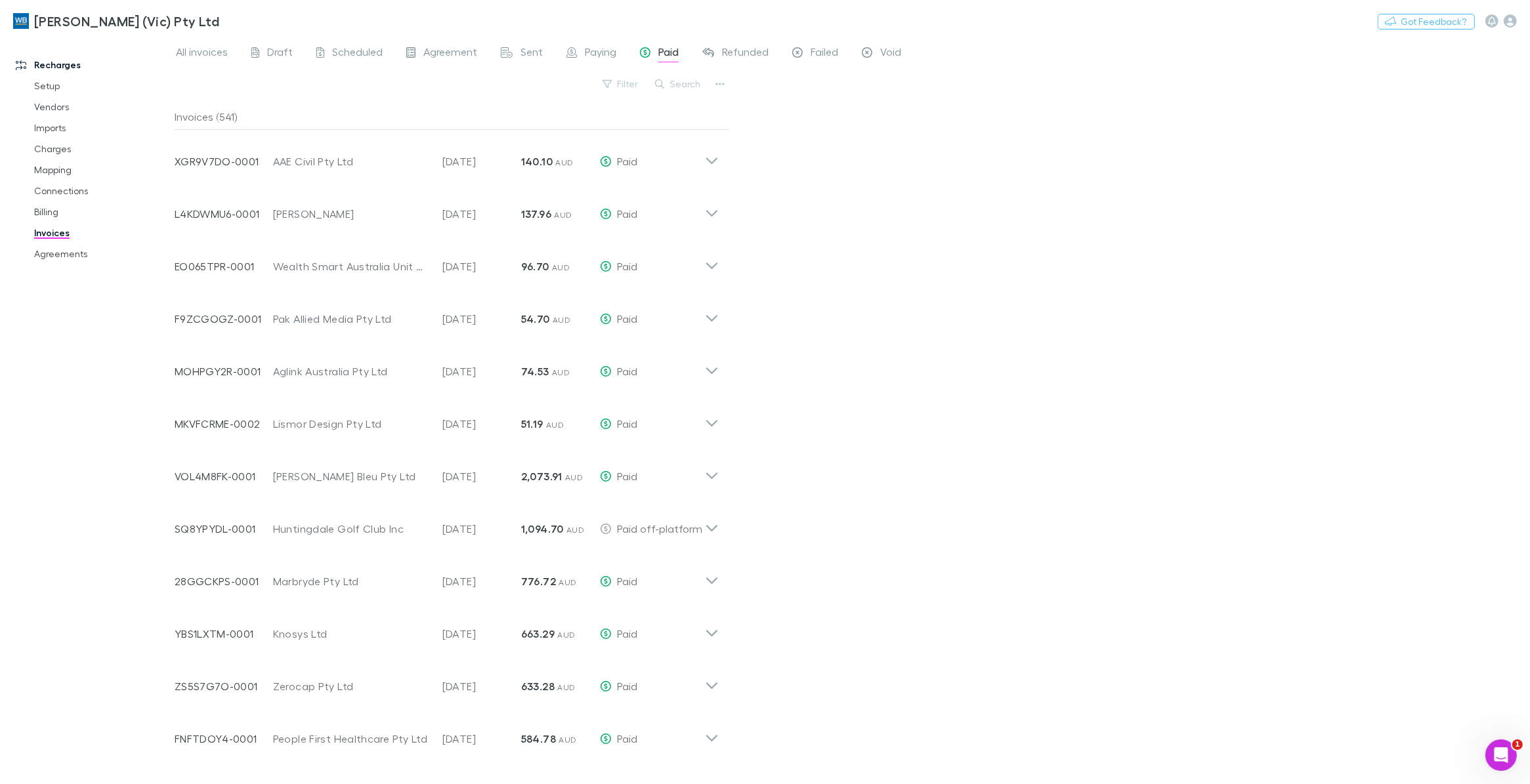
scroll to position [949, 0]
click at [678, 86] on button "Search" at bounding box center [678, 84] width 59 height 16
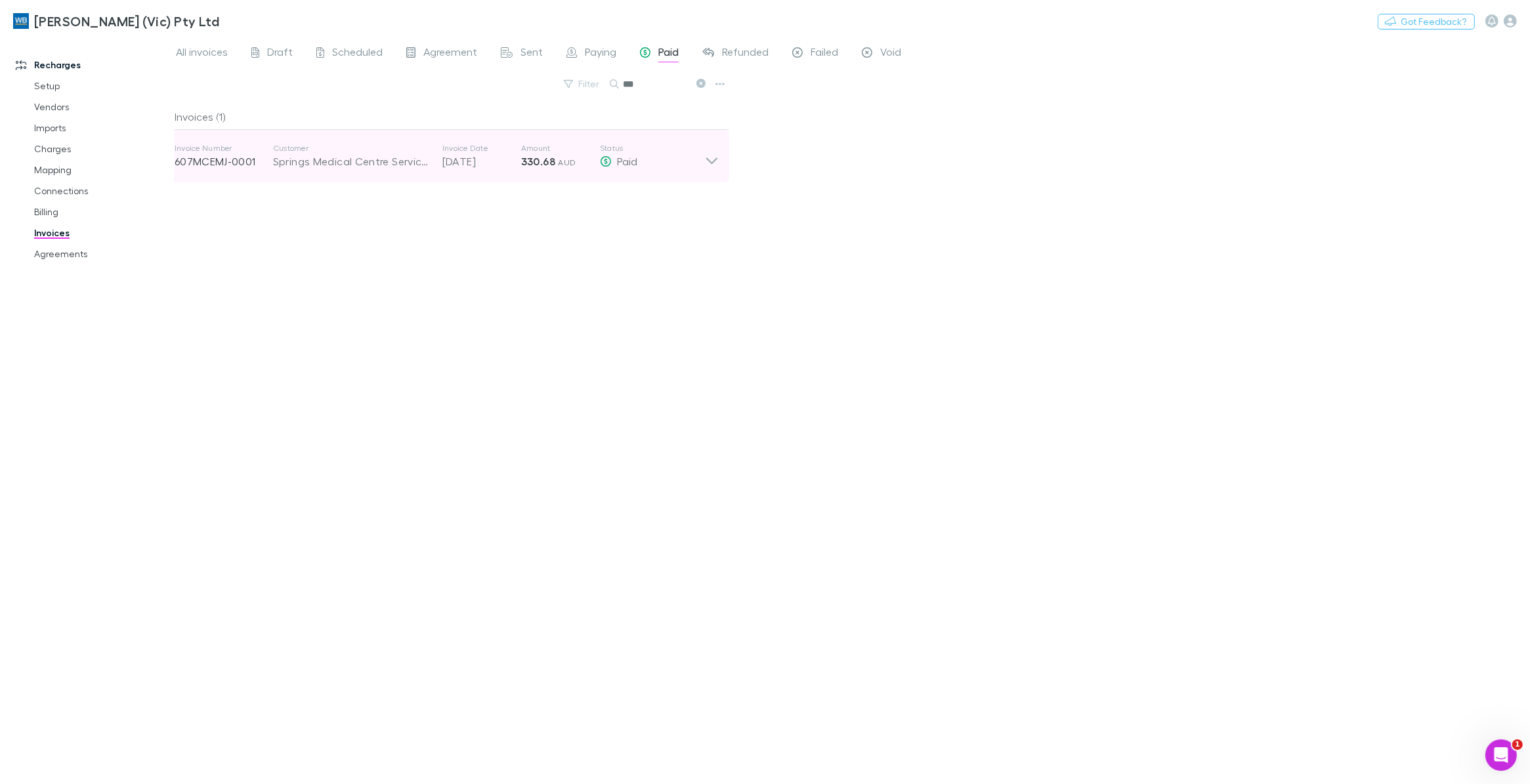
type input "***"
click at [713, 158] on icon at bounding box center [711, 157] width 14 height 26
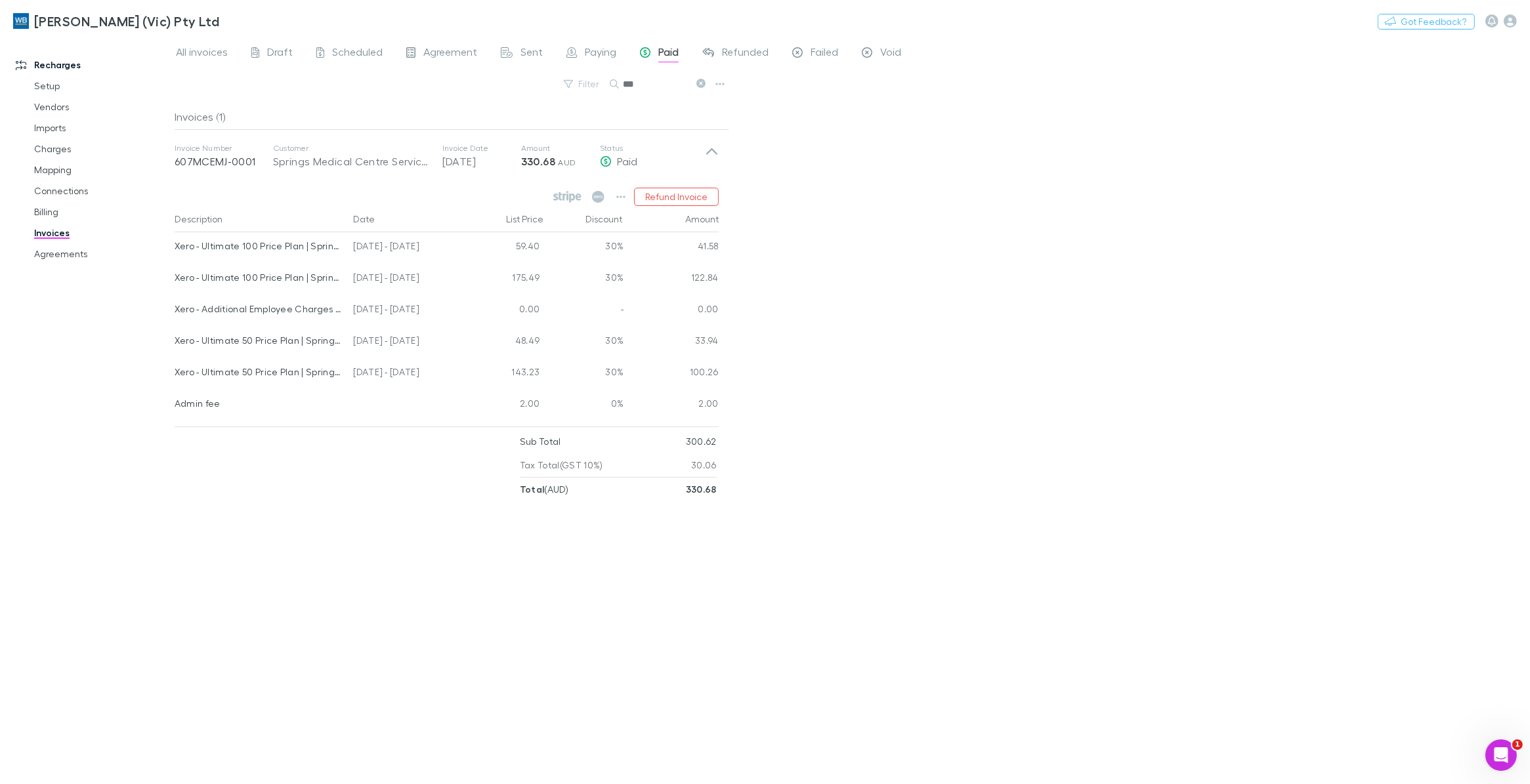
click at [696, 565] on div "Invoices (1) Invoice Number 607MCEMJ-0001 Customer Springs Medical Centre Servi…" at bounding box center [451, 439] width 554 height 670
click at [277, 52] on span "Draft" at bounding box center [279, 54] width 26 height 17
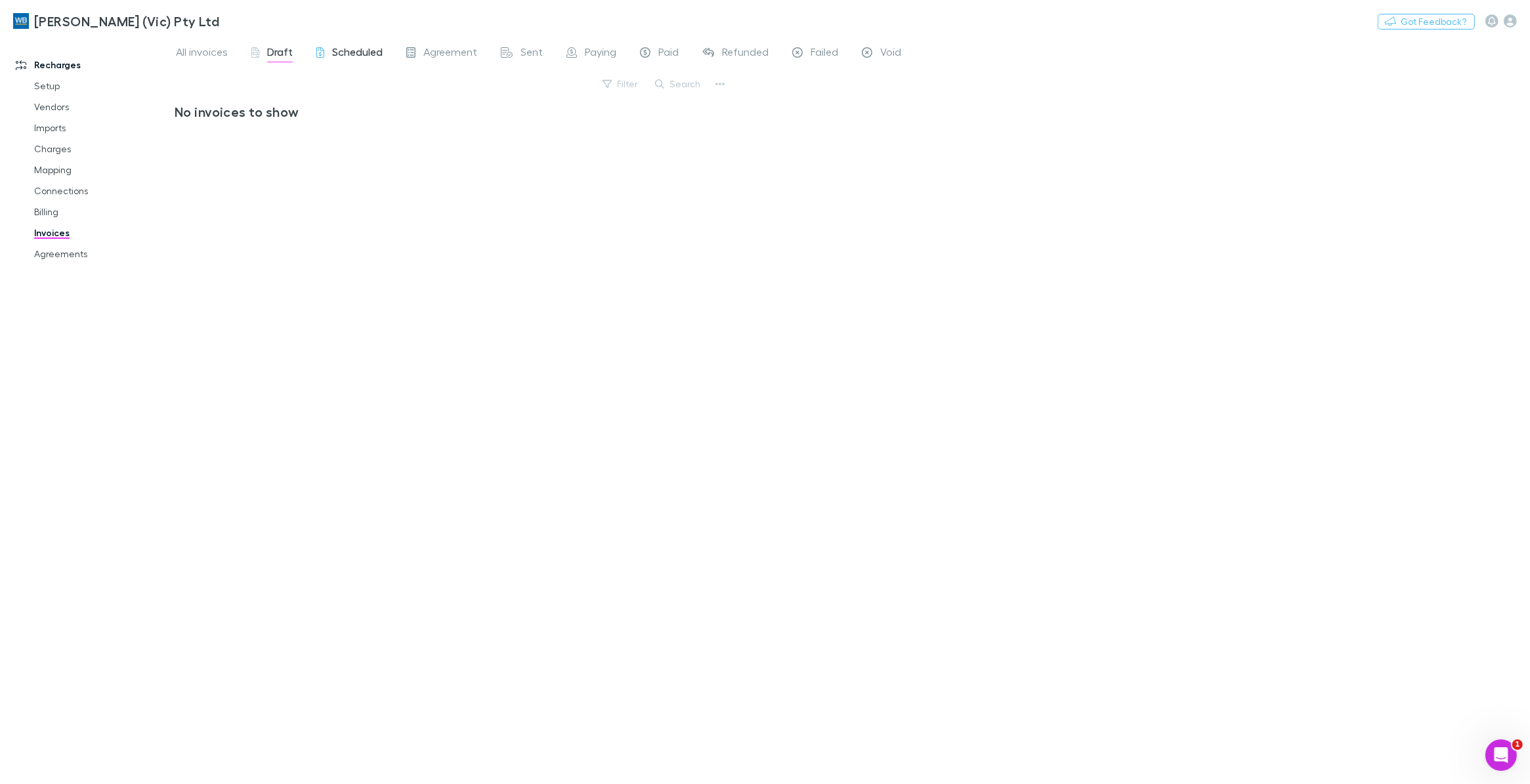
click at [356, 51] on span "Scheduled" at bounding box center [357, 54] width 50 height 17
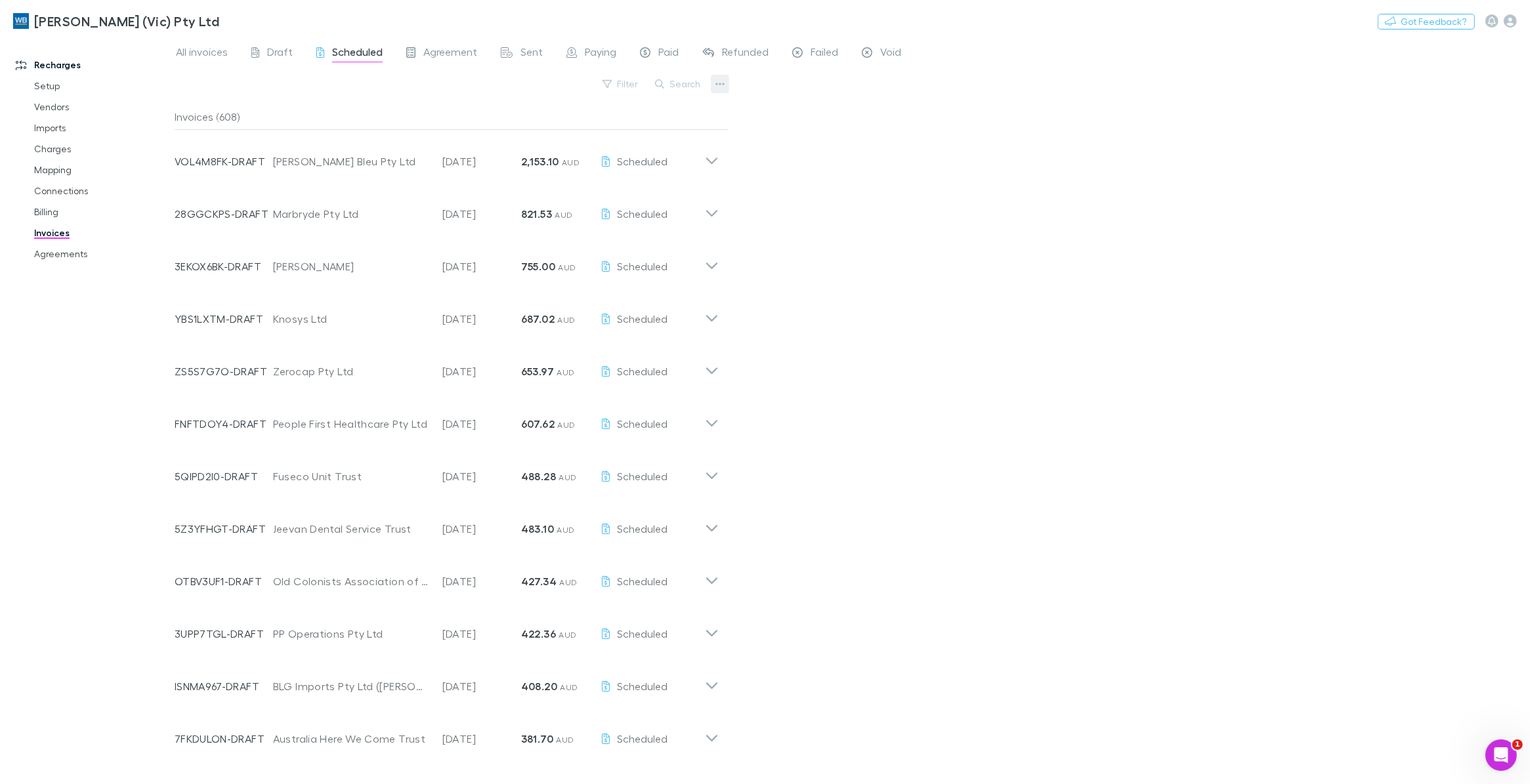
click at [717, 82] on icon "button" at bounding box center [720, 84] width 9 height 11
click at [629, 82] on div at bounding box center [765, 392] width 1530 height 784
click at [626, 81] on button "Filter" at bounding box center [620, 84] width 50 height 16
click at [449, 250] on li "Paid off-platform" at bounding box center [532, 254] width 229 height 21
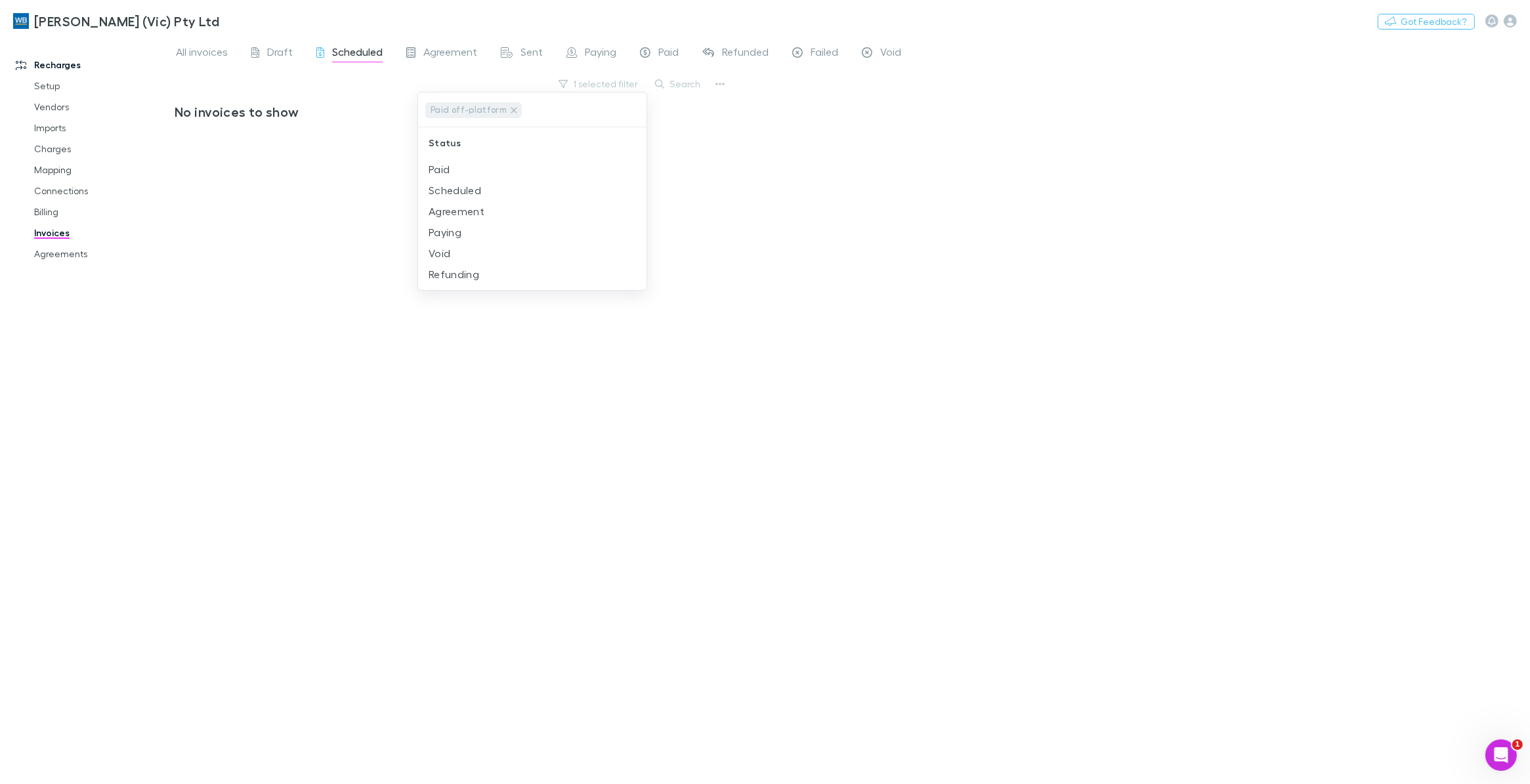
click at [913, 102] on div at bounding box center [765, 392] width 1530 height 784
click at [636, 83] on button "1 selected filter" at bounding box center [599, 84] width 94 height 16
click at [634, 110] on icon "Clear" at bounding box center [633, 110] width 13 height 13
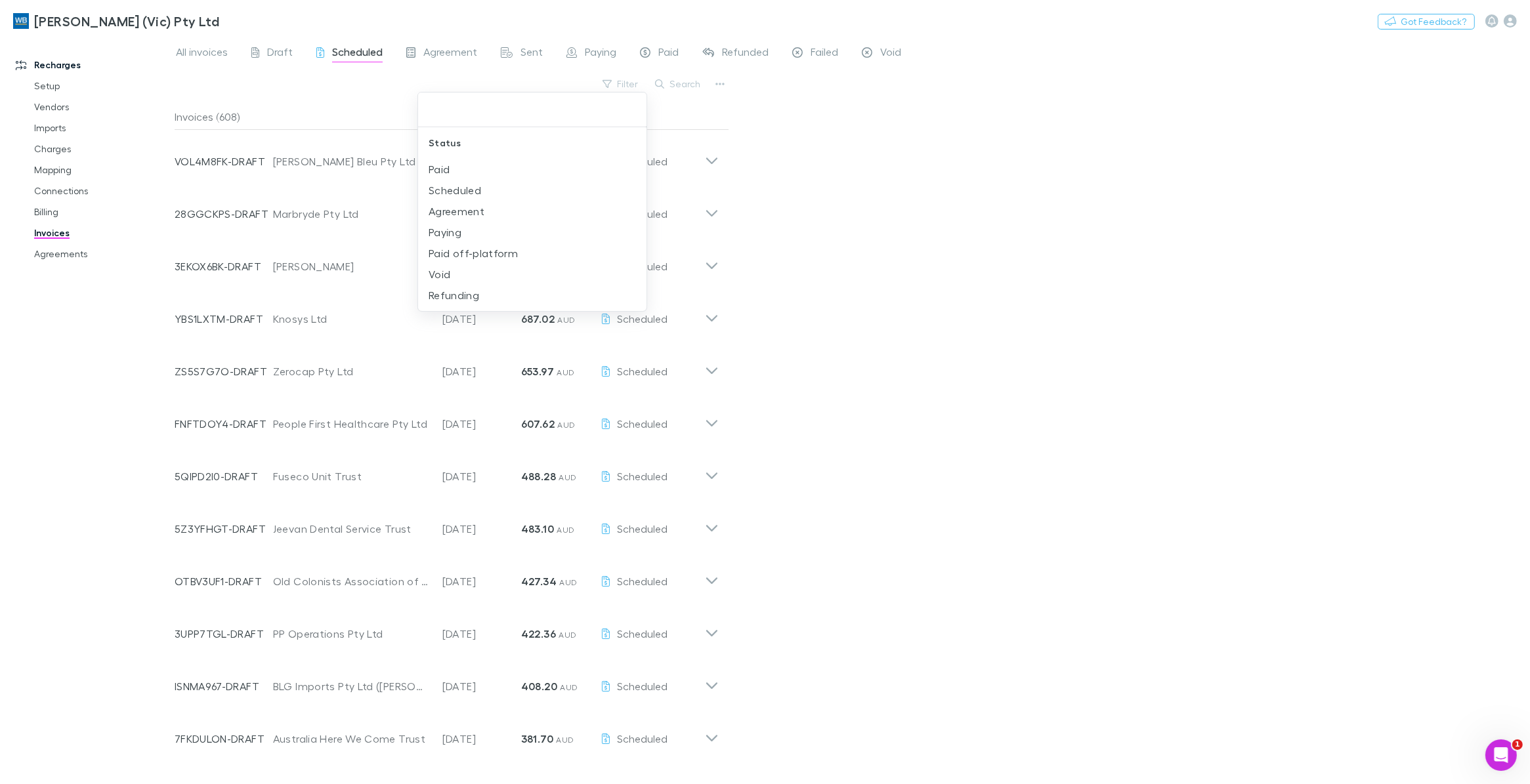
click at [631, 104] on input "text" at bounding box center [532, 110] width 218 height 24
click at [631, 83] on div at bounding box center [765, 392] width 1530 height 784
click at [631, 83] on button "Filter" at bounding box center [620, 84] width 50 height 16
click at [459, 182] on li "Scheduled" at bounding box center [532, 190] width 229 height 21
click at [1240, 77] on div at bounding box center [765, 392] width 1530 height 784
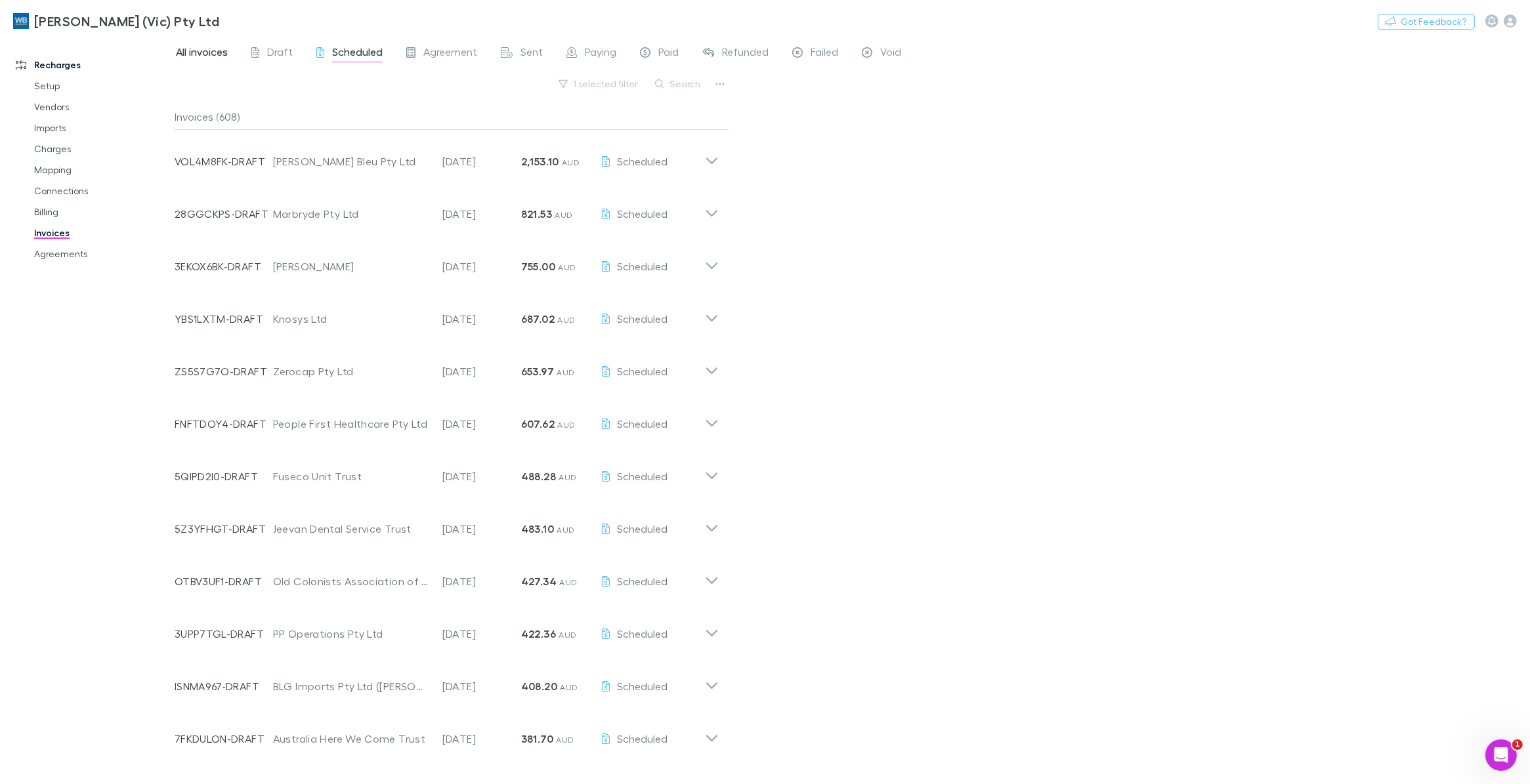
click at [217, 53] on span "All invoices" at bounding box center [201, 54] width 52 height 17
click at [690, 90] on button "Search" at bounding box center [678, 84] width 59 height 16
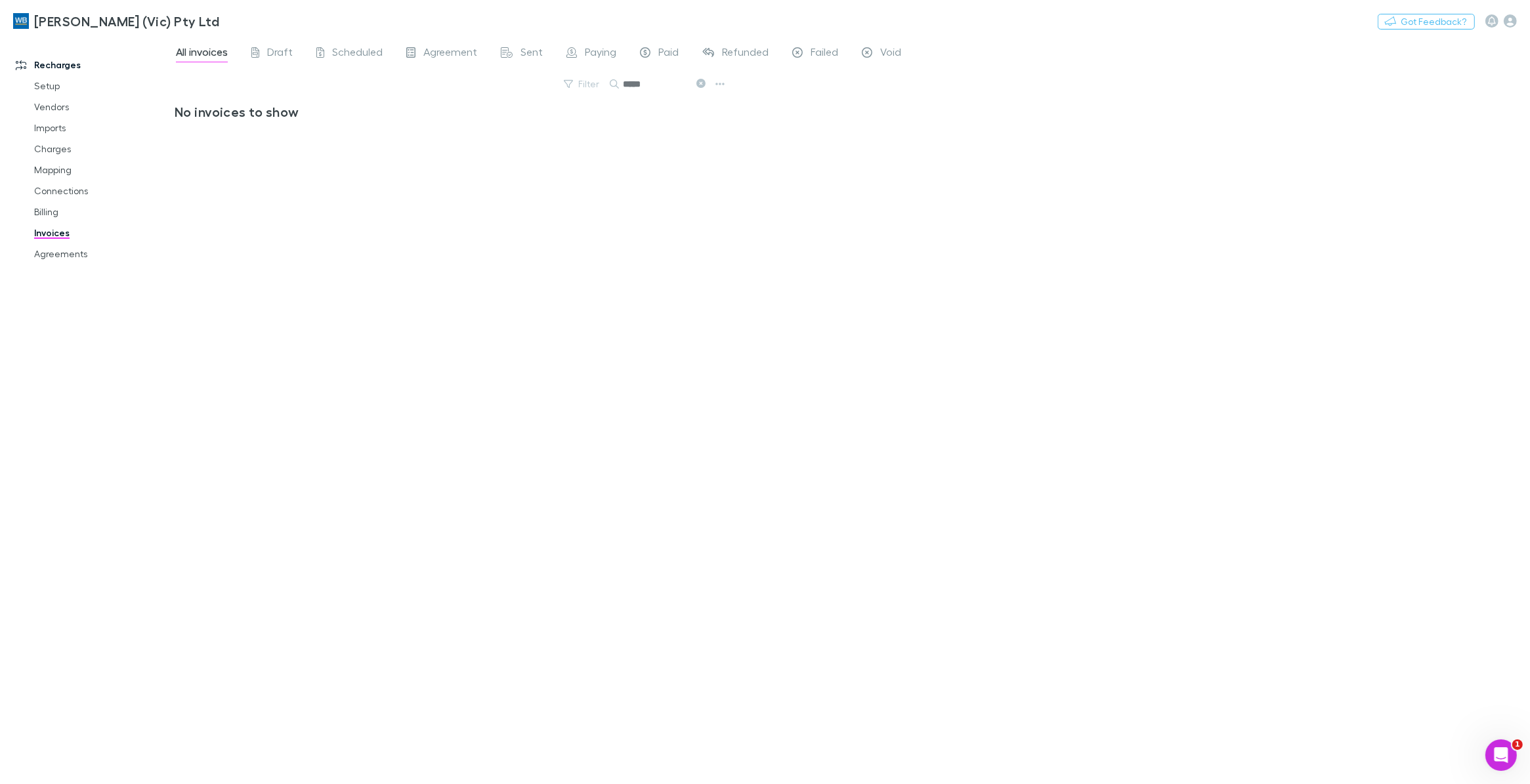
click at [657, 82] on input "*****" at bounding box center [655, 84] width 65 height 18
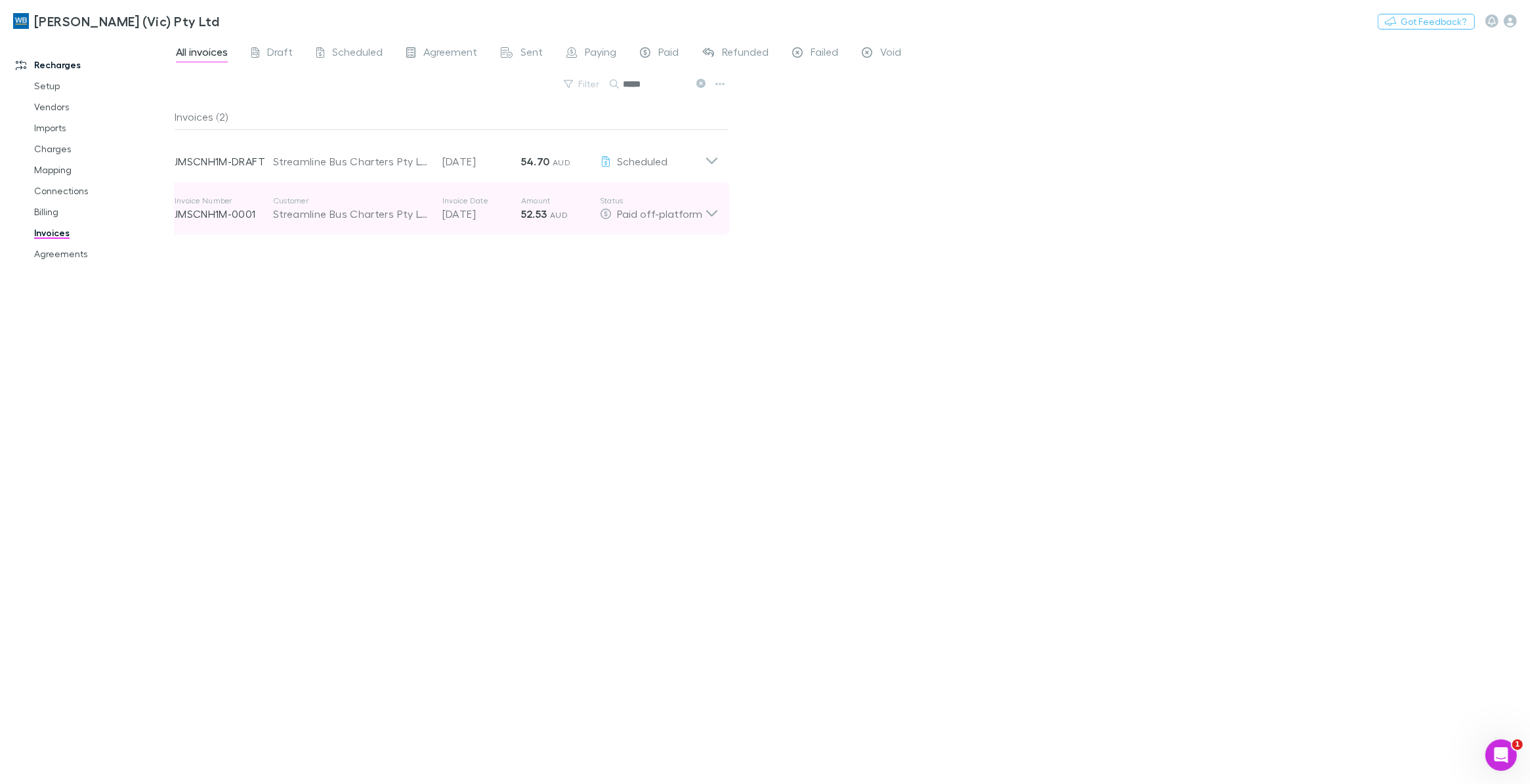
click at [707, 221] on icon at bounding box center [711, 209] width 14 height 26
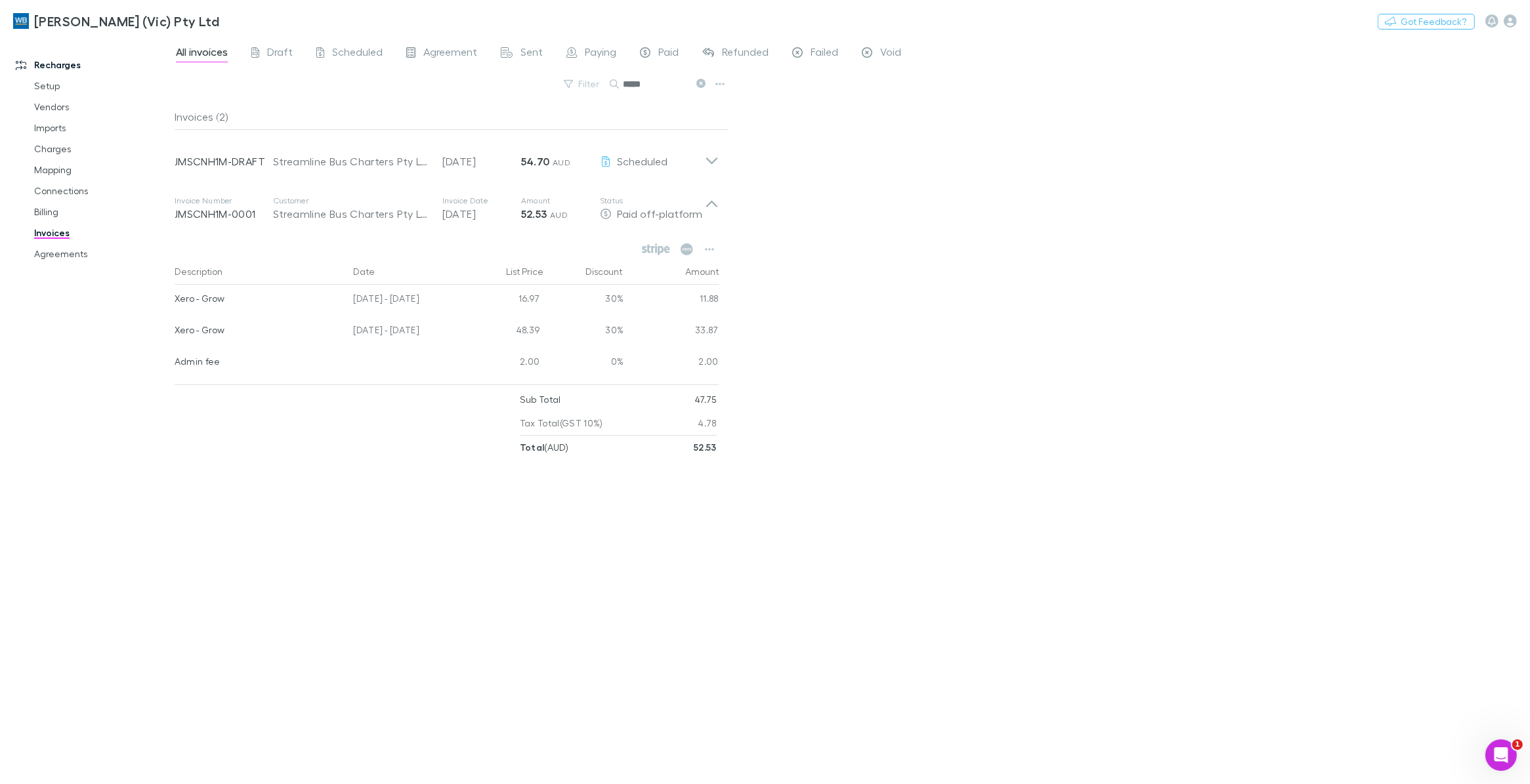
click at [293, 504] on div "Invoices (2) Invoice Number JMSCNH1M-DRAFT Customer Streamline Bus Charters Pty…" at bounding box center [451, 439] width 554 height 670
click at [700, 82] on icon at bounding box center [701, 83] width 9 height 9
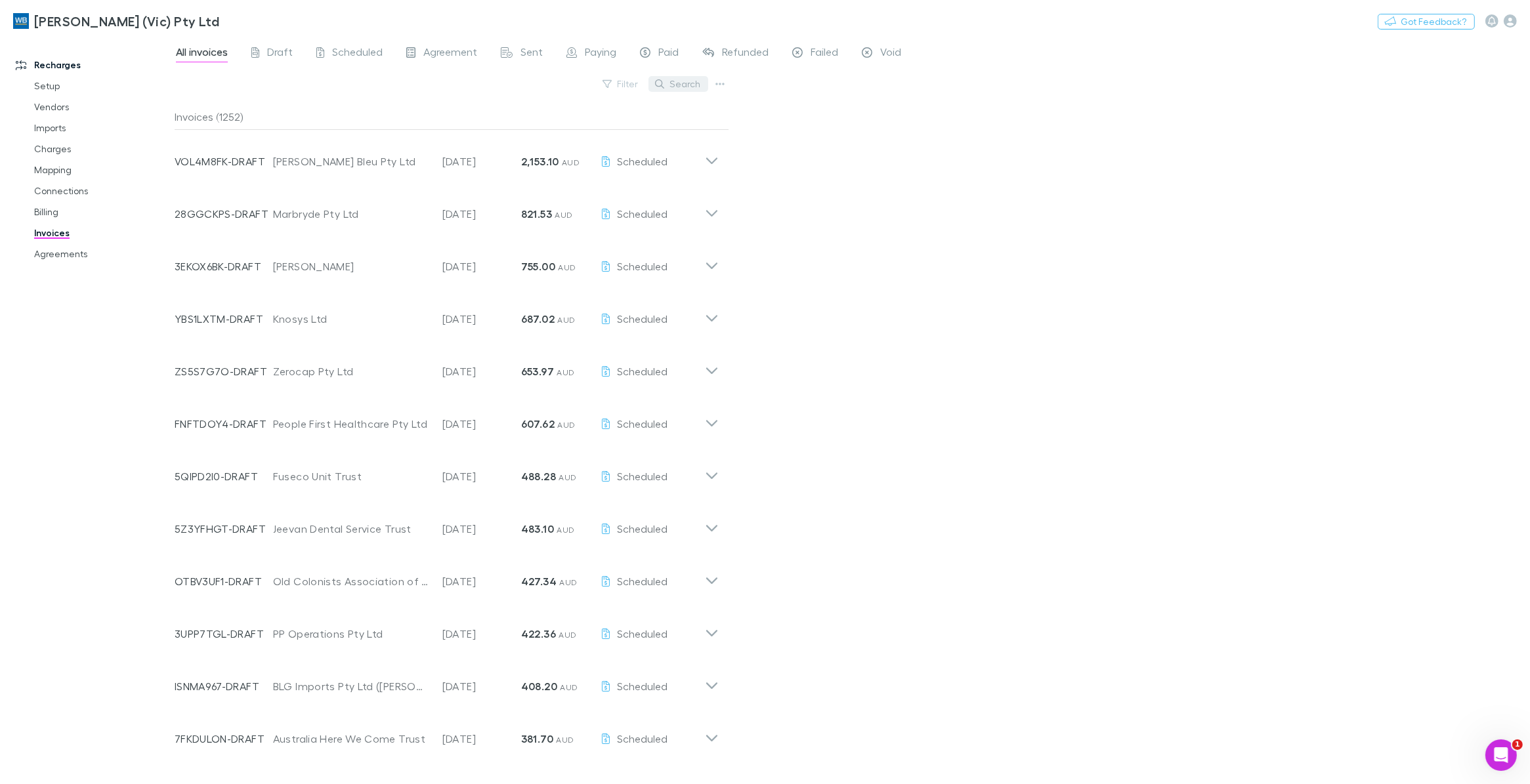
click at [670, 80] on button "Search" at bounding box center [678, 84] width 59 height 16
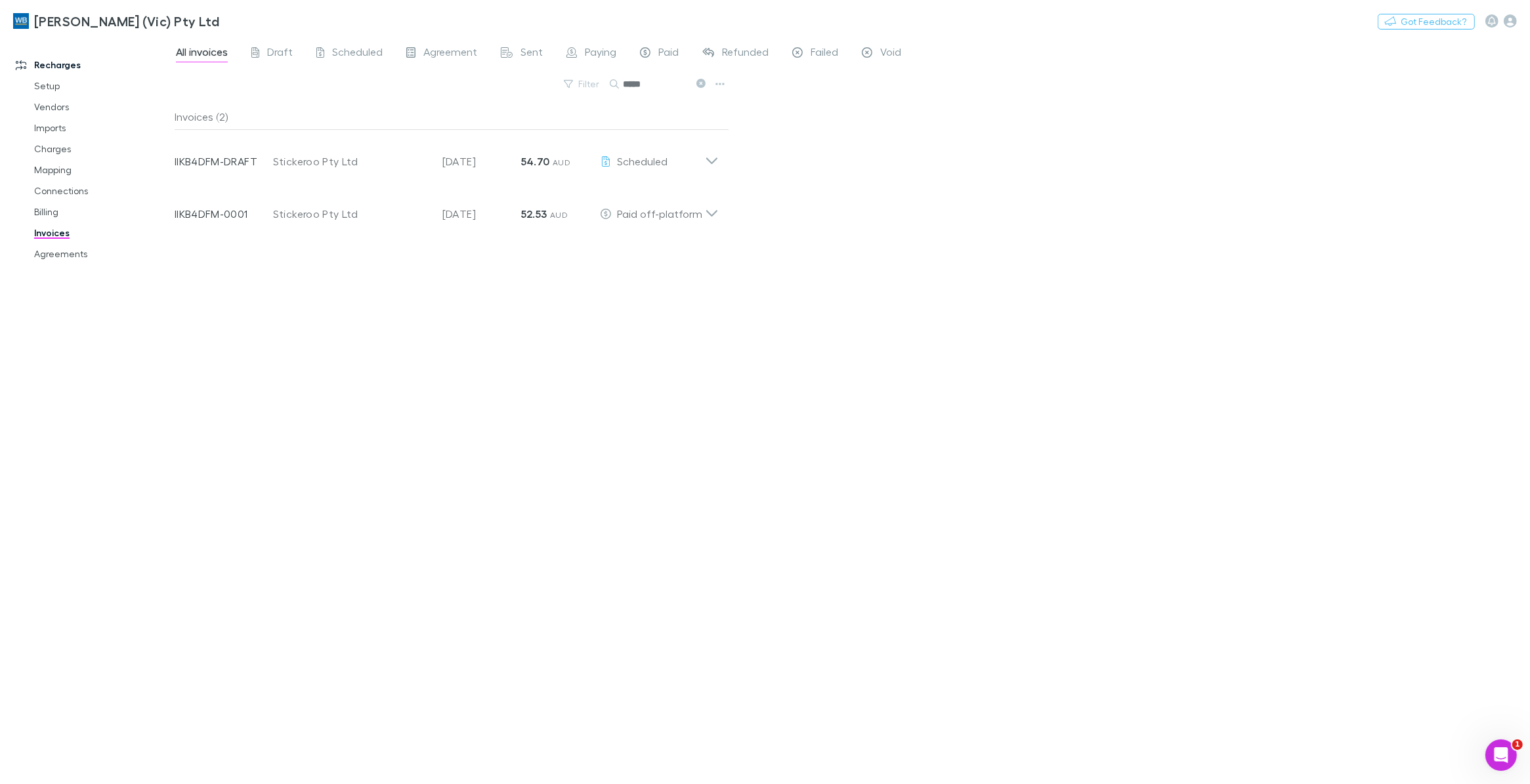
type input "*****"
click at [291, 215] on div "Stickeroo Pty Ltd" at bounding box center [351, 214] width 156 height 16
click at [447, 645] on div "Invoices (2) Invoice Number IIKB4DFM-DRAFT Customer Stickeroo Pty Ltd Invoice D…" at bounding box center [451, 439] width 554 height 670
click at [710, 244] on icon "button" at bounding box center [710, 250] width 9 height 11
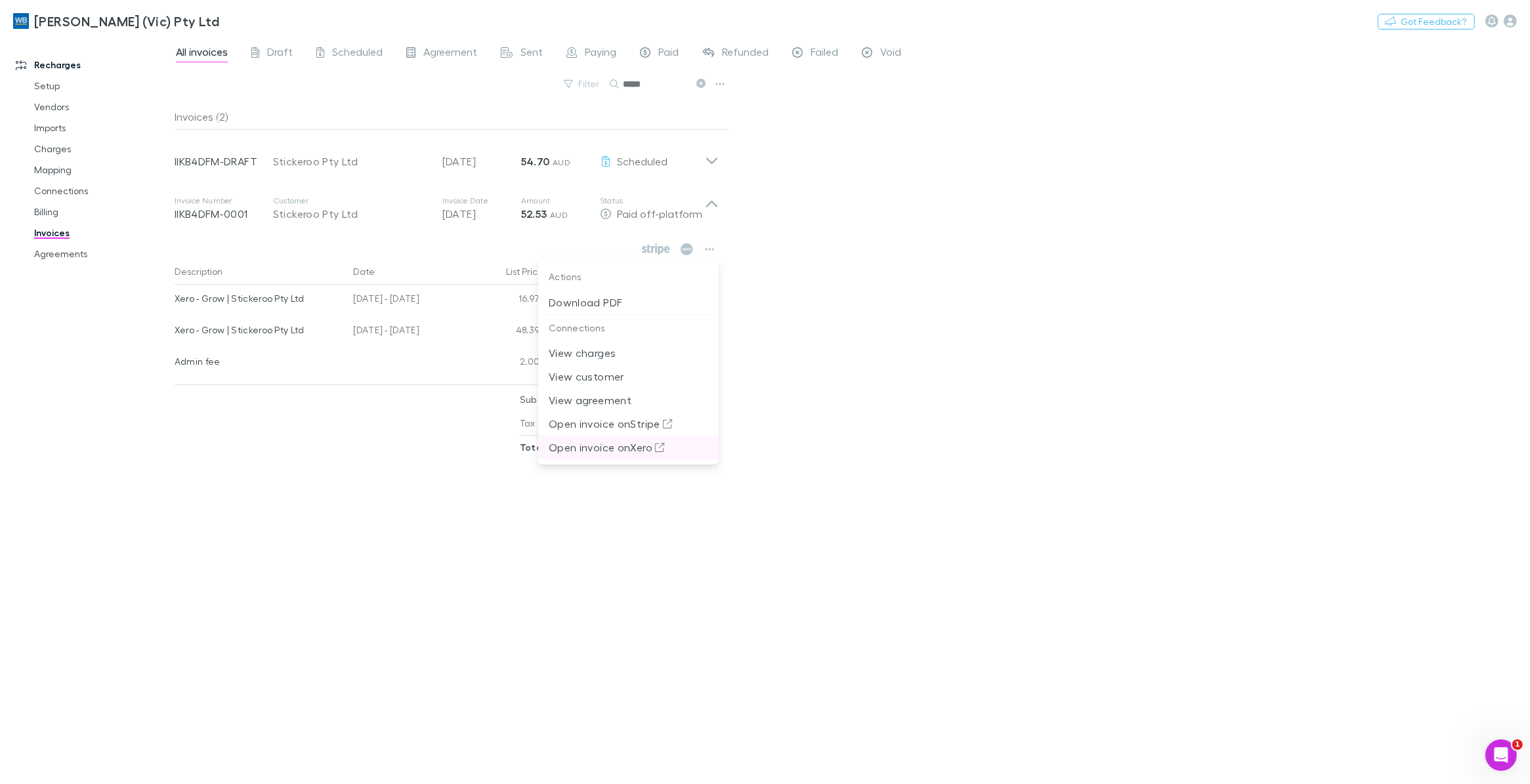
click at [610, 447] on p "Open invoice on Xero" at bounding box center [628, 448] width 159 height 16
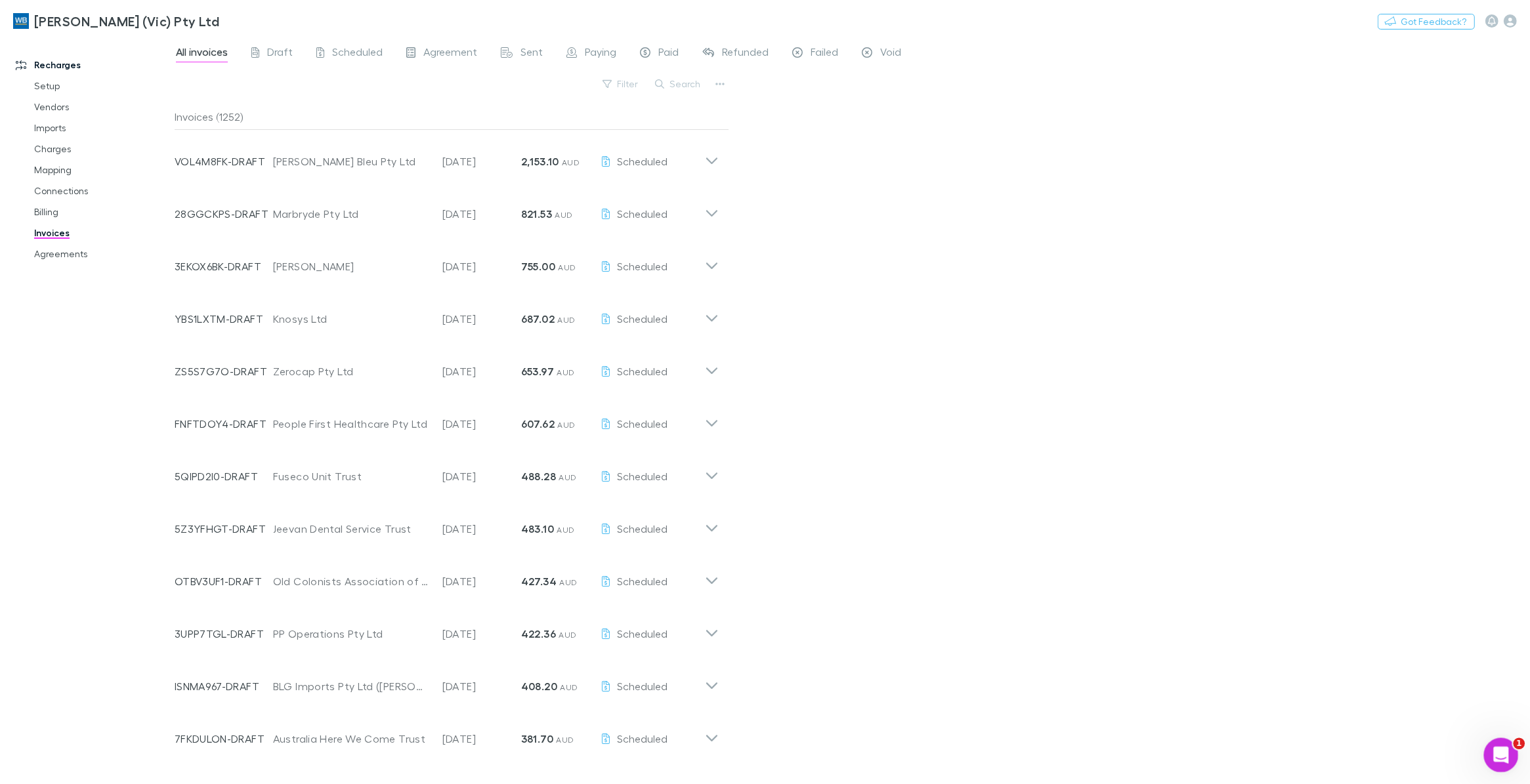
scroll to position [1, 0]
click at [1499, 756] on icon "Open Intercom Messenger" at bounding box center [1499, 754] width 22 height 22
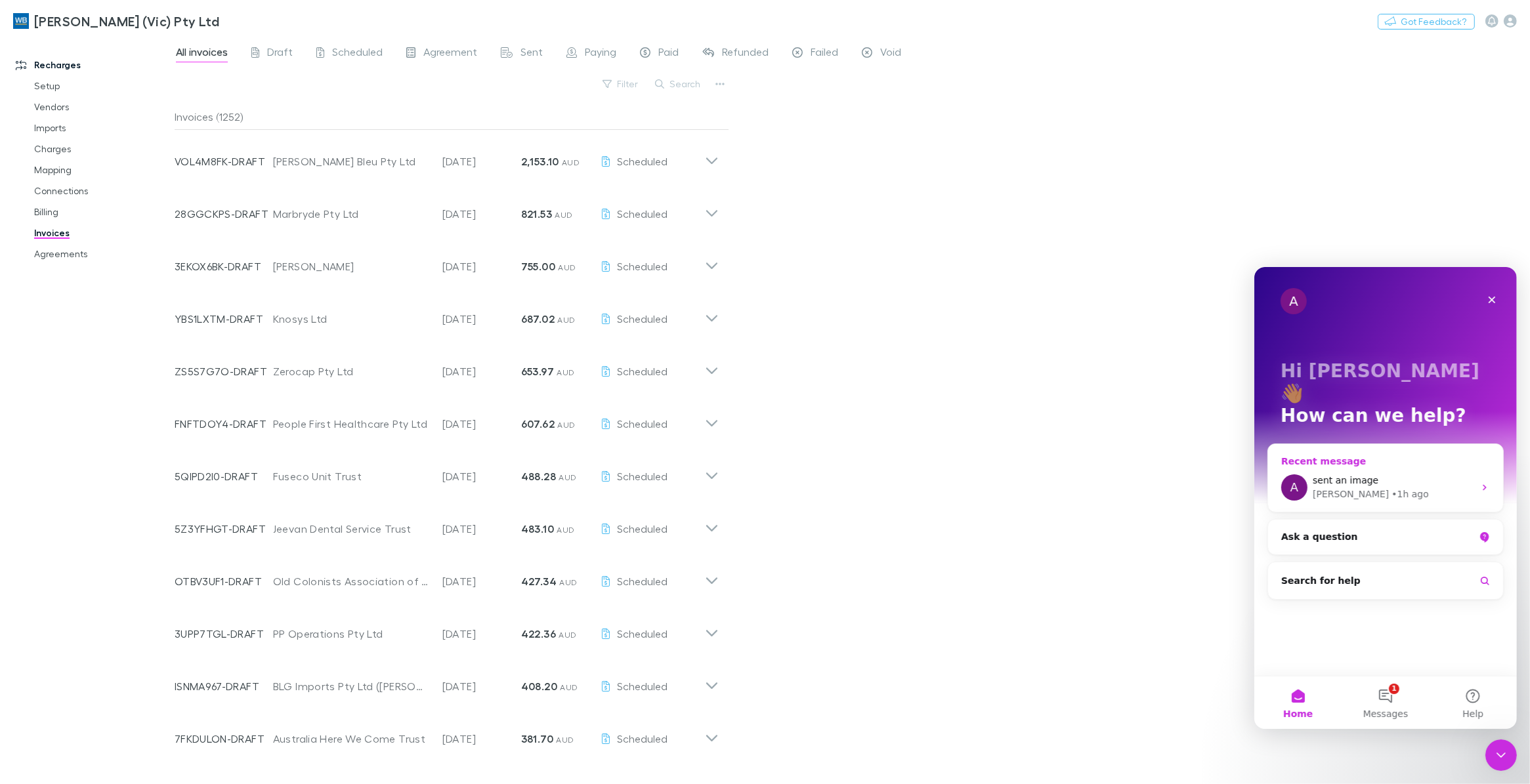
click at [1366, 474] on span "sent an image" at bounding box center [1344, 480] width 65 height 11
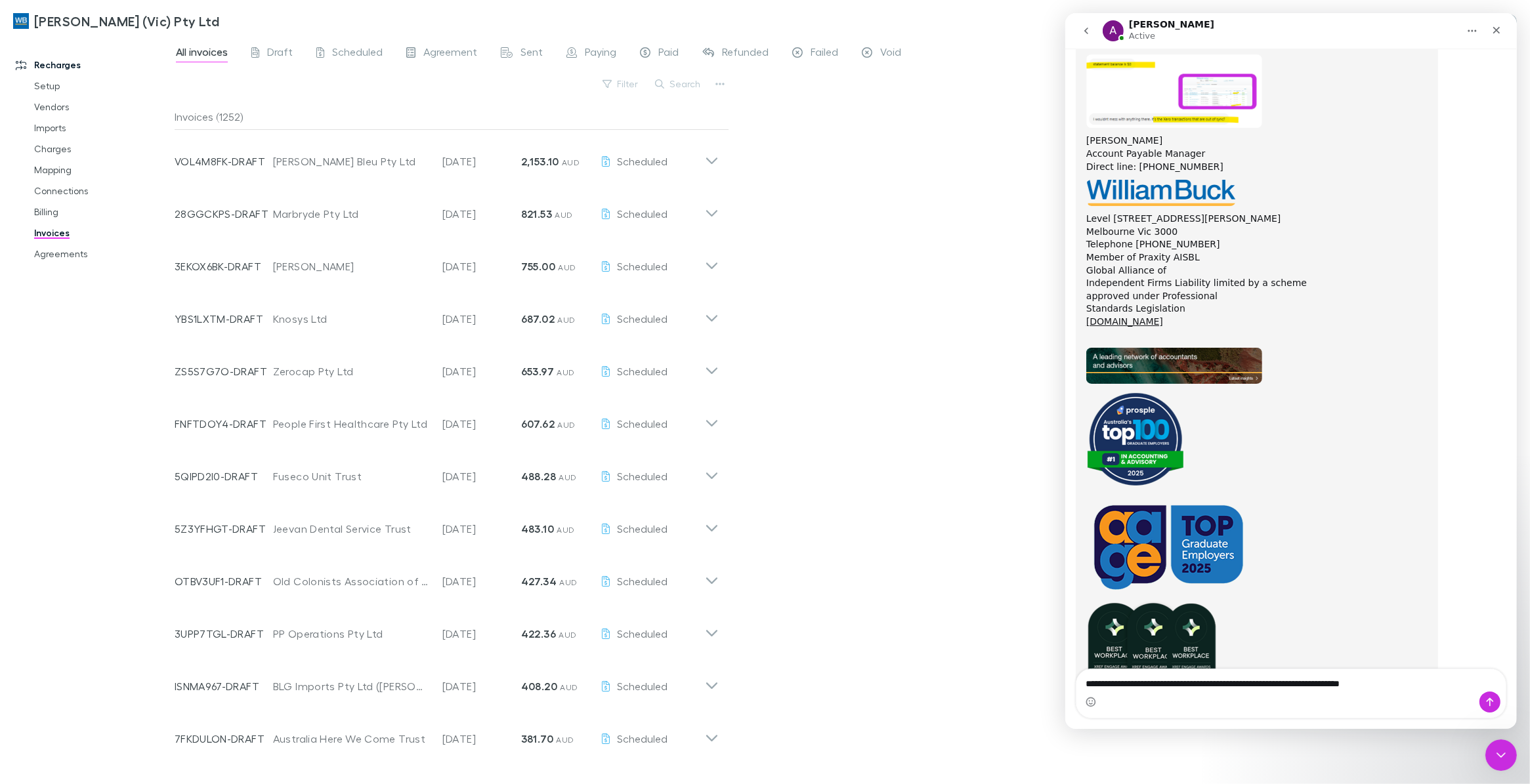
scroll to position [10259, 0]
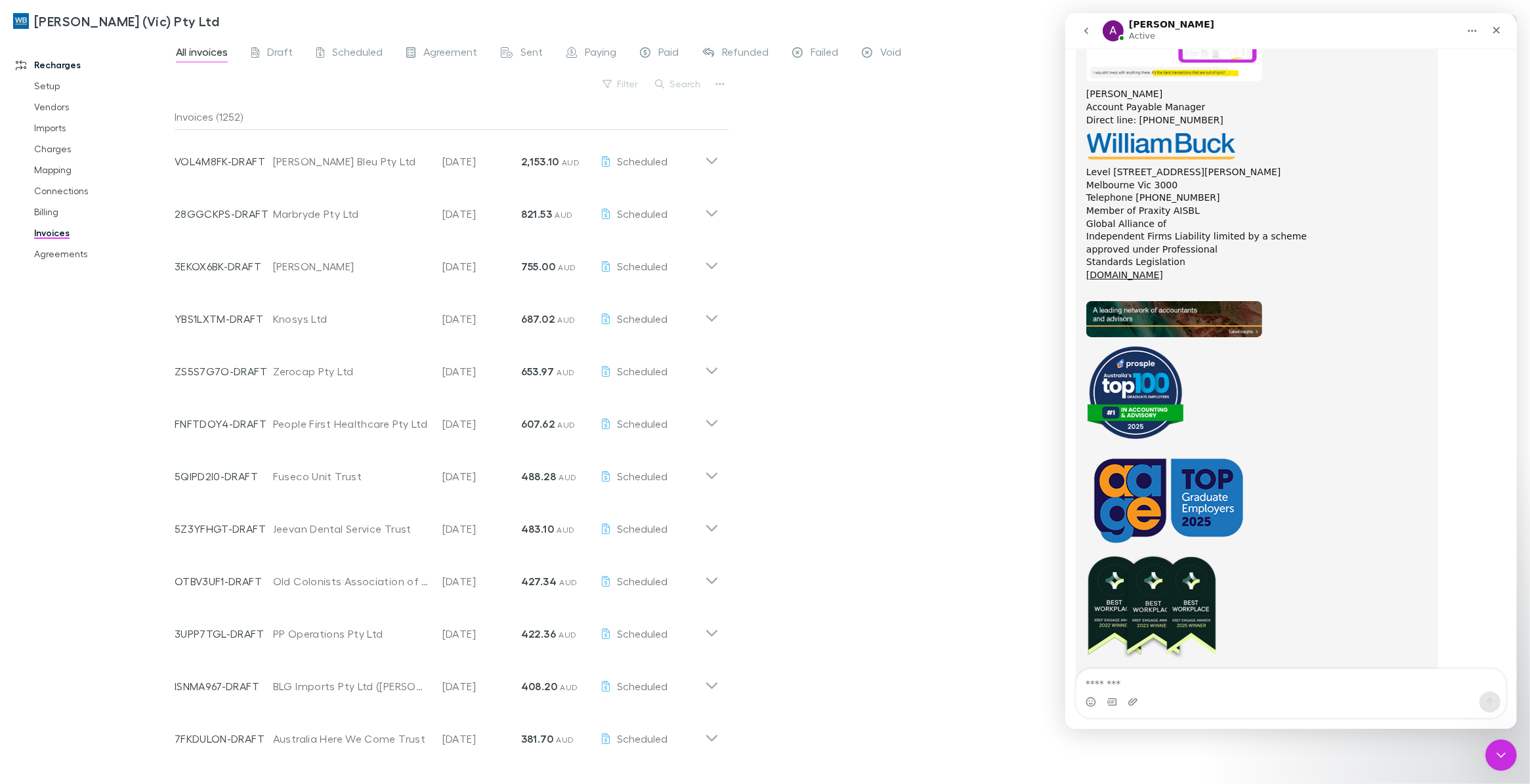
drag, startPoint x: 1163, startPoint y: 611, endPoint x: 1172, endPoint y: 615, distance: 9.8
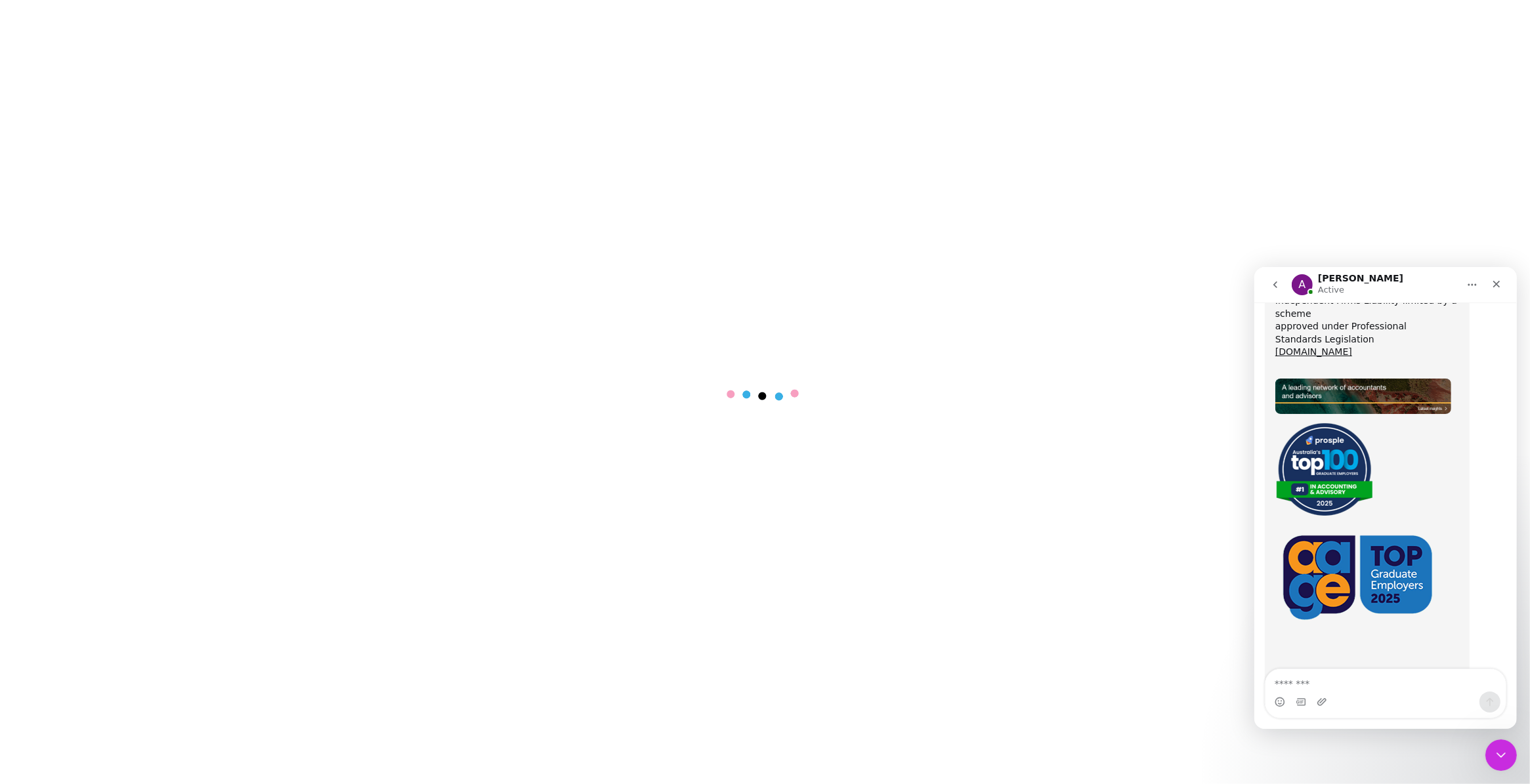
scroll to position [12811, 0]
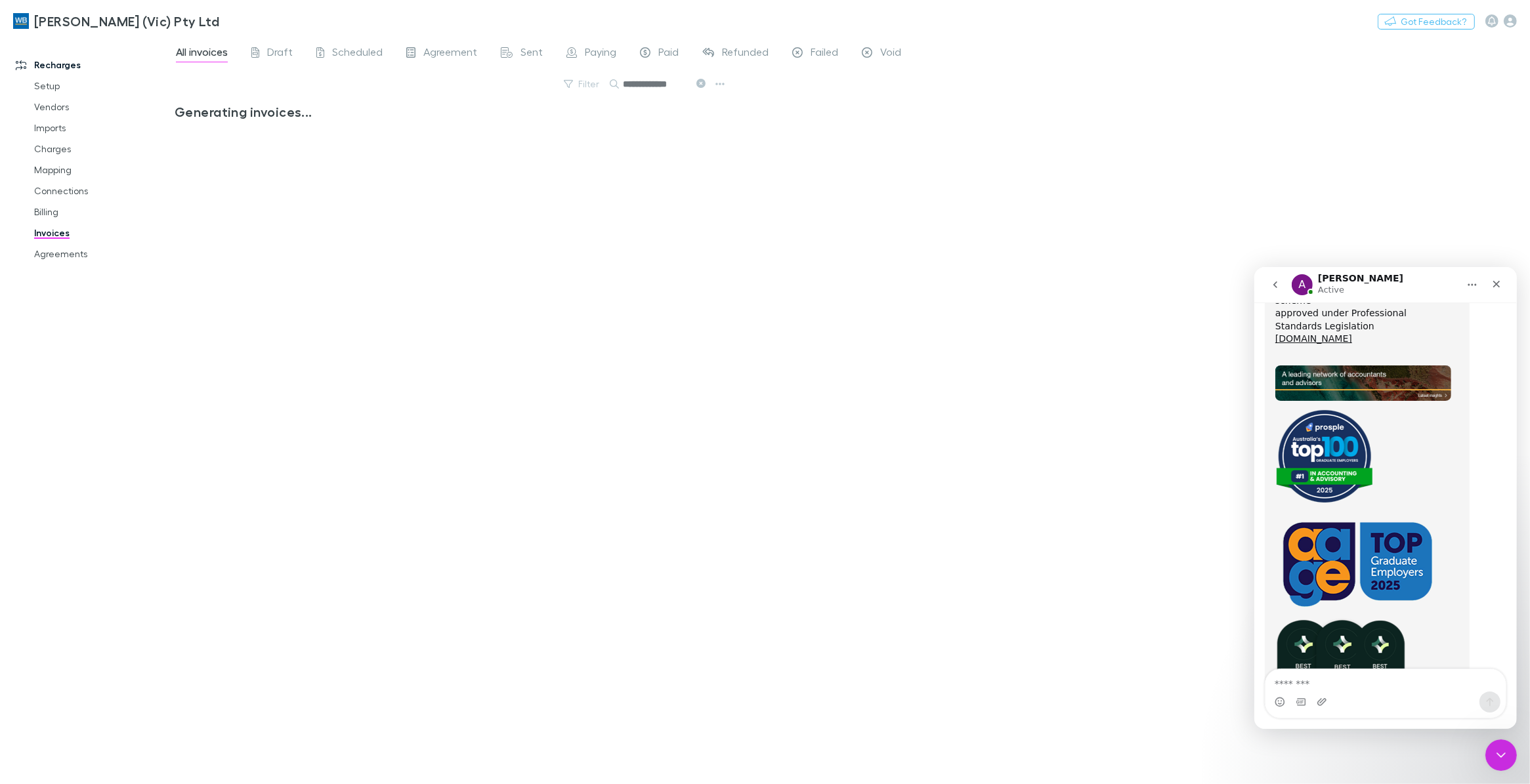
scroll to position [0, 1]
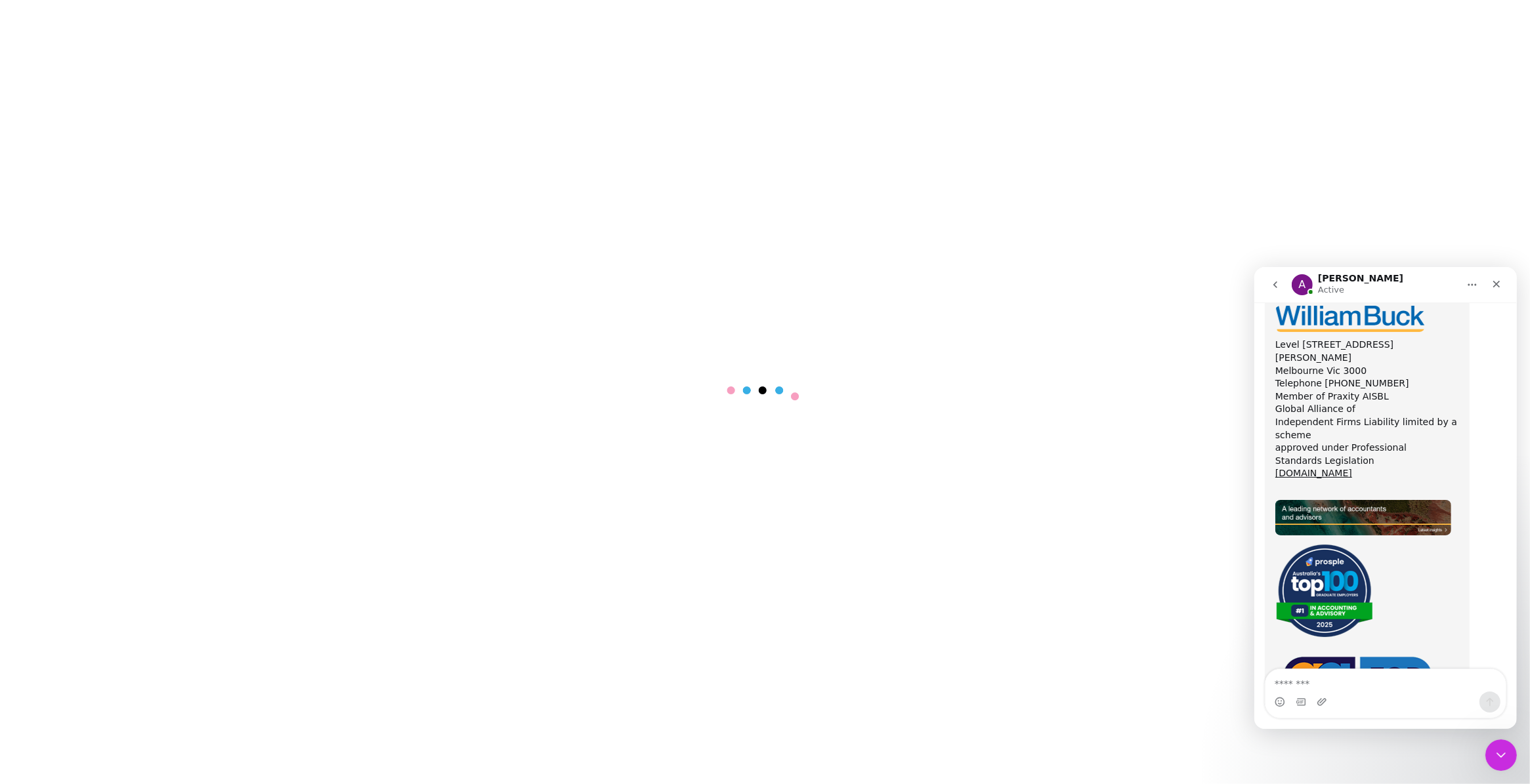
scroll to position [12811, 0]
